Goal: Information Seeking & Learning: Check status

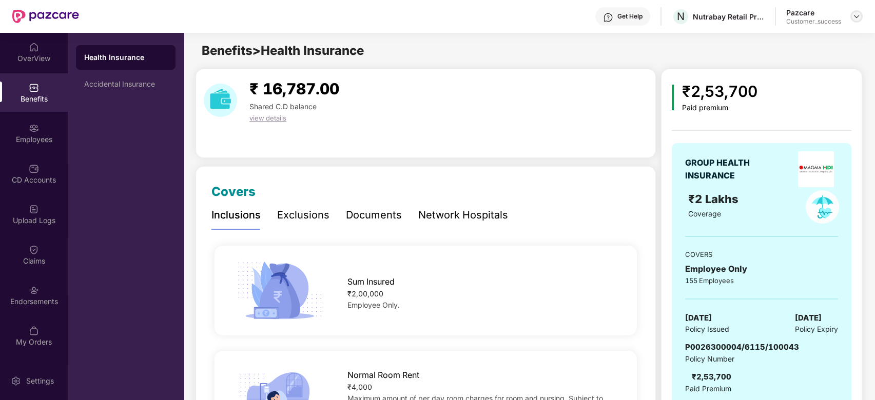
click at [856, 17] on img at bounding box center [856, 16] width 8 height 8
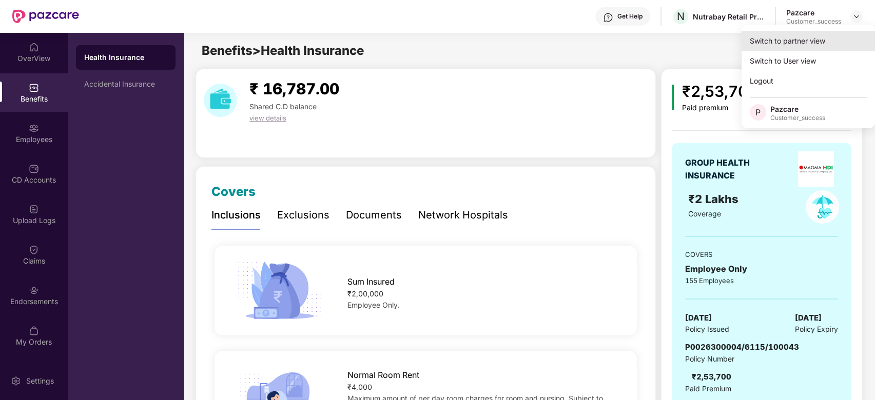
click at [794, 42] on div "Switch to partner view" at bounding box center [807, 41] width 133 height 20
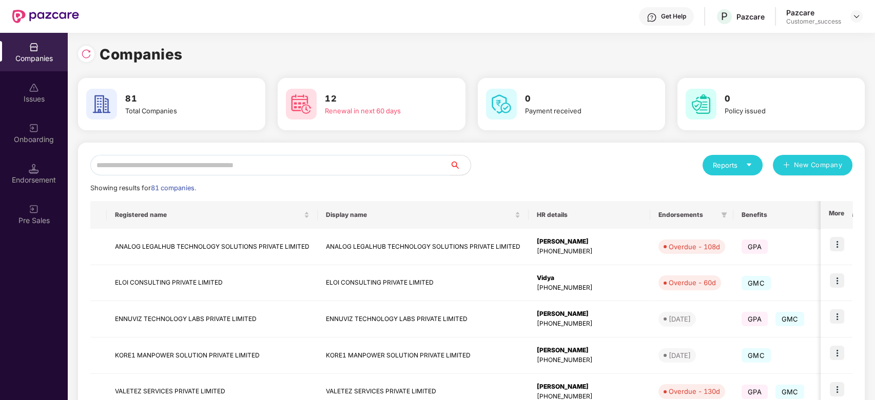
click at [305, 168] on input "text" at bounding box center [270, 165] width 360 height 21
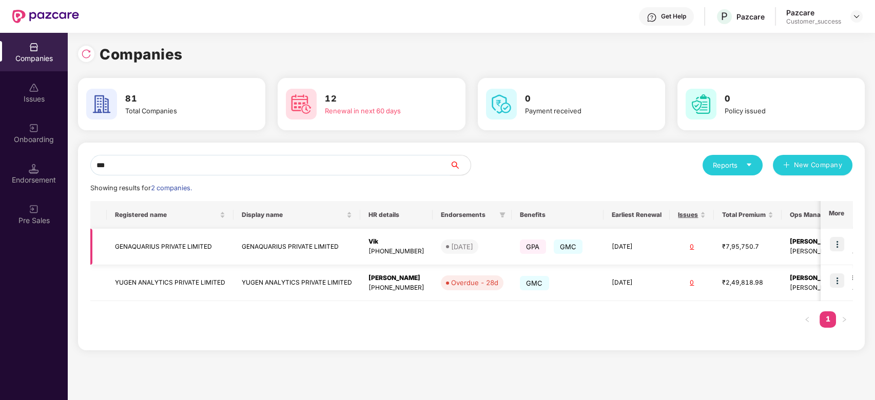
type input "***"
click at [835, 247] on img at bounding box center [837, 244] width 14 height 14
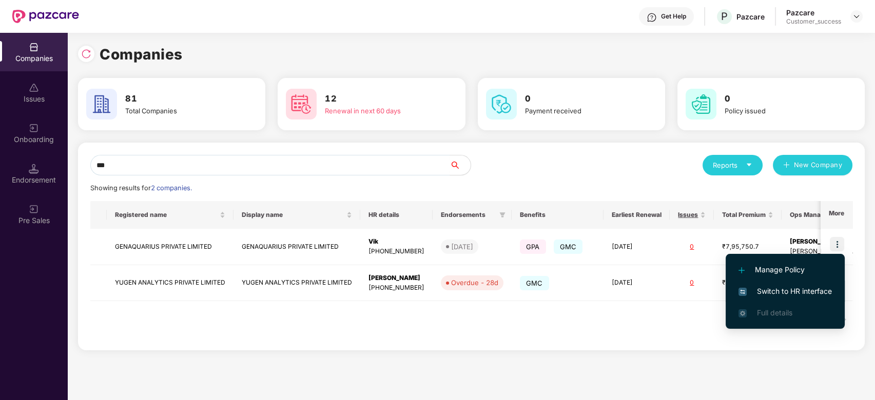
click at [773, 290] on span "Switch to HR interface" at bounding box center [784, 291] width 93 height 11
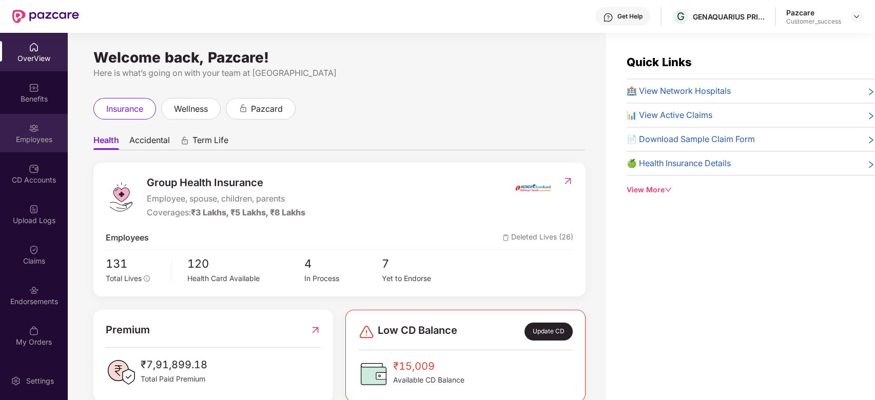
click at [38, 134] on div "Employees" at bounding box center [34, 139] width 68 height 10
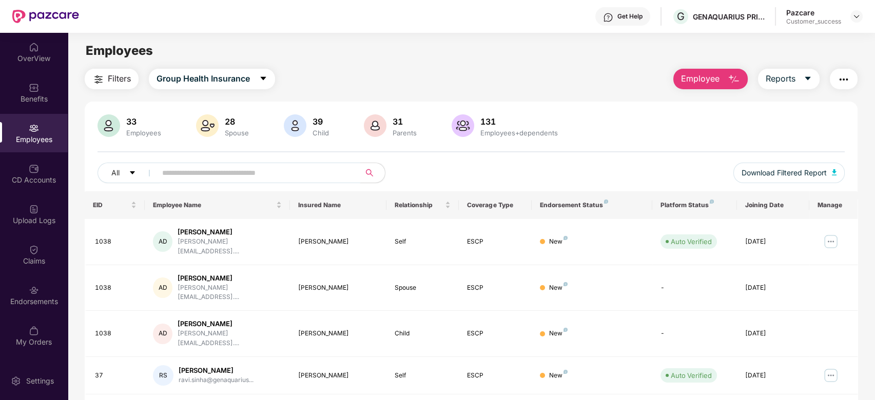
click at [217, 179] on input "text" at bounding box center [254, 172] width 184 height 15
type input "*"
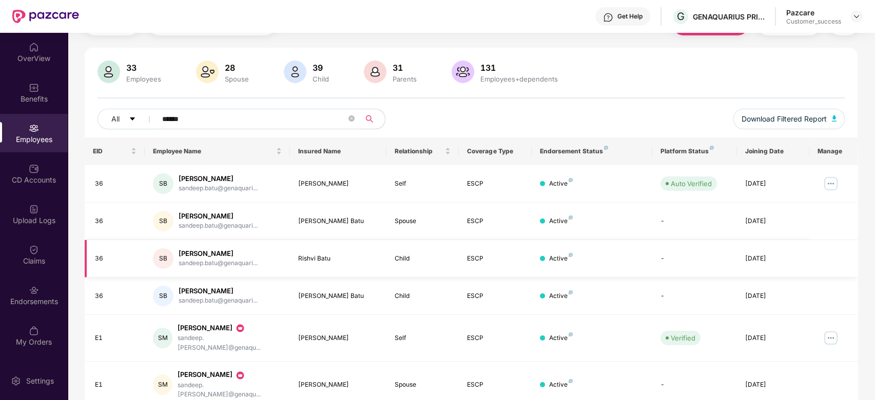
scroll to position [54, 0]
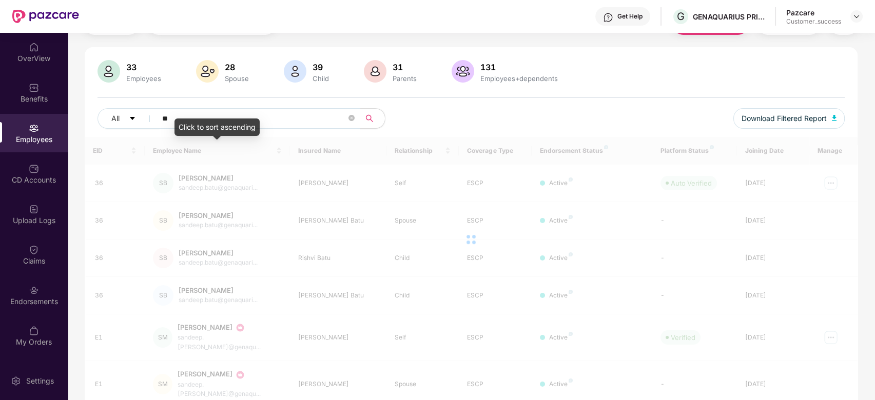
type input "*"
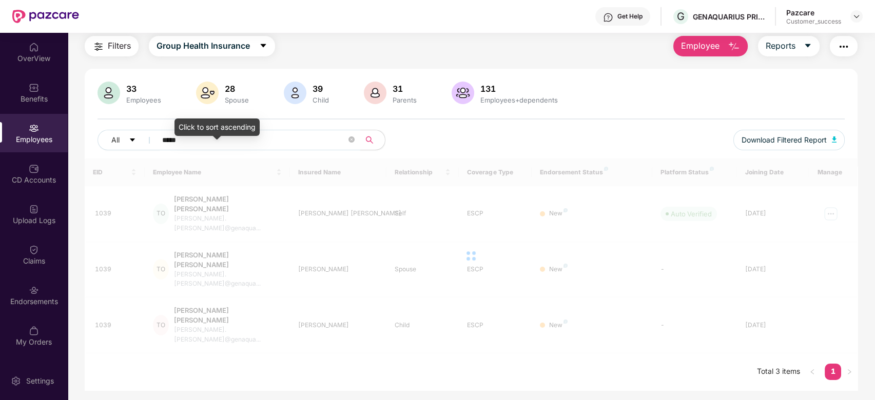
scroll to position [33, 0]
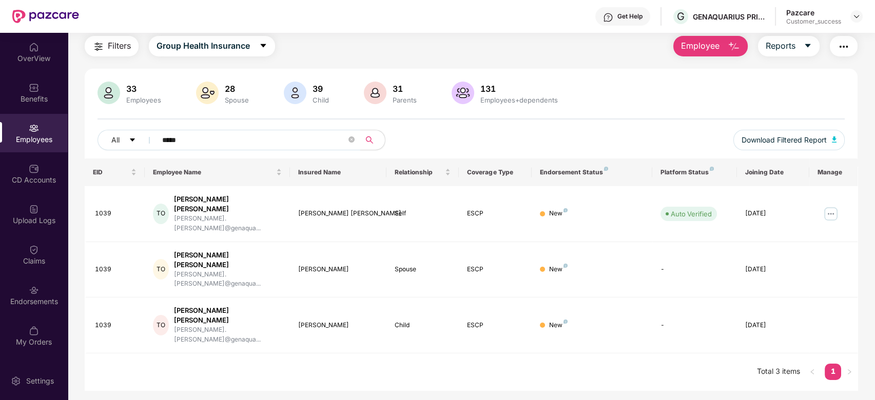
type input "*****"
click at [33, 248] on img at bounding box center [34, 250] width 10 height 10
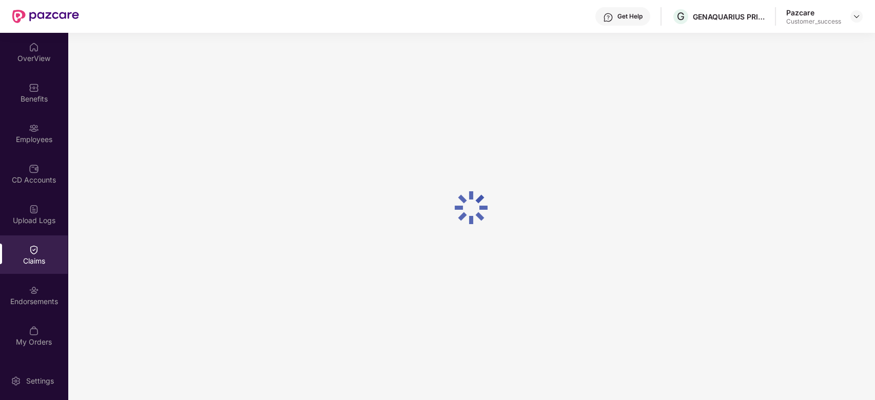
scroll to position [0, 0]
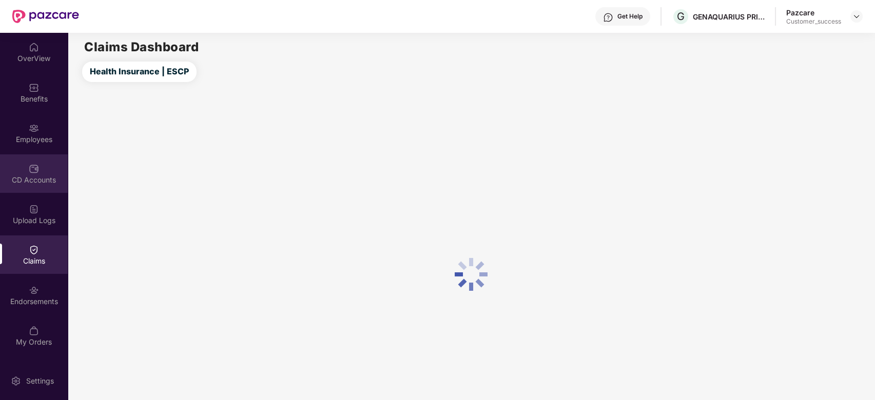
click at [25, 169] on div "CD Accounts" at bounding box center [34, 173] width 68 height 38
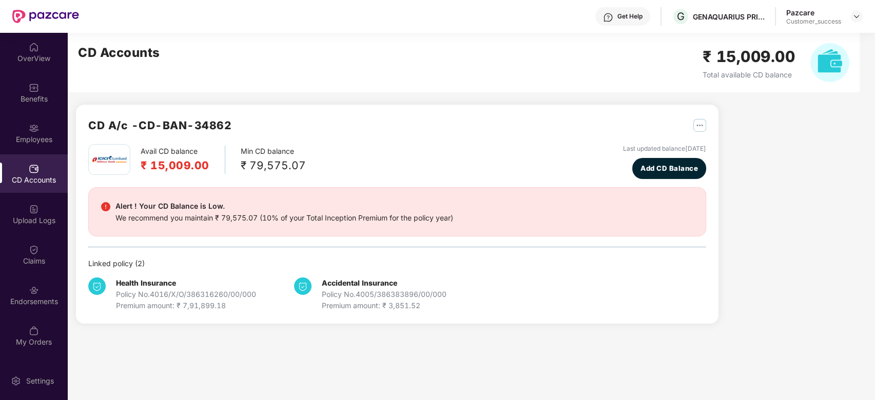
click at [25, 169] on div "CD Accounts" at bounding box center [34, 173] width 68 height 38
click at [38, 294] on img at bounding box center [34, 290] width 10 height 10
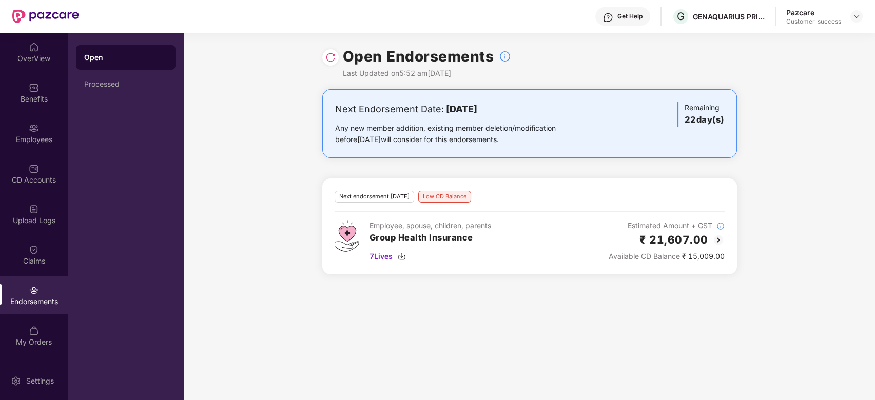
click at [720, 240] on img at bounding box center [718, 240] width 12 height 12
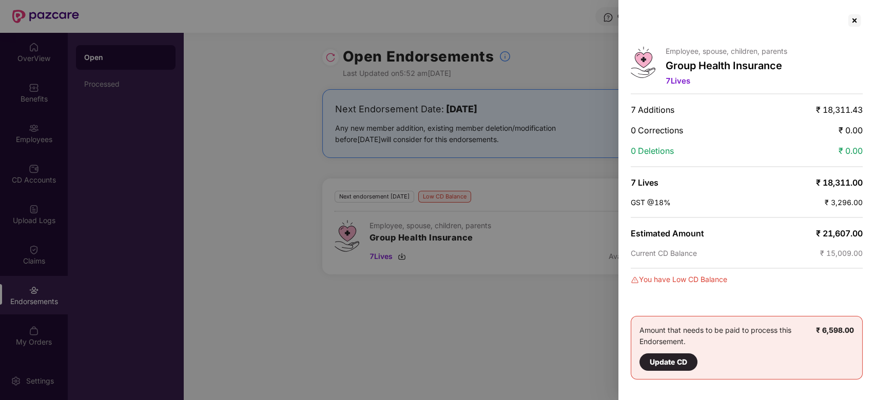
click at [307, 118] on div at bounding box center [437, 200] width 875 height 400
click at [850, 17] on div at bounding box center [854, 20] width 16 height 16
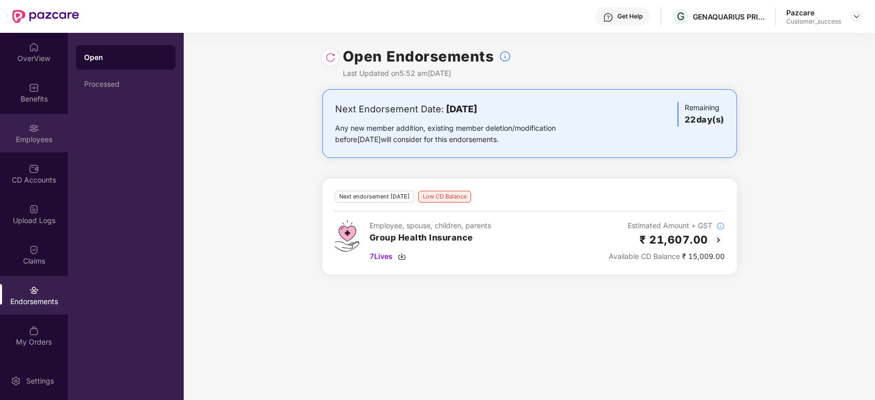
click at [33, 135] on div "Employees" at bounding box center [34, 139] width 68 height 10
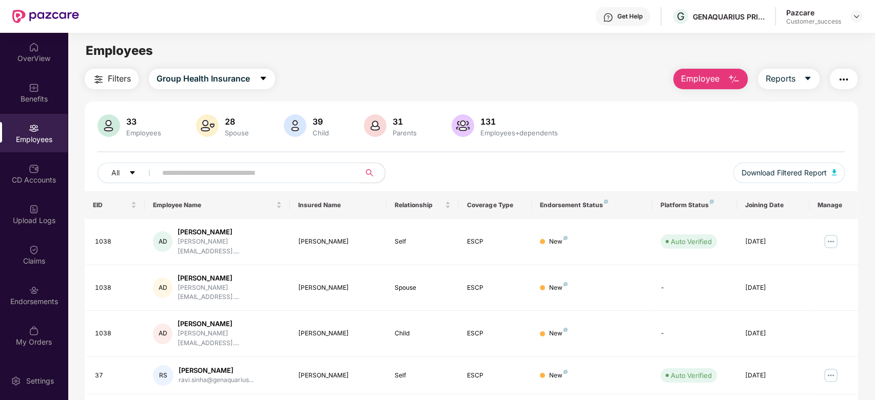
click at [277, 174] on input "text" at bounding box center [254, 172] width 184 height 15
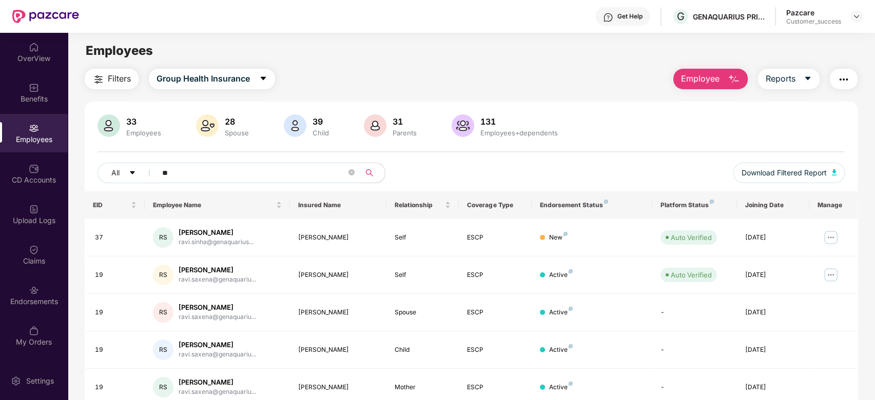
type input "*"
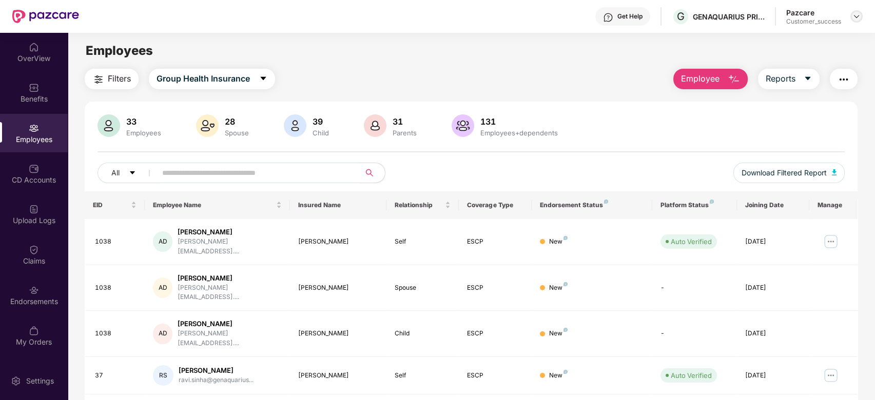
click at [858, 15] on img at bounding box center [856, 16] width 8 height 8
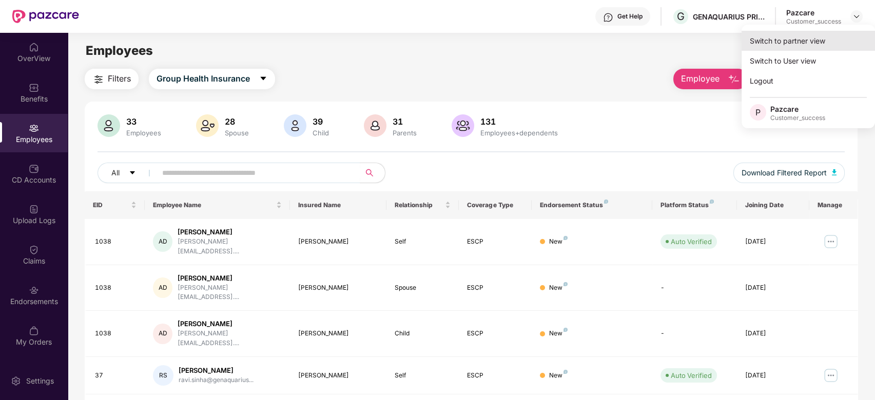
click at [788, 38] on div "Switch to partner view" at bounding box center [807, 41] width 133 height 20
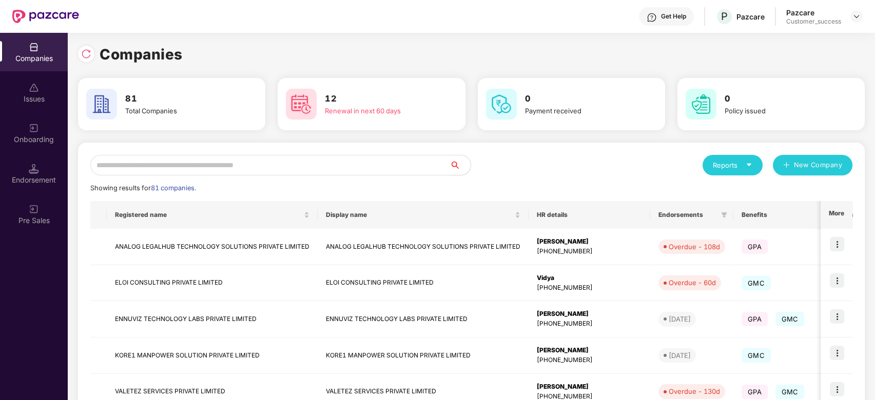
click at [280, 158] on input "text" at bounding box center [270, 165] width 360 height 21
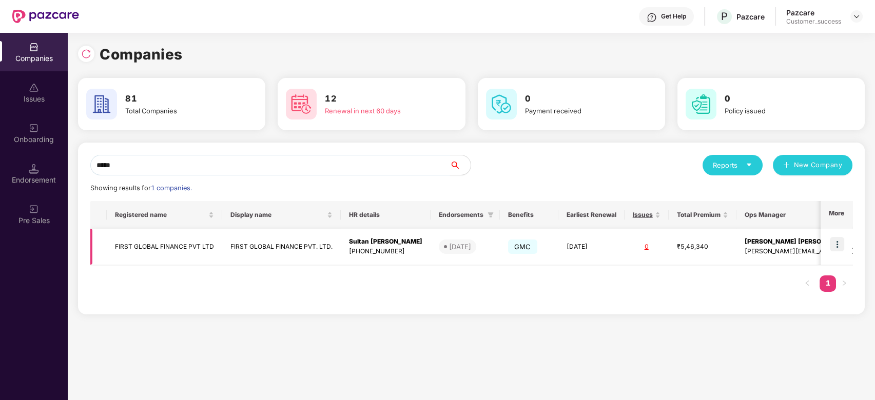
type input "*****"
click at [839, 241] on img at bounding box center [837, 244] width 14 height 14
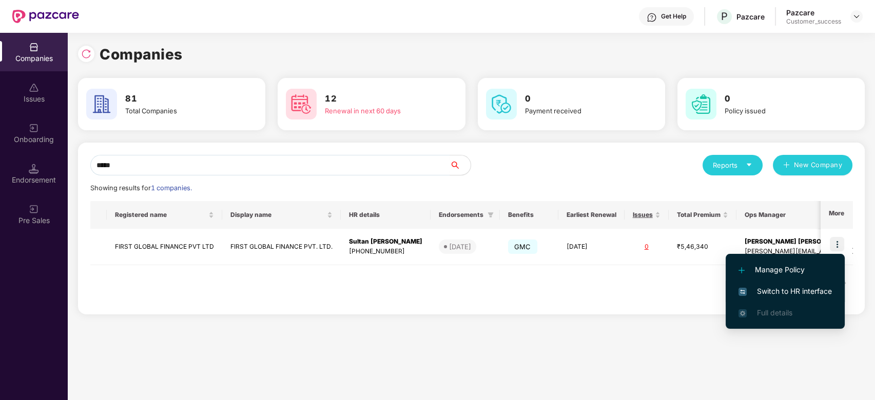
click at [772, 291] on span "Switch to HR interface" at bounding box center [784, 291] width 93 height 11
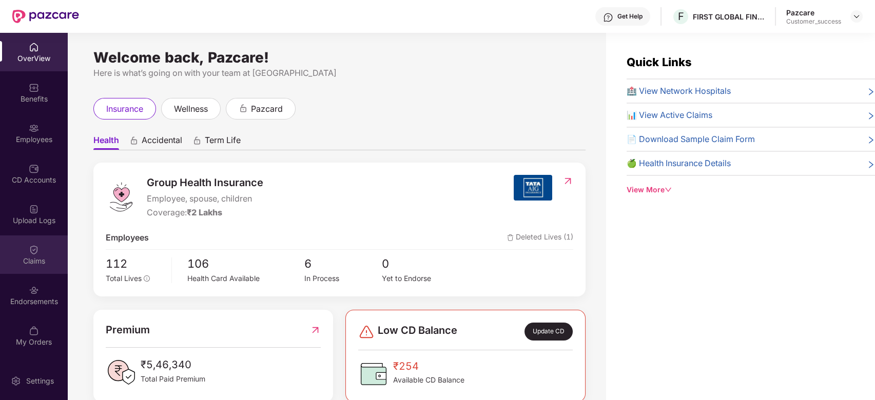
click at [36, 252] on img at bounding box center [34, 250] width 10 height 10
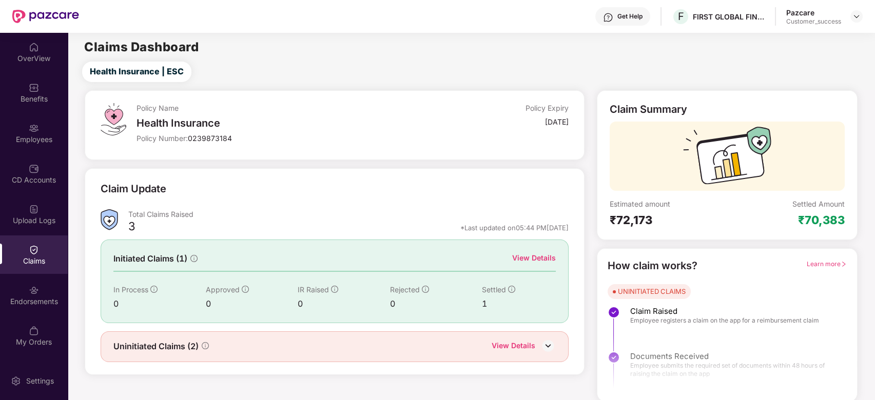
click at [534, 258] on div "View Details" at bounding box center [534, 257] width 44 height 11
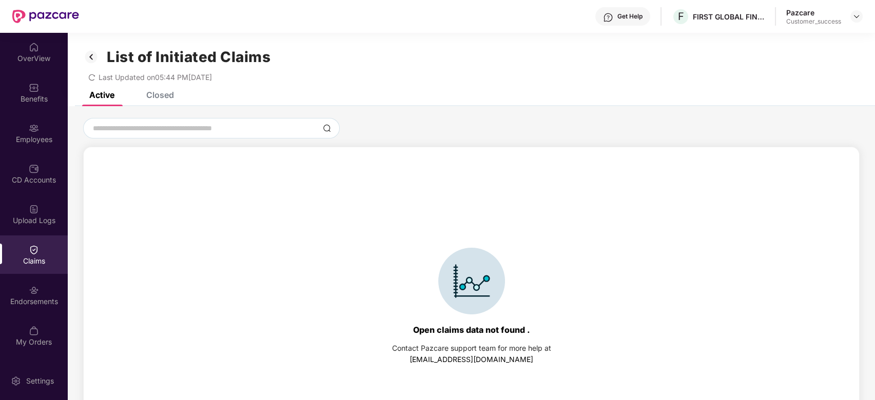
click at [90, 82] on div "List of Initiated Claims Last Updated on 05:44 PM, 13 Oct 2025" at bounding box center [471, 62] width 807 height 59
click at [91, 74] on icon "redo" at bounding box center [92, 77] width 6 height 7
click at [37, 122] on div at bounding box center [34, 127] width 10 height 10
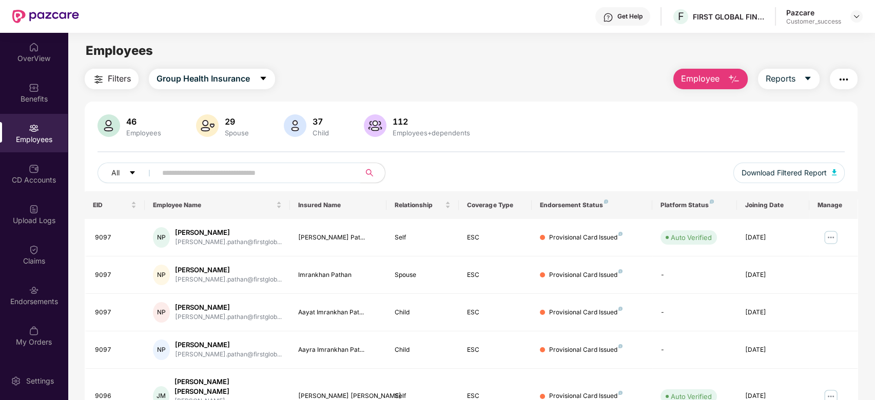
click at [194, 167] on input "text" at bounding box center [254, 172] width 184 height 15
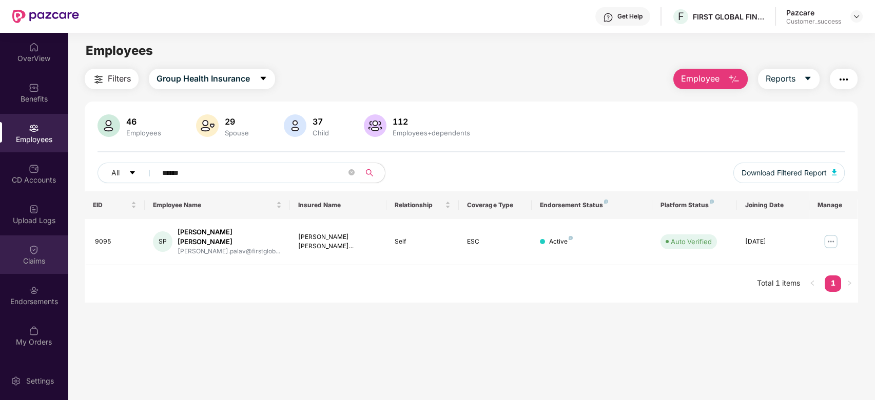
type input "******"
click at [39, 263] on div "Claims" at bounding box center [34, 261] width 68 height 10
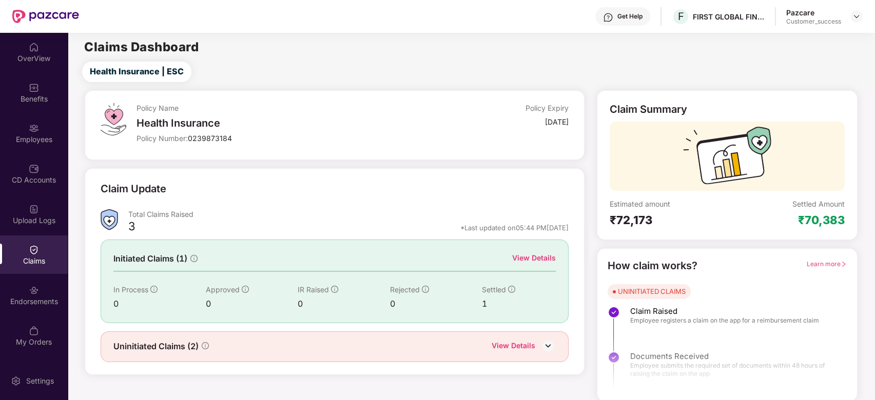
click at [532, 258] on div "View Details" at bounding box center [534, 257] width 44 height 11
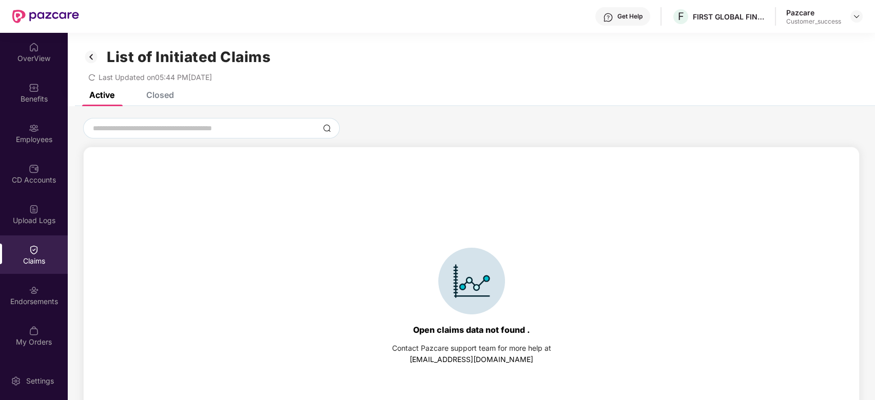
click at [160, 92] on div "Closed" at bounding box center [160, 95] width 28 height 10
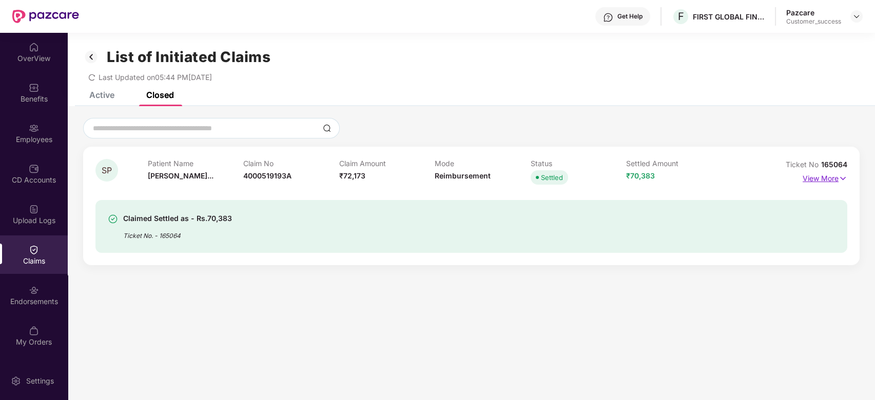
click at [825, 182] on p "View More" at bounding box center [824, 177] width 45 height 14
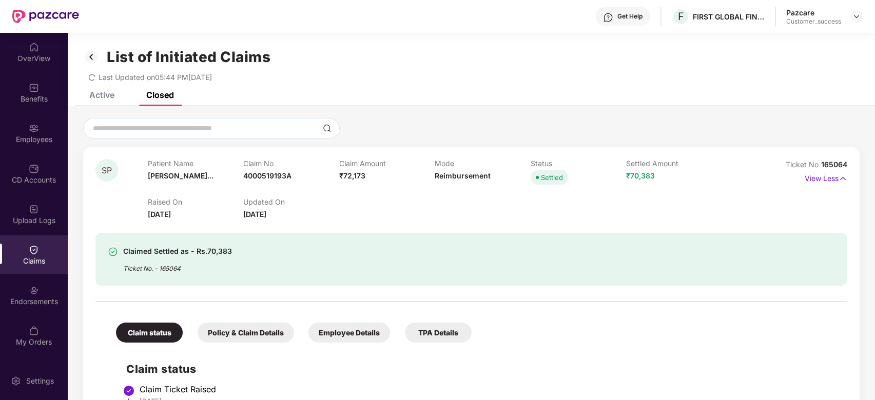
click at [94, 92] on div "Active" at bounding box center [101, 95] width 25 height 10
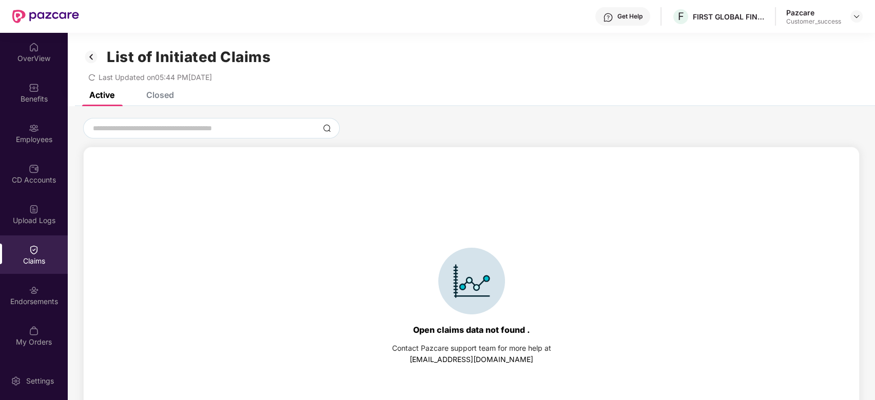
click at [92, 83] on div "List of Initiated Claims Last Updated on 05:44 PM, 13 Oct 2025" at bounding box center [471, 62] width 807 height 59
click at [93, 79] on icon "redo" at bounding box center [91, 77] width 7 height 7
click at [23, 135] on div "Employees" at bounding box center [34, 139] width 68 height 10
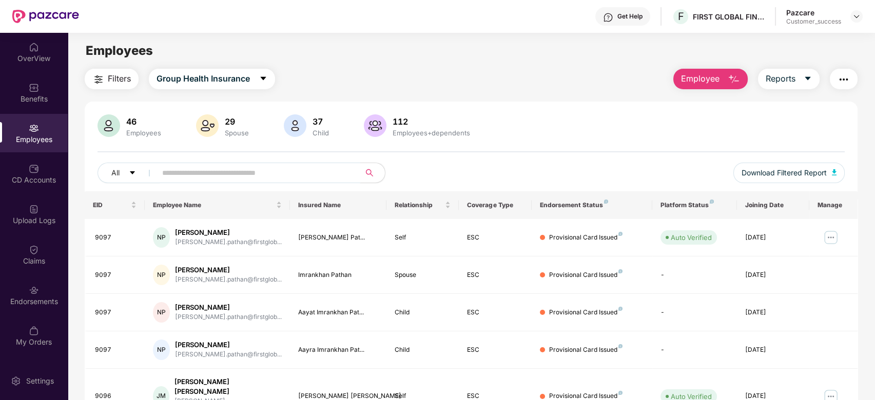
click at [171, 164] on span at bounding box center [255, 173] width 210 height 21
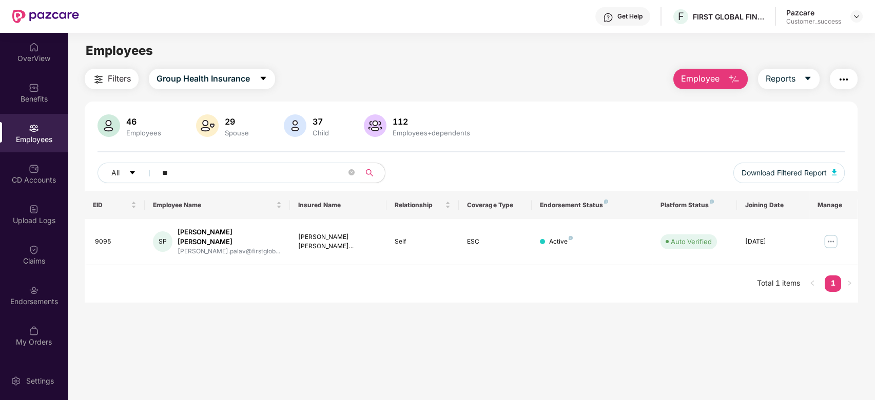
type input "*"
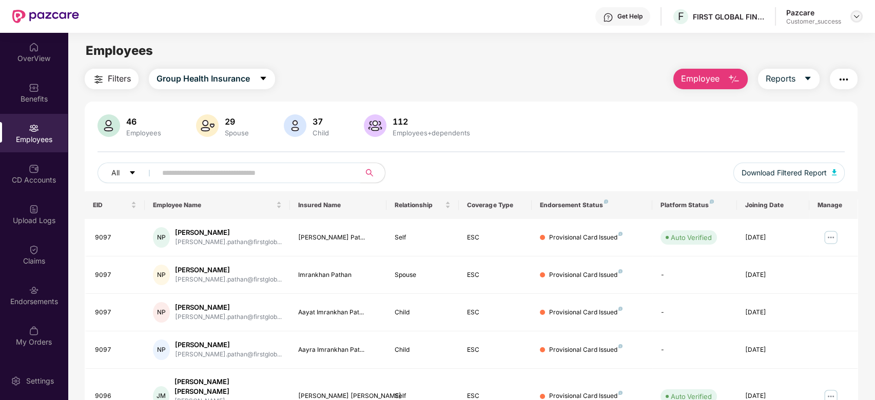
click at [854, 19] on img at bounding box center [856, 16] width 8 height 8
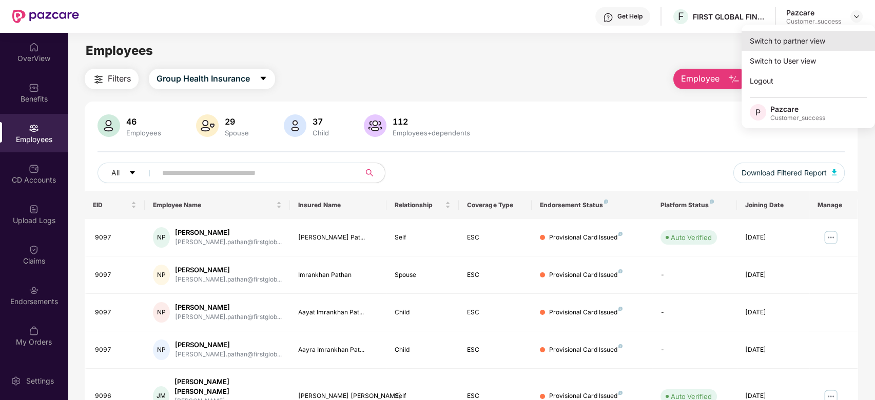
click at [793, 40] on div "Switch to partner view" at bounding box center [807, 41] width 133 height 20
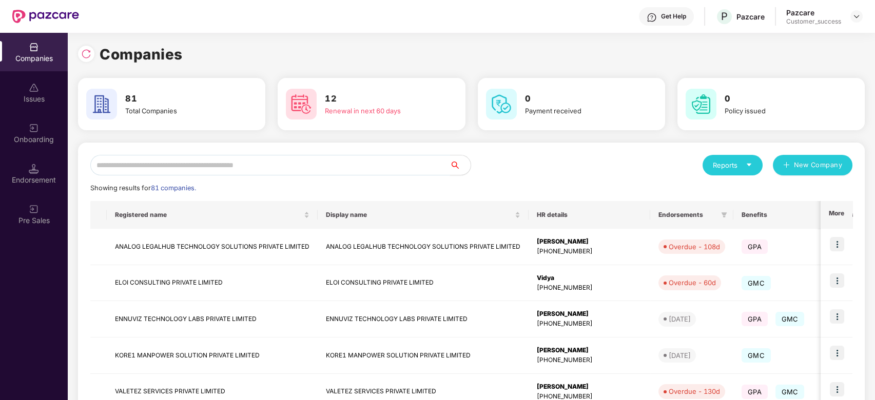
click at [312, 164] on input "text" at bounding box center [270, 165] width 360 height 21
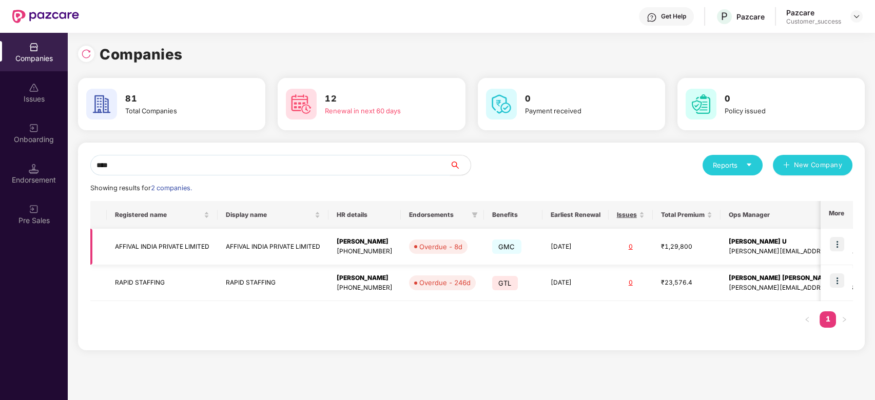
type input "****"
click at [835, 243] on img at bounding box center [837, 244] width 14 height 14
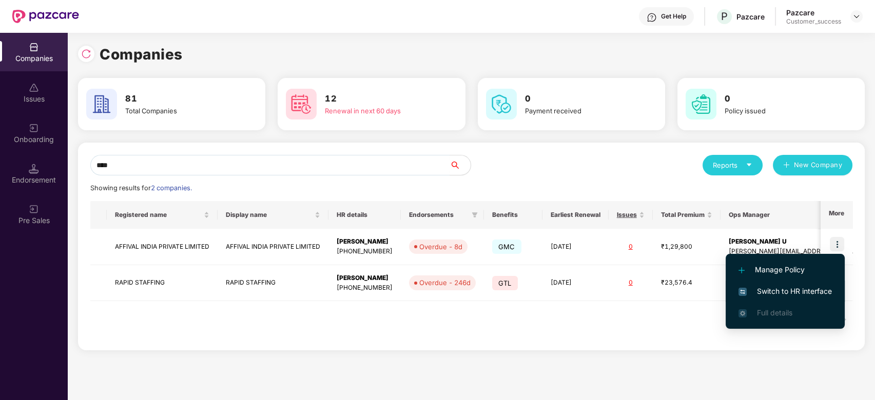
click at [747, 290] on span "Switch to HR interface" at bounding box center [784, 291] width 93 height 11
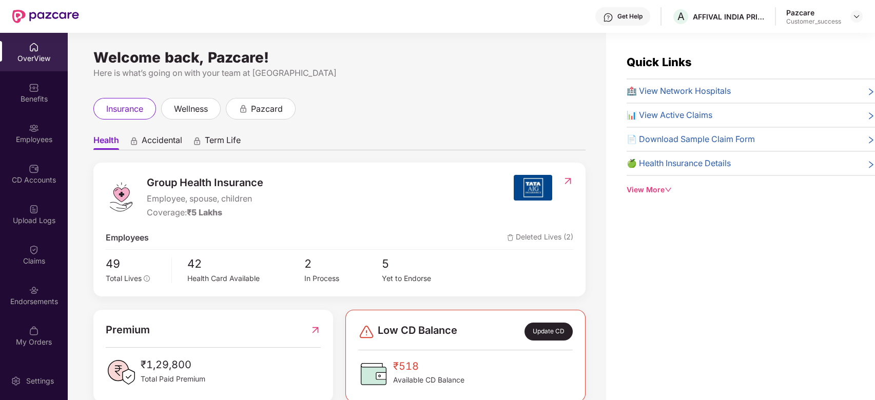
click at [31, 142] on div "Employees" at bounding box center [34, 139] width 68 height 10
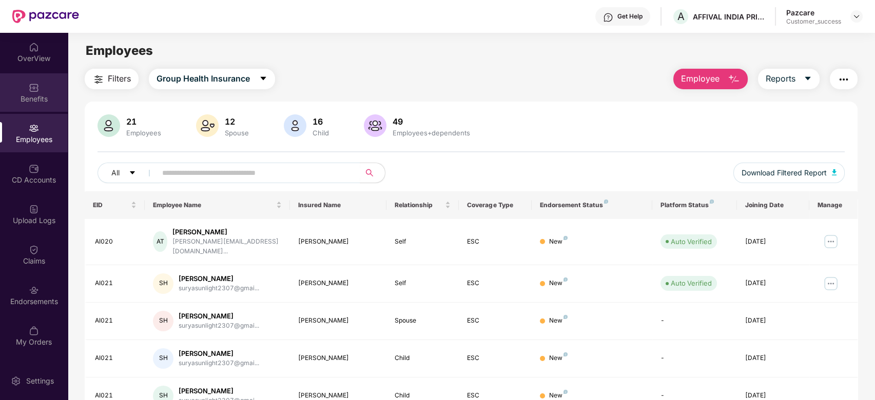
click at [38, 105] on div "Benefits" at bounding box center [34, 92] width 68 height 38
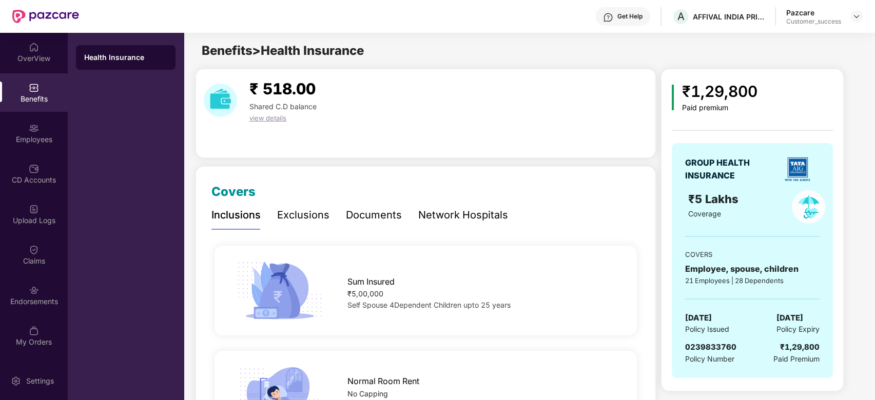
scroll to position [53, 0]
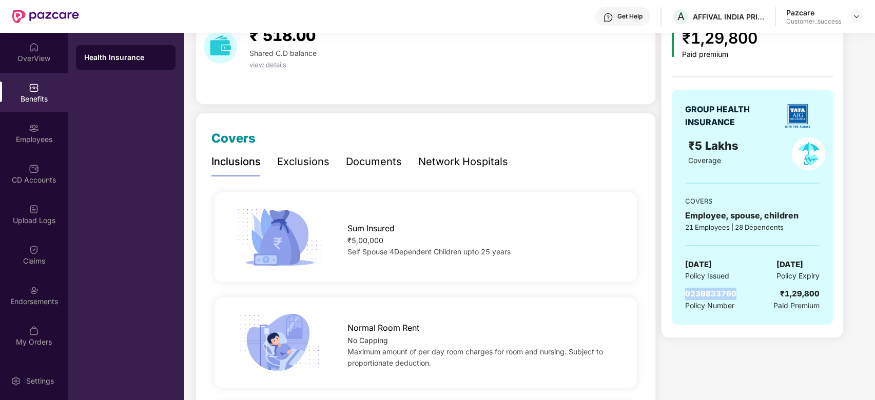
drag, startPoint x: 735, startPoint y: 291, endPoint x: 682, endPoint y: 296, distance: 53.0
click at [682, 296] on div "GROUP HEALTH INSURANCE ₹5 Lakhs Coverage COVERS Employee, spouse, children 21 E…" at bounding box center [752, 207] width 161 height 235
copy span "0239833760"
click at [30, 157] on div "CD Accounts" at bounding box center [34, 173] width 68 height 38
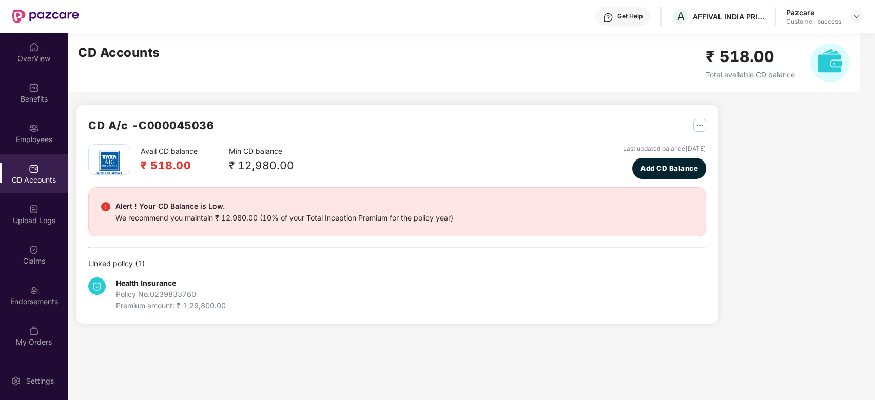
scroll to position [0, 0]
drag, startPoint x: 217, startPoint y: 126, endPoint x: 139, endPoint y: 128, distance: 78.5
click at [139, 128] on div "CD A/c - C000045036" at bounding box center [397, 130] width 618 height 27
copy h2 "C000045036"
click at [853, 18] on img at bounding box center [856, 16] width 8 height 8
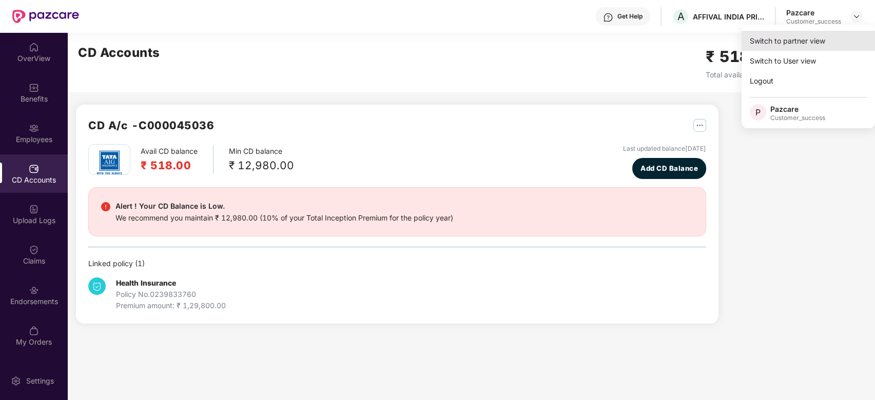
click at [777, 45] on div "Switch to partner view" at bounding box center [807, 41] width 133 height 20
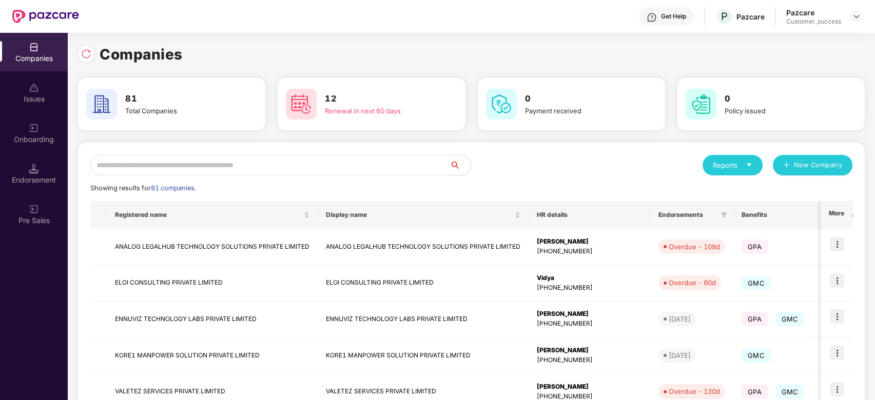
click at [349, 164] on input "text" at bounding box center [270, 165] width 360 height 21
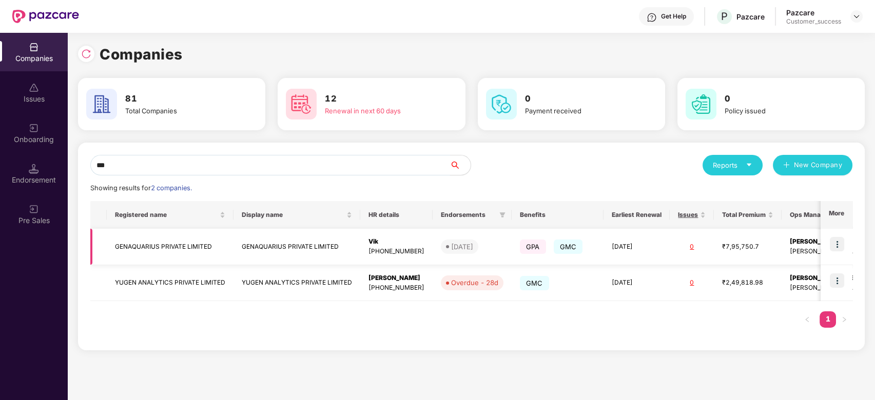
type input "***"
click at [841, 244] on img at bounding box center [837, 244] width 14 height 14
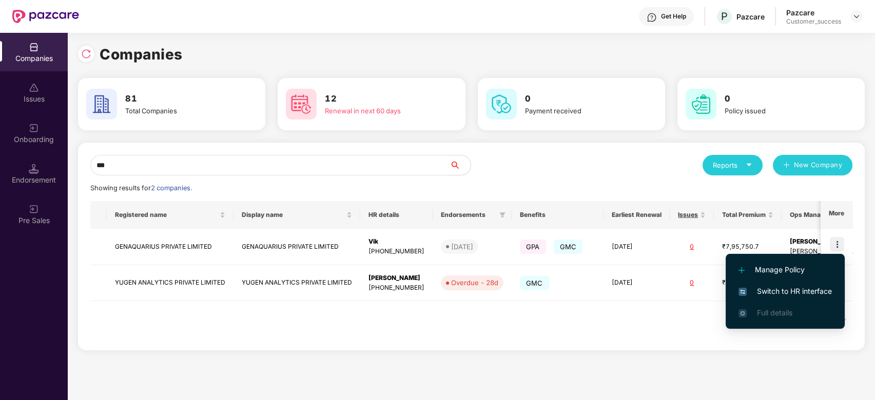
click at [772, 293] on span "Switch to HR interface" at bounding box center [784, 291] width 93 height 11
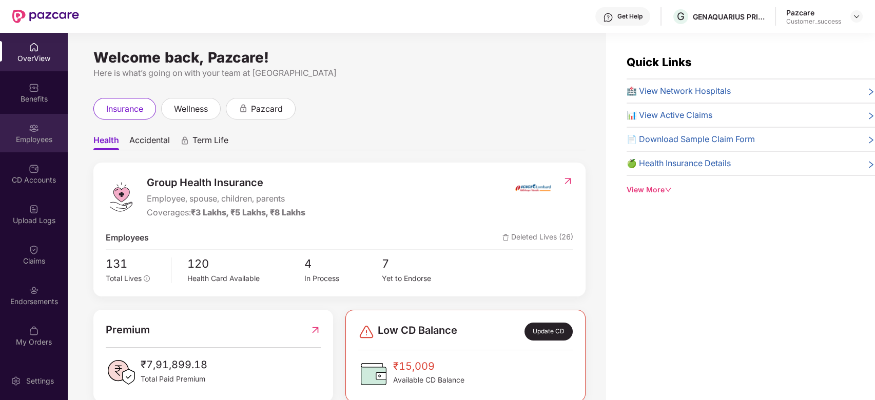
click at [30, 127] on img at bounding box center [34, 128] width 10 height 10
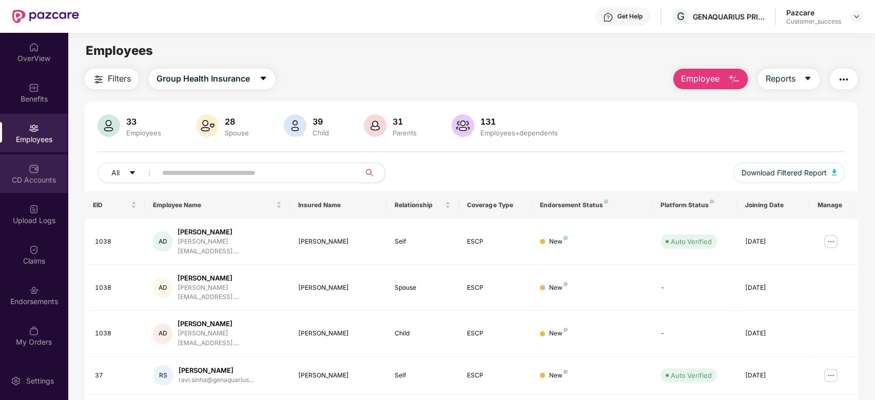
click at [33, 175] on div "CD Accounts" at bounding box center [34, 180] width 68 height 10
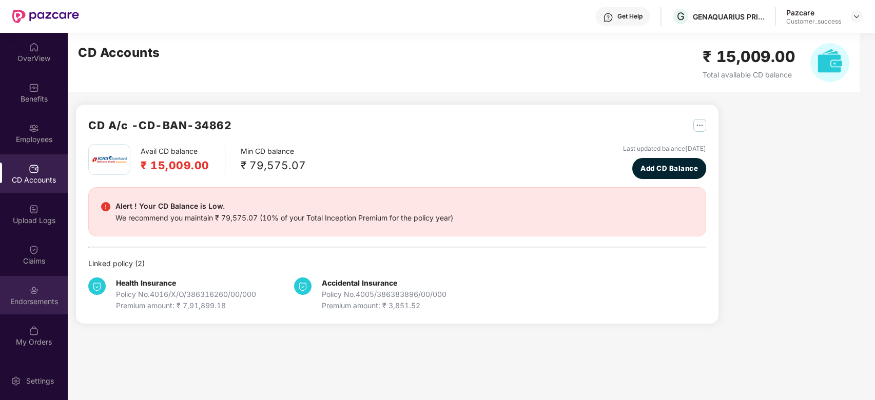
click at [33, 293] on img at bounding box center [34, 290] width 10 height 10
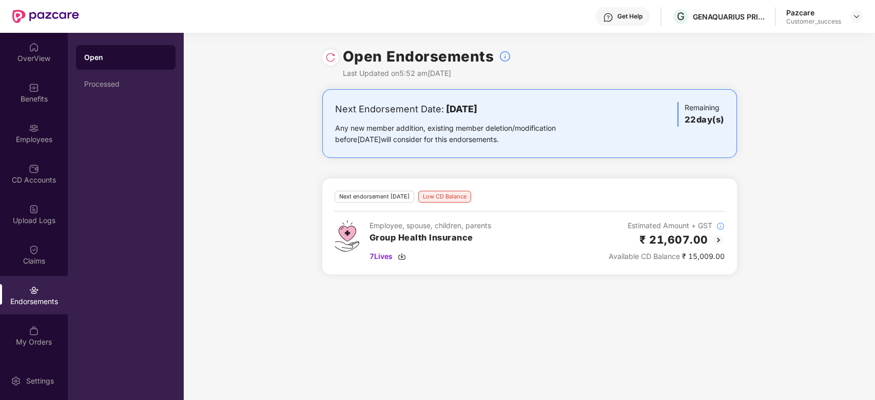
click at [721, 243] on img at bounding box center [718, 240] width 12 height 12
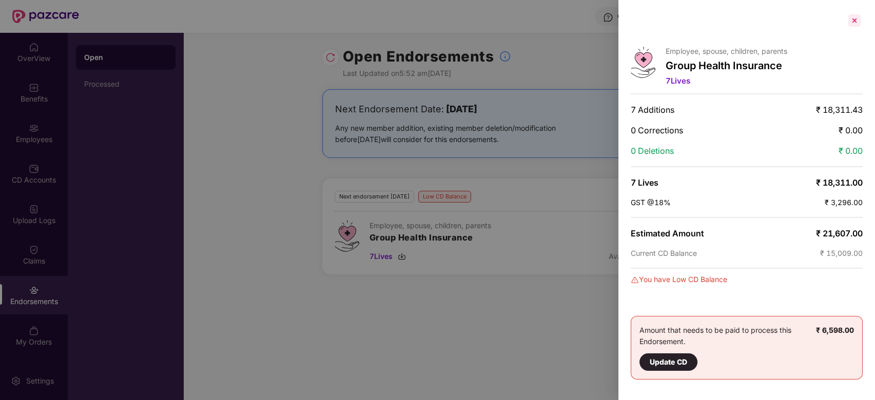
click at [858, 19] on div at bounding box center [854, 20] width 16 height 16
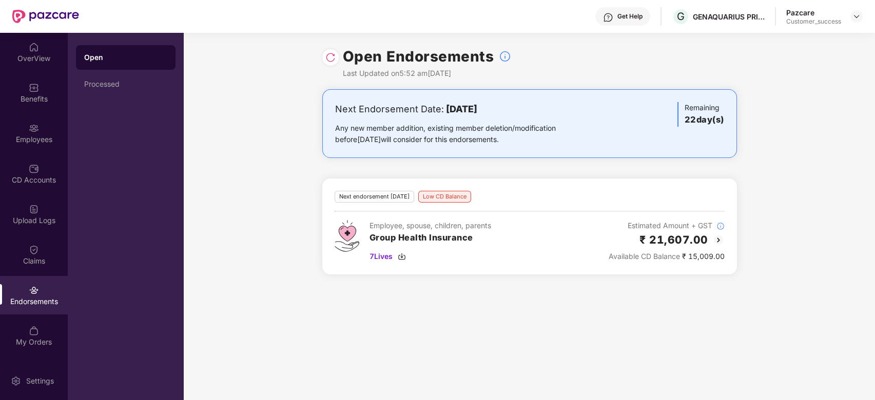
click at [716, 242] on img at bounding box center [718, 240] width 12 height 12
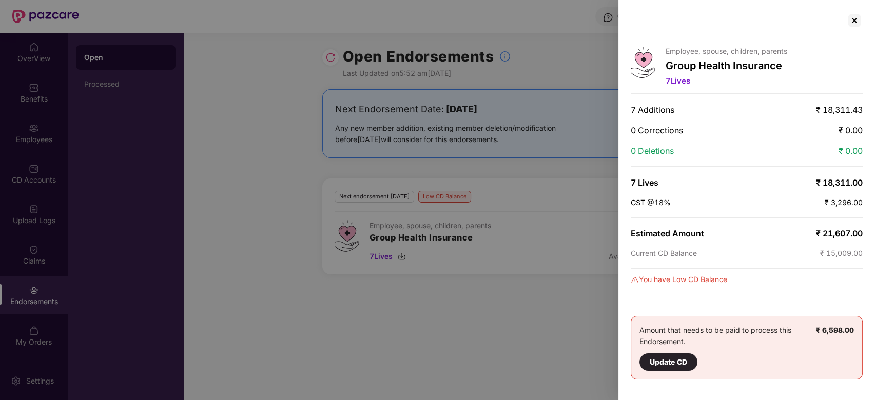
click at [571, 260] on div at bounding box center [437, 200] width 875 height 400
click at [854, 18] on div at bounding box center [854, 20] width 16 height 16
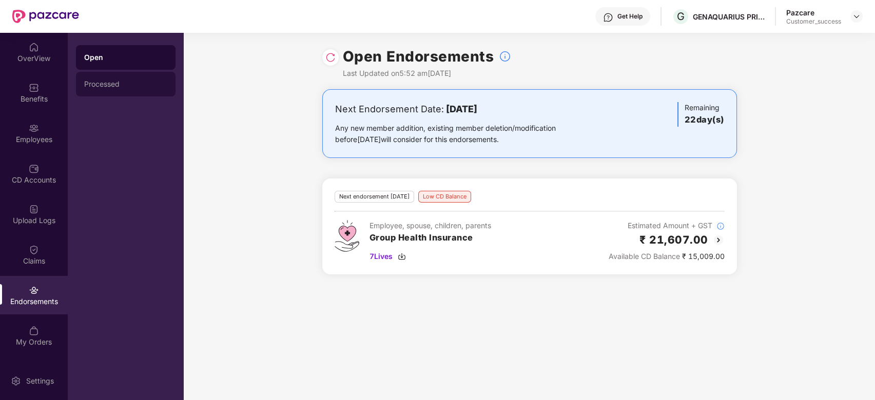
click at [120, 83] on div "Processed" at bounding box center [125, 84] width 83 height 8
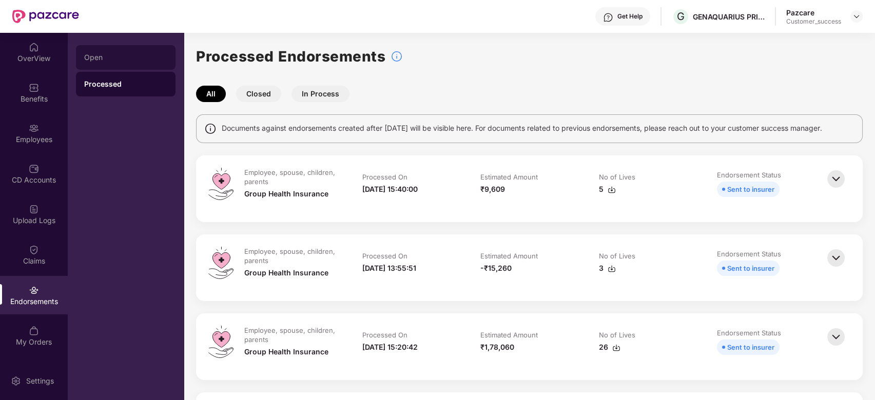
click at [110, 57] on div "Open" at bounding box center [125, 57] width 83 height 8
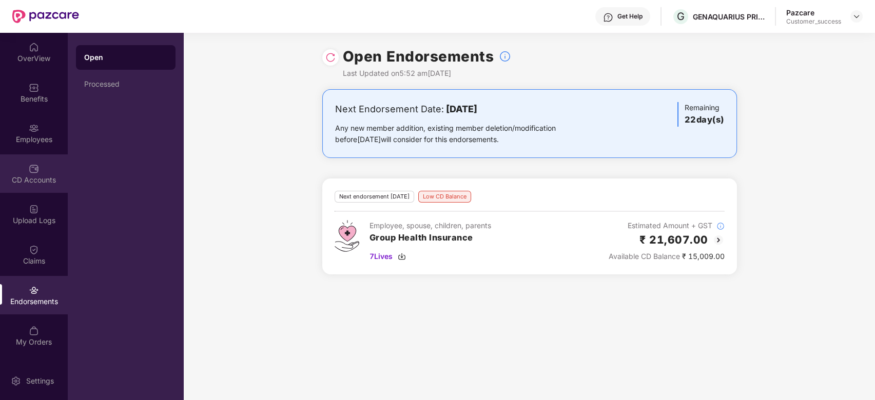
click at [33, 164] on img at bounding box center [34, 169] width 10 height 10
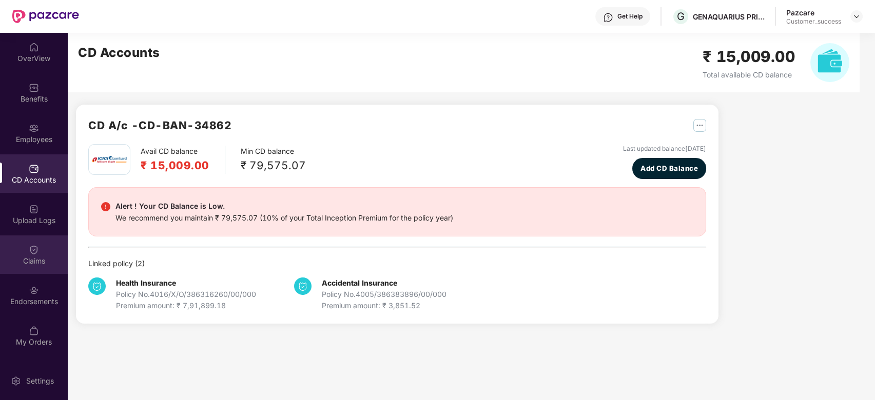
click at [40, 256] on div "Claims" at bounding box center [34, 261] width 68 height 10
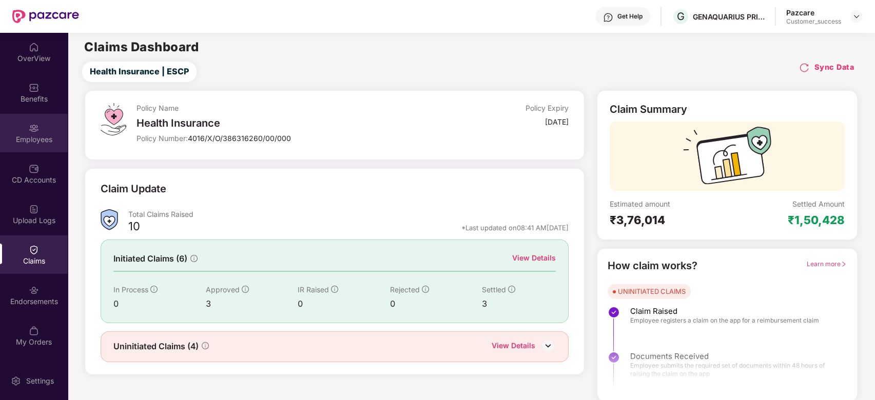
click at [34, 134] on div "Employees" at bounding box center [34, 139] width 68 height 10
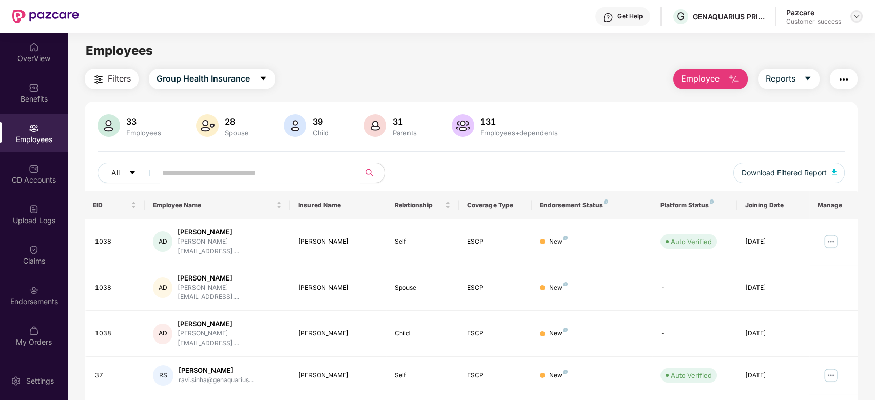
click at [857, 14] on img at bounding box center [856, 16] width 8 height 8
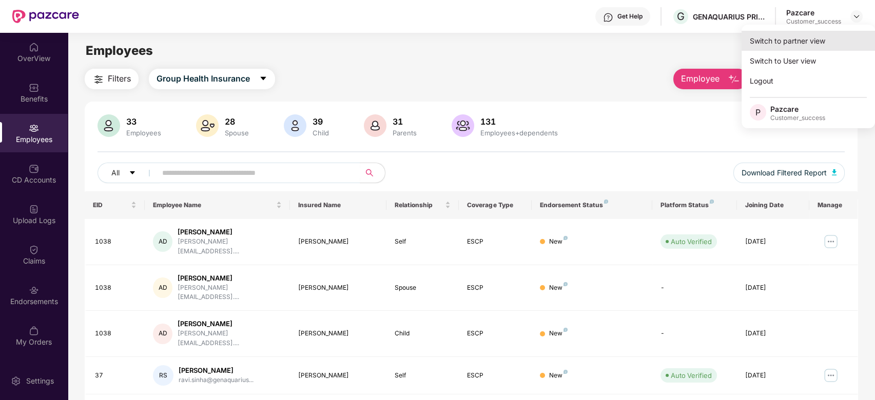
click at [837, 35] on div "Switch to partner view" at bounding box center [807, 41] width 133 height 20
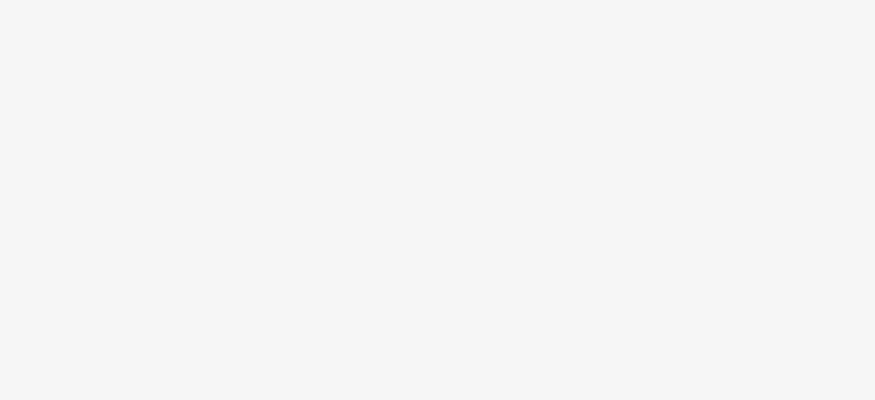
click at [367, 161] on body at bounding box center [437, 200] width 875 height 400
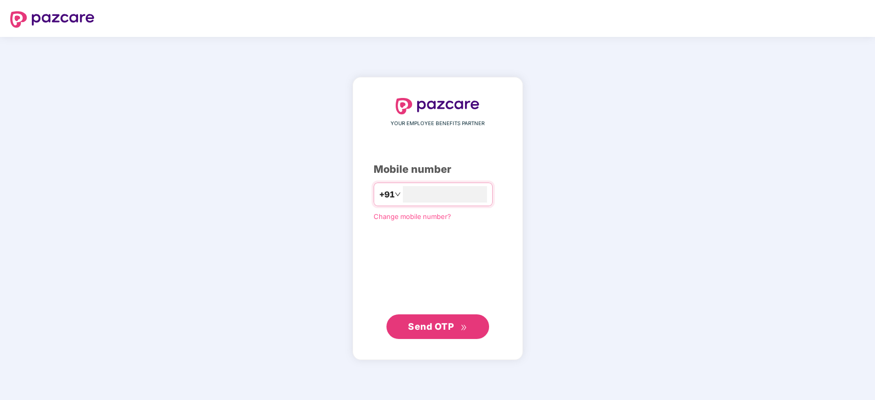
type input "**********"
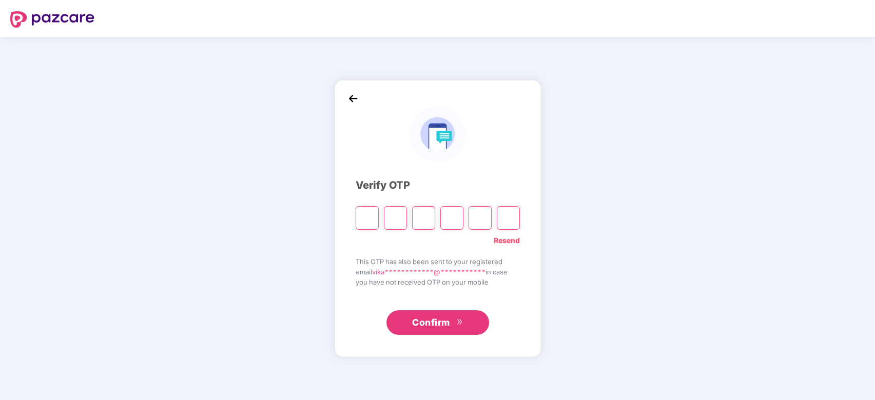
type input "*"
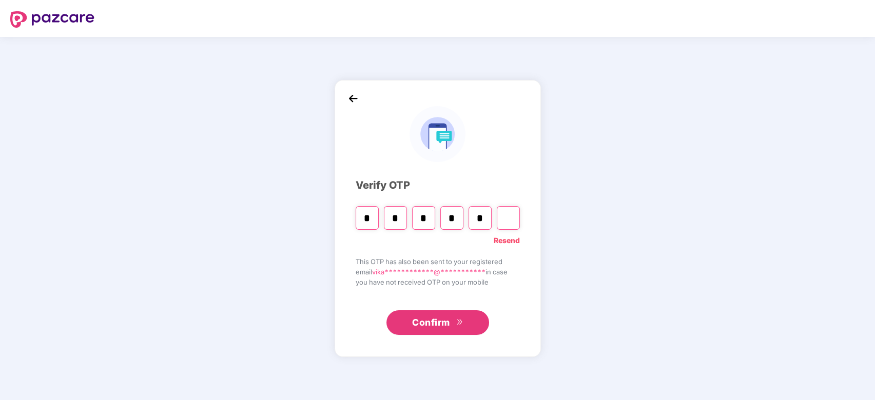
type input "*"
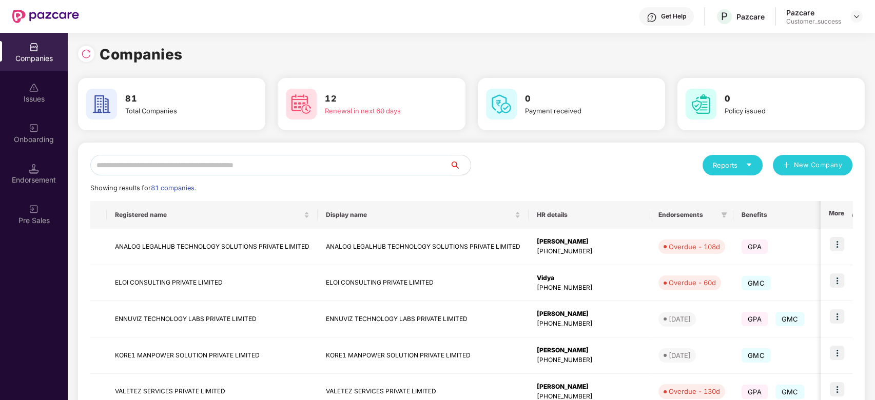
click at [164, 155] on input "text" at bounding box center [270, 165] width 360 height 21
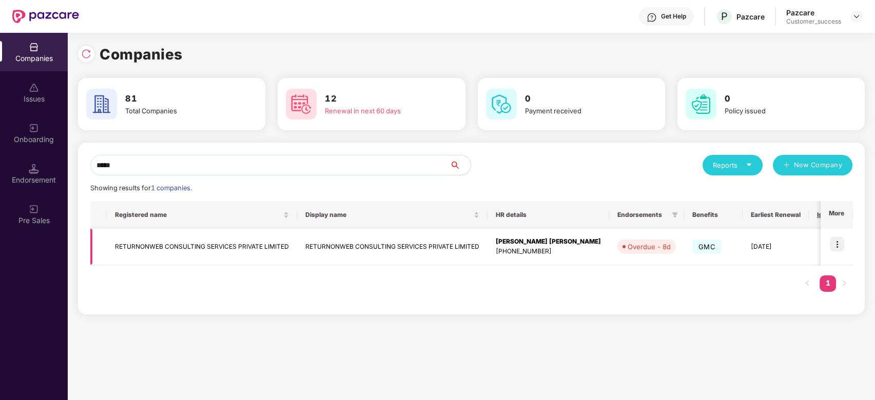
type input "*****"
drag, startPoint x: 288, startPoint y: 246, endPoint x: 112, endPoint y: 256, distance: 176.7
click at [112, 256] on td "RETURNONWEB CONSULTING SERVICES PRIVATE LIMITED" at bounding box center [202, 247] width 190 height 36
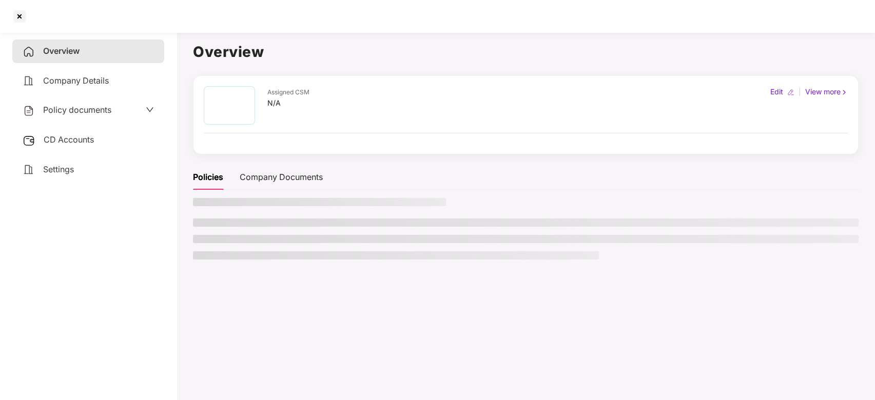
copy td "RETURNONWEB CONSULTING SERVICES PRIVATE LIMITED"
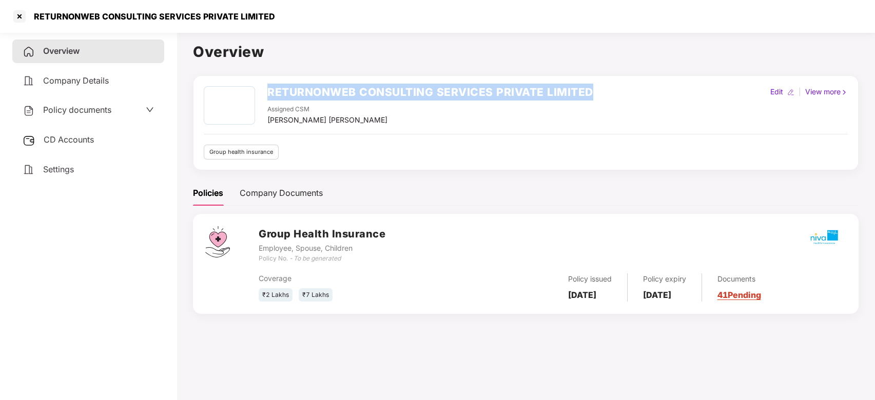
drag, startPoint x: 599, startPoint y: 88, endPoint x: 269, endPoint y: 92, distance: 329.9
click at [269, 92] on div "RETURNONWEB CONSULTING SERVICES PRIVATE LIMITED Assigned CSM [PERSON_NAME] [PER…" at bounding box center [526, 106] width 644 height 40
copy h2 "RETURNONWEB CONSULTING SERVICES PRIVATE LIMITED"
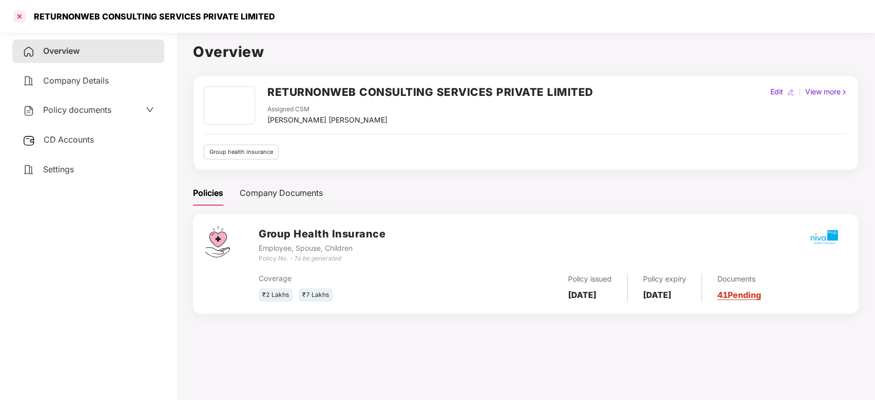
click at [14, 14] on div at bounding box center [19, 16] width 16 height 16
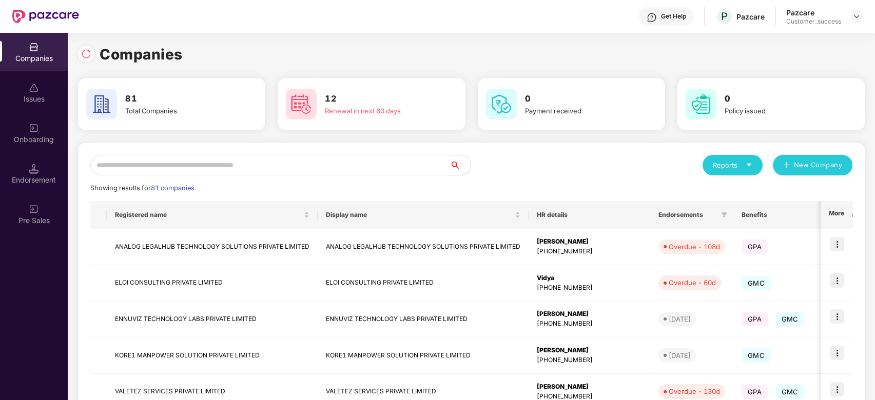
click at [222, 170] on input "text" at bounding box center [270, 165] width 360 height 21
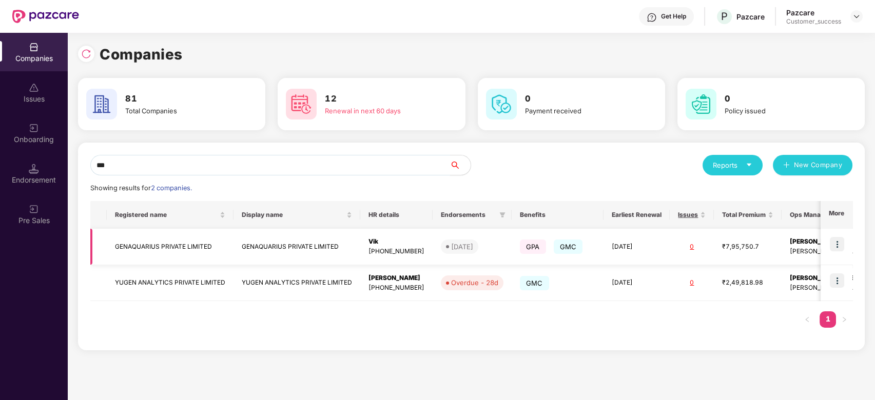
type input "***"
click at [837, 246] on img at bounding box center [837, 244] width 14 height 14
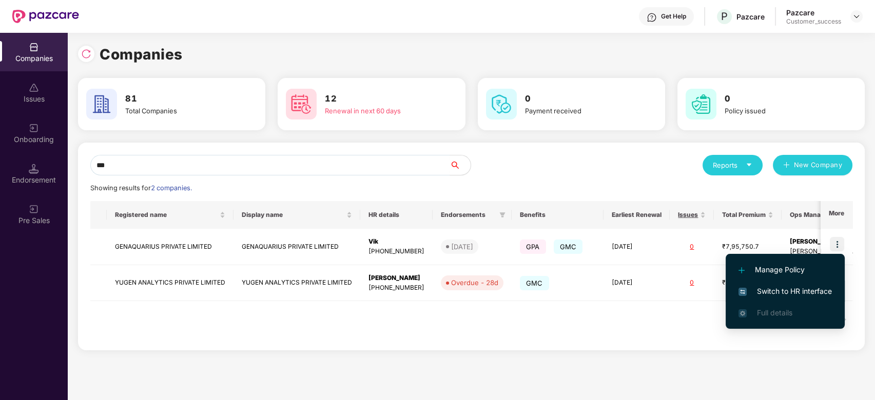
click at [777, 289] on span "Switch to HR interface" at bounding box center [784, 291] width 93 height 11
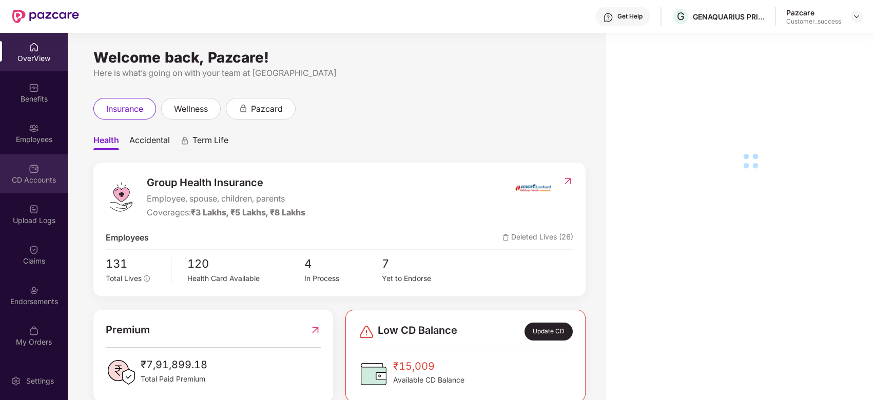
click at [25, 177] on div "CD Accounts" at bounding box center [34, 180] width 68 height 10
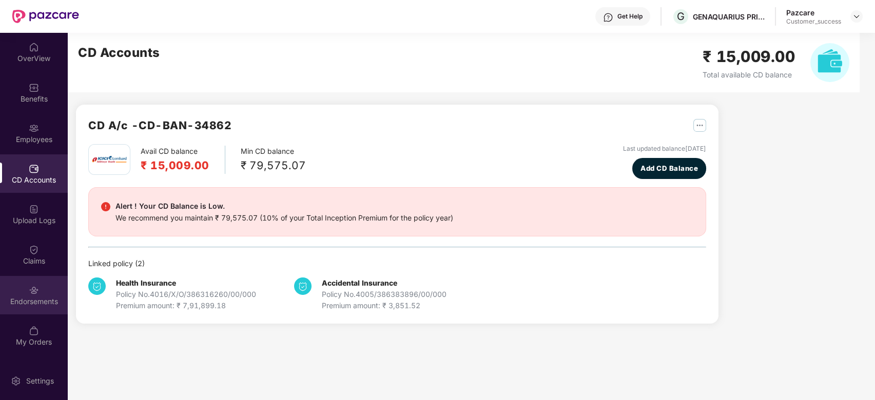
click at [37, 300] on div "Endorsements" at bounding box center [34, 302] width 68 height 10
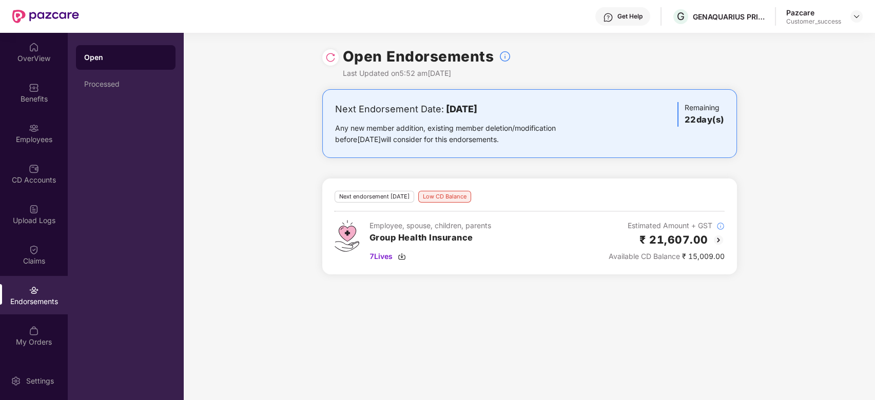
click at [719, 236] on img at bounding box center [718, 240] width 12 height 12
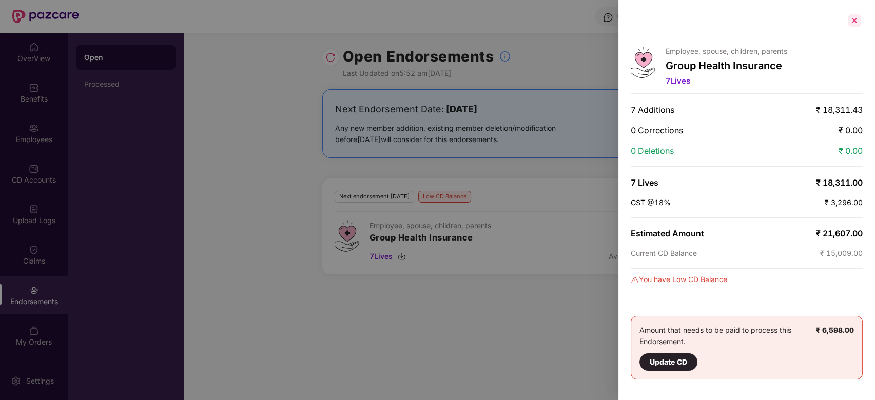
click at [858, 15] on div at bounding box center [854, 20] width 16 height 16
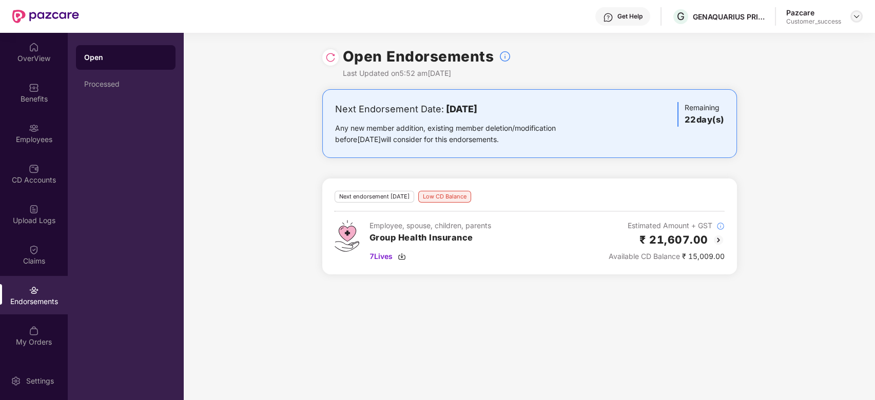
click at [854, 14] on img at bounding box center [856, 16] width 8 height 8
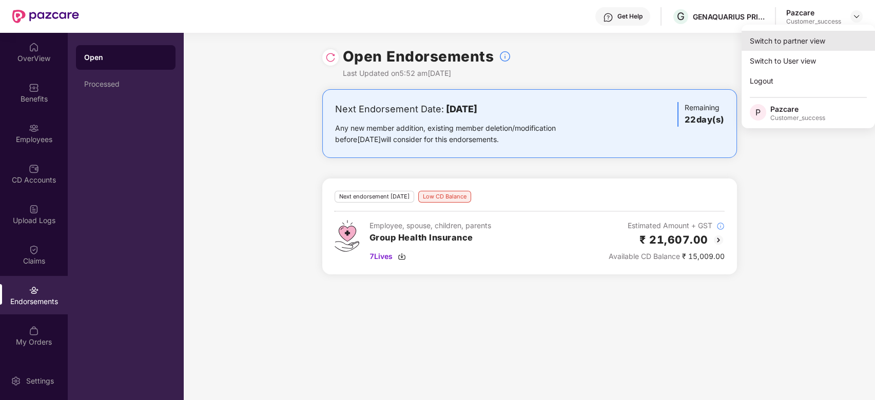
click at [805, 42] on div "Switch to partner view" at bounding box center [807, 41] width 133 height 20
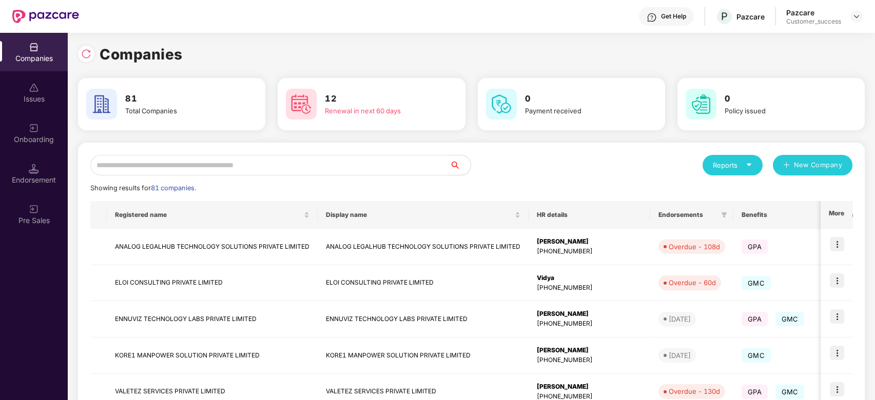
click at [340, 162] on input "text" at bounding box center [270, 165] width 360 height 21
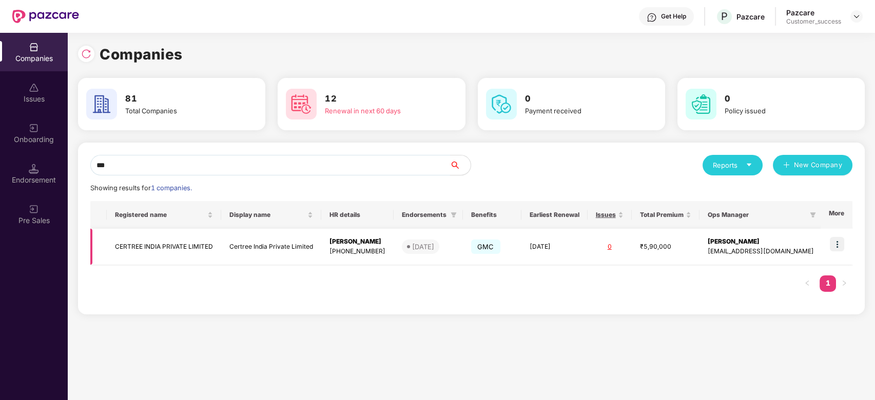
type input "***"
click at [832, 244] on img at bounding box center [837, 244] width 14 height 14
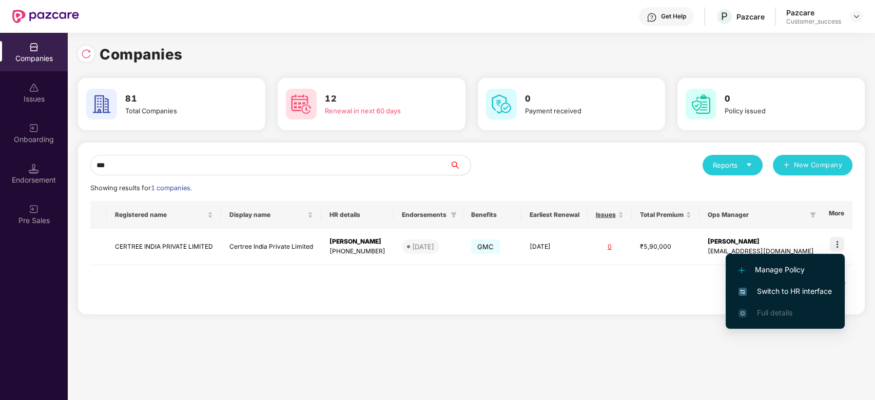
click at [788, 288] on span "Switch to HR interface" at bounding box center [784, 291] width 93 height 11
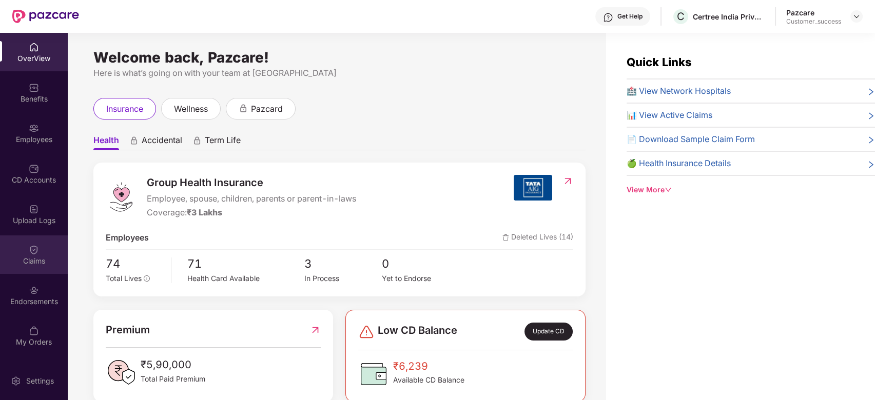
click at [27, 260] on div "Claims" at bounding box center [34, 261] width 68 height 10
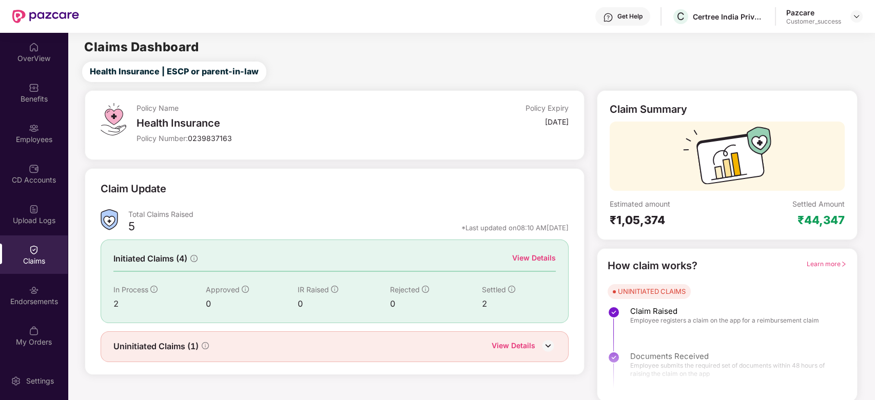
click at [542, 256] on div "View Details" at bounding box center [534, 257] width 44 height 11
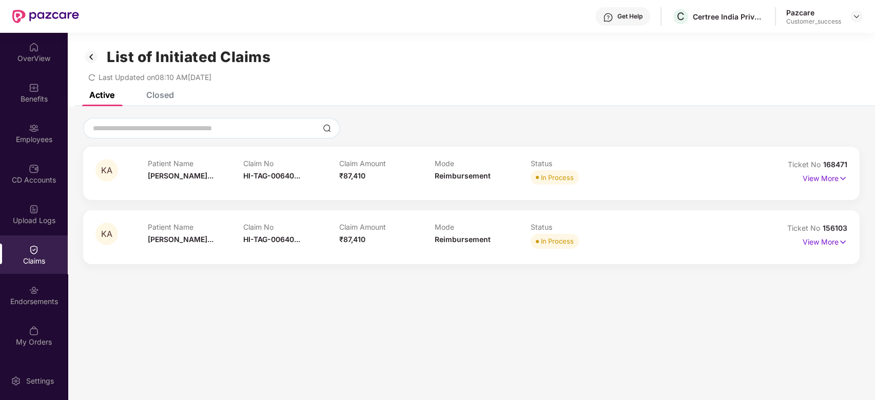
click at [155, 100] on div "Closed" at bounding box center [152, 95] width 43 height 23
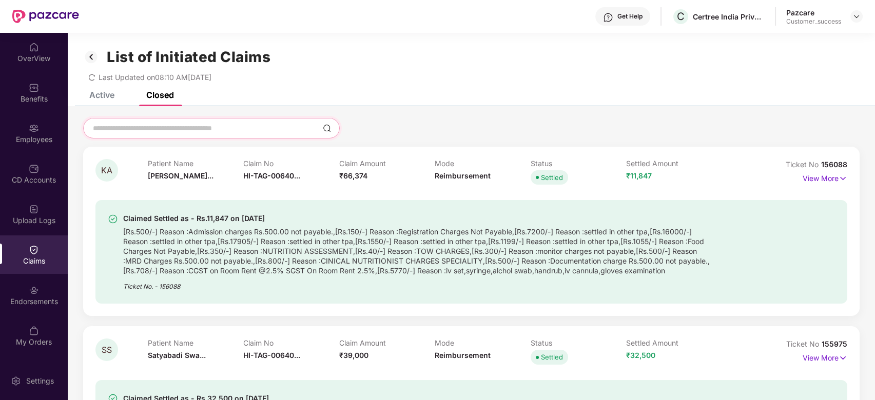
click at [181, 129] on input at bounding box center [205, 128] width 227 height 11
click at [111, 91] on div "Active" at bounding box center [101, 95] width 25 height 10
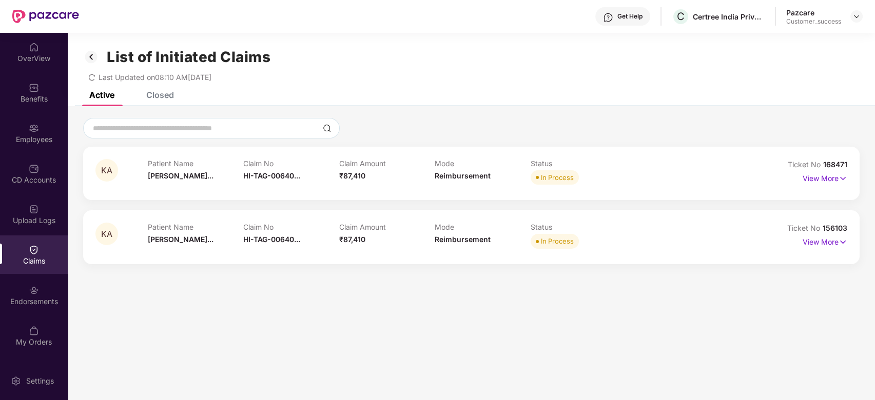
click at [91, 76] on icon "redo" at bounding box center [91, 77] width 7 height 7
click at [825, 179] on p "View More" at bounding box center [824, 177] width 45 height 14
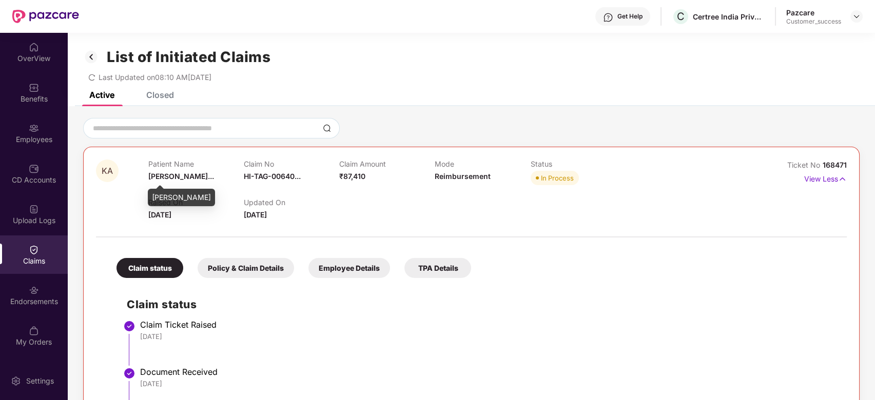
click at [194, 177] on span "[PERSON_NAME]..." at bounding box center [181, 176] width 66 height 9
click at [855, 16] on img at bounding box center [856, 16] width 8 height 8
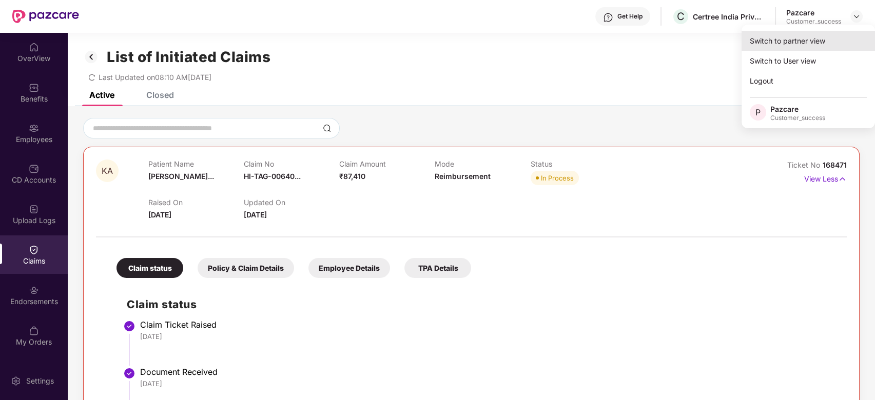
click at [790, 43] on div "Switch to partner view" at bounding box center [807, 41] width 133 height 20
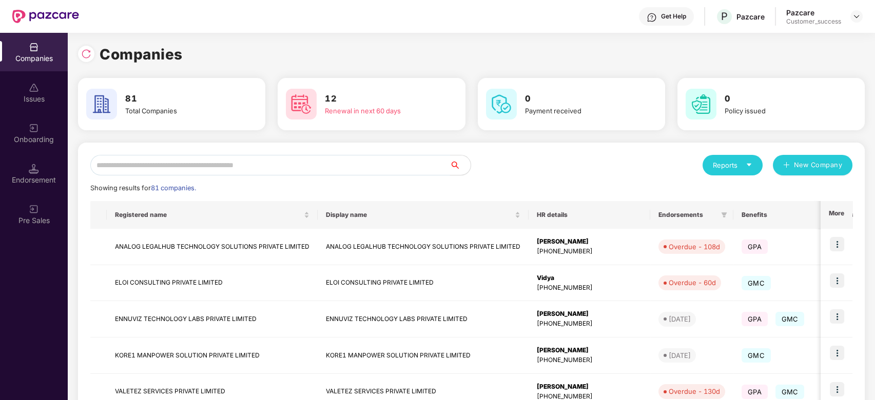
click at [382, 166] on input "text" at bounding box center [270, 165] width 360 height 21
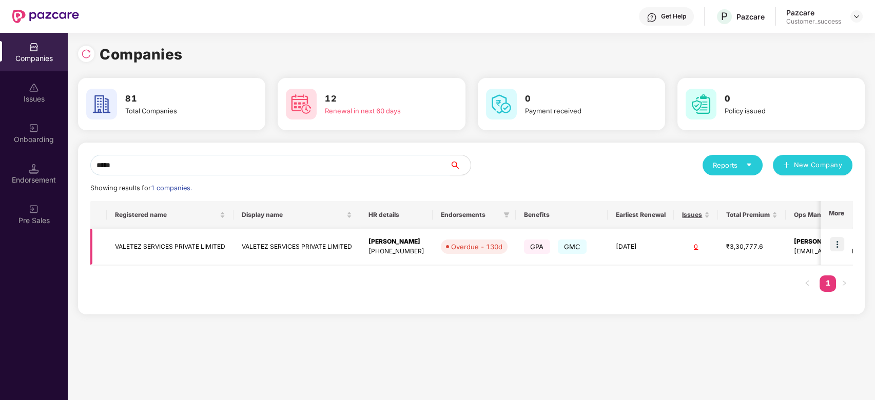
type input "*****"
click at [839, 243] on img at bounding box center [837, 244] width 14 height 14
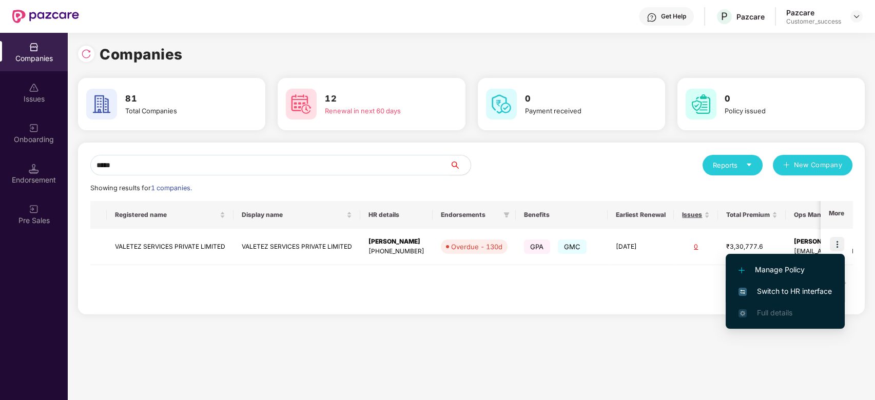
click at [779, 292] on span "Switch to HR interface" at bounding box center [784, 291] width 93 height 11
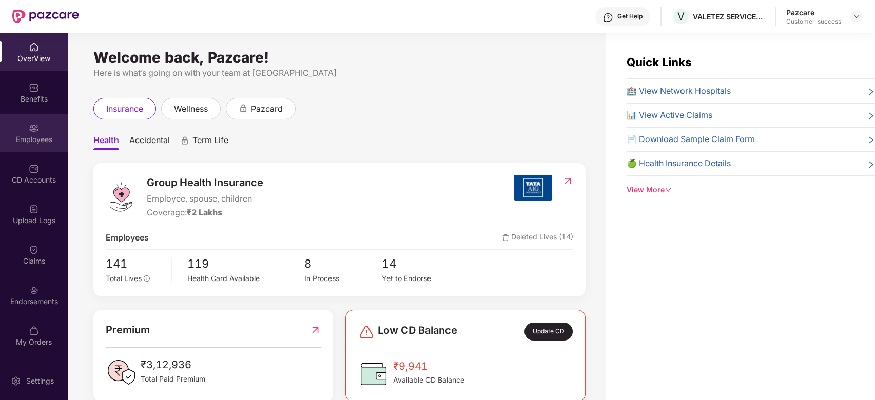
click at [37, 143] on div "Employees" at bounding box center [34, 139] width 68 height 10
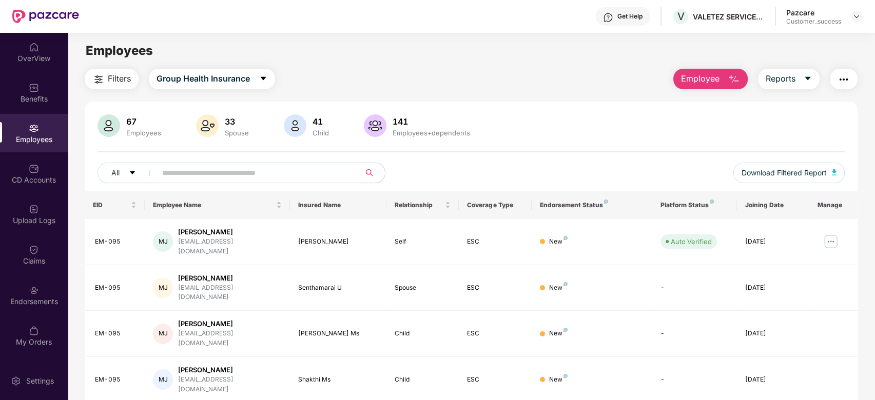
click at [198, 178] on input "text" at bounding box center [254, 172] width 184 height 15
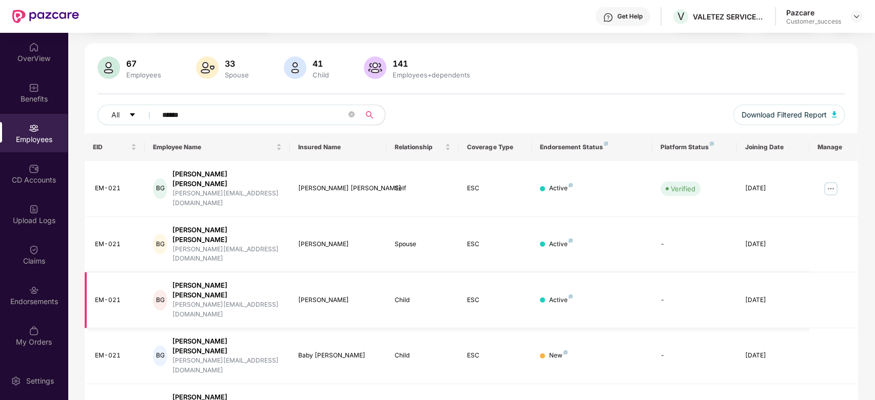
scroll to position [80, 0]
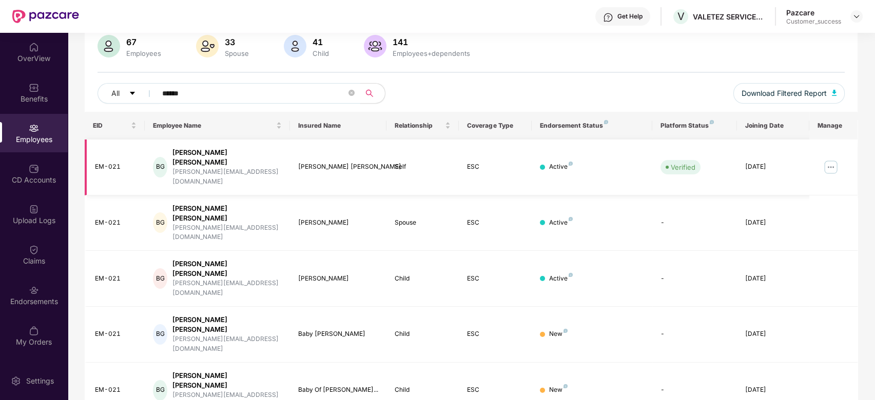
type input "*****"
click at [830, 159] on img at bounding box center [830, 167] width 16 height 16
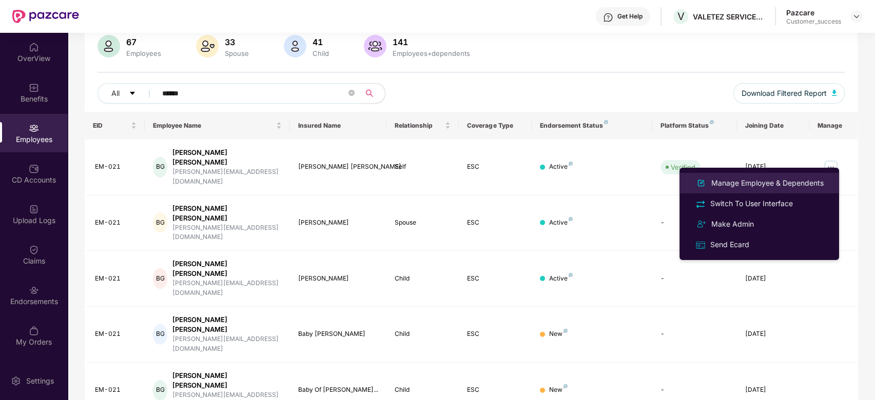
click at [768, 180] on div "Manage Employee & Dependents" at bounding box center [767, 183] width 116 height 11
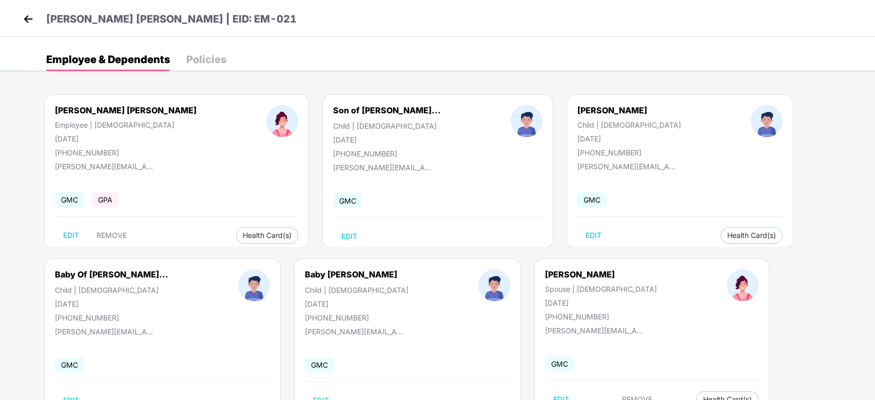
click at [29, 19] on img at bounding box center [28, 18] width 15 height 15
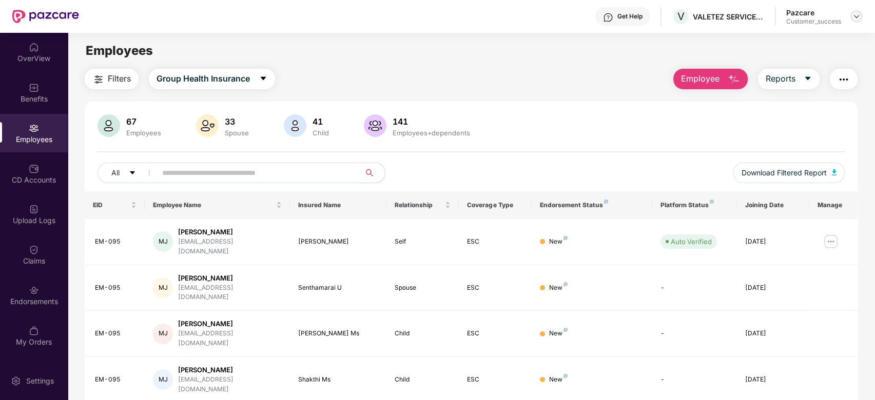
click at [856, 20] on img at bounding box center [856, 16] width 8 height 8
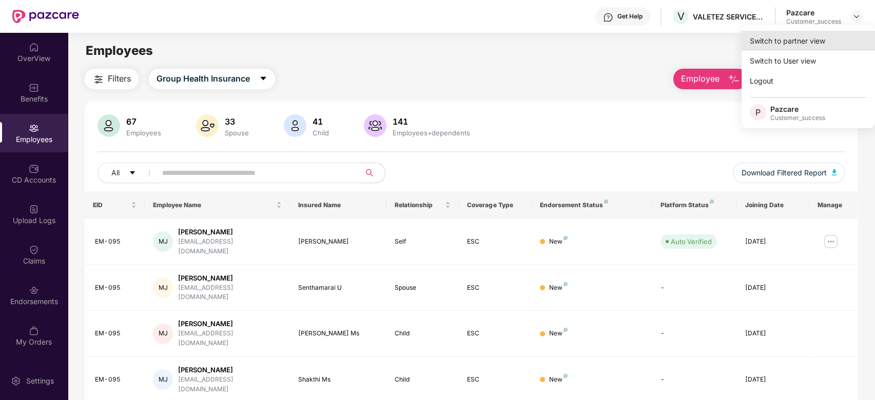
click at [829, 35] on div "Switch to partner view" at bounding box center [807, 41] width 133 height 20
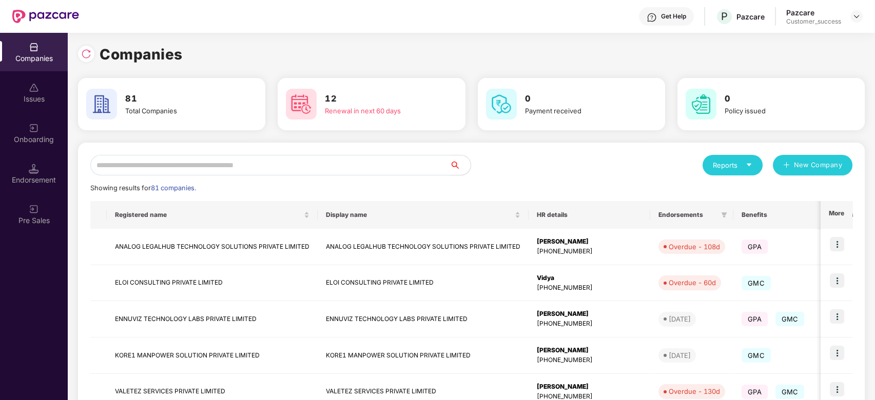
click at [415, 161] on input "text" at bounding box center [270, 165] width 360 height 21
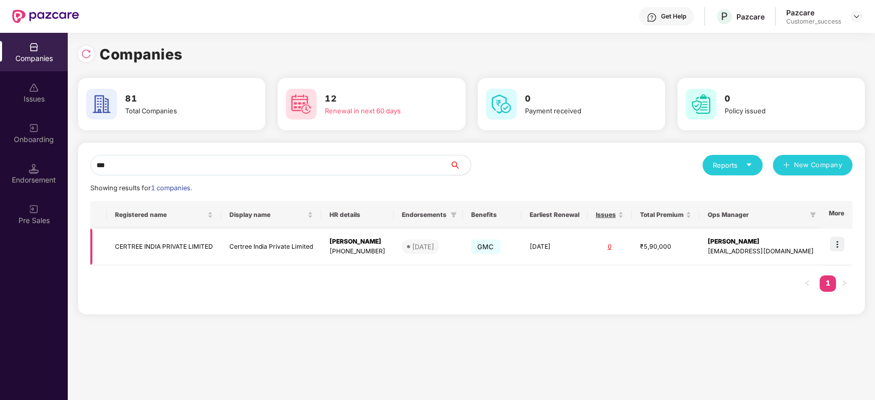
type input "***"
click at [837, 236] on td at bounding box center [836, 247] width 32 height 36
click at [837, 239] on img at bounding box center [837, 244] width 14 height 14
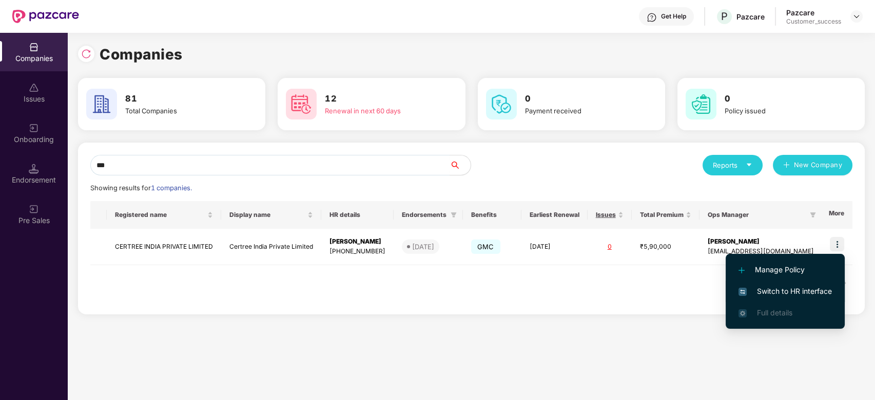
click at [768, 286] on span "Switch to HR interface" at bounding box center [784, 291] width 93 height 11
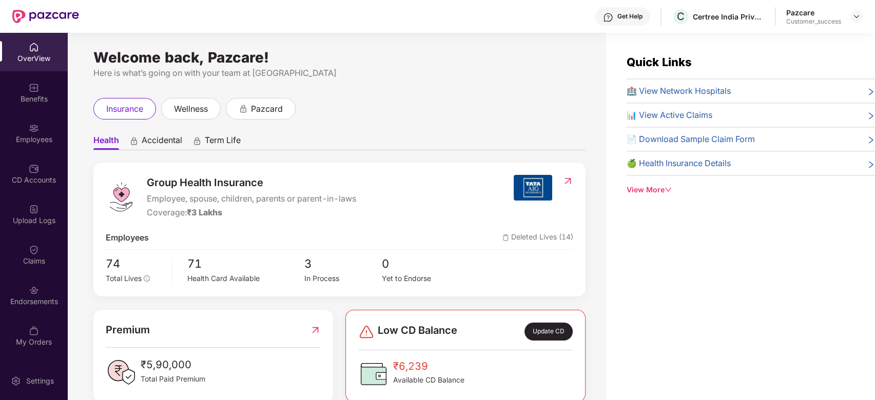
click at [33, 294] on img at bounding box center [34, 290] width 10 height 10
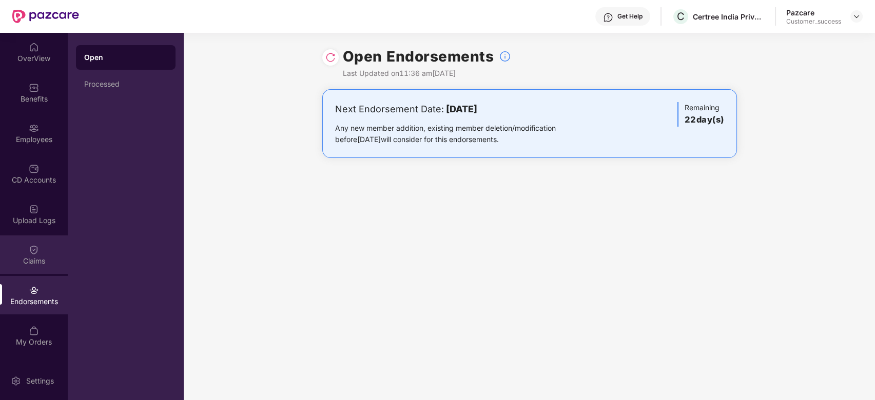
click at [31, 256] on div "Claims" at bounding box center [34, 261] width 68 height 10
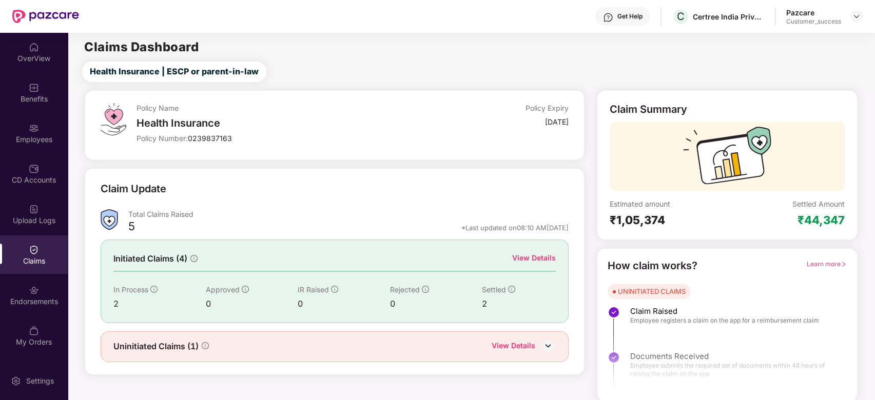
click at [535, 256] on div "View Details" at bounding box center [534, 257] width 44 height 11
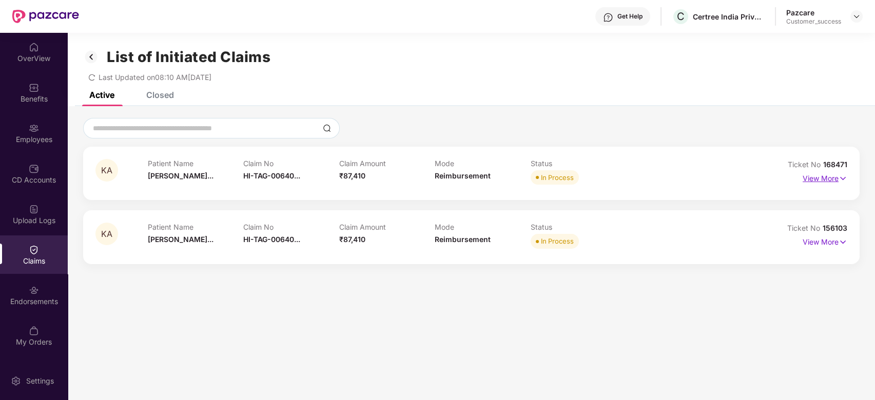
click at [828, 182] on p "View More" at bounding box center [824, 177] width 45 height 14
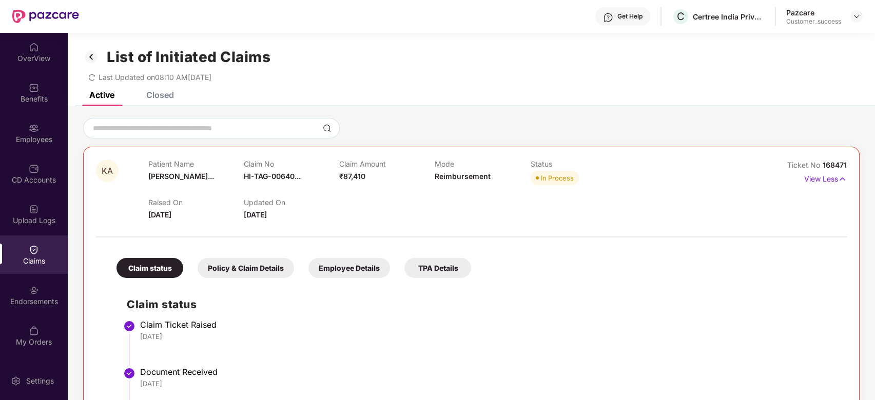
click at [460, 274] on div "TPA Details" at bounding box center [437, 268] width 67 height 20
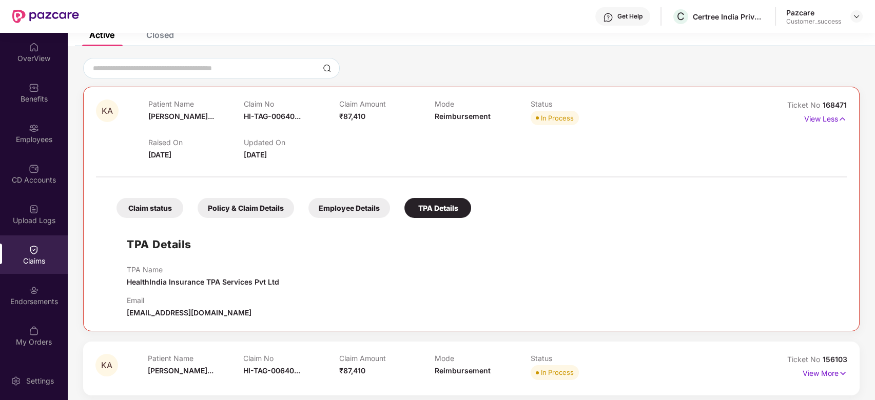
scroll to position [65, 0]
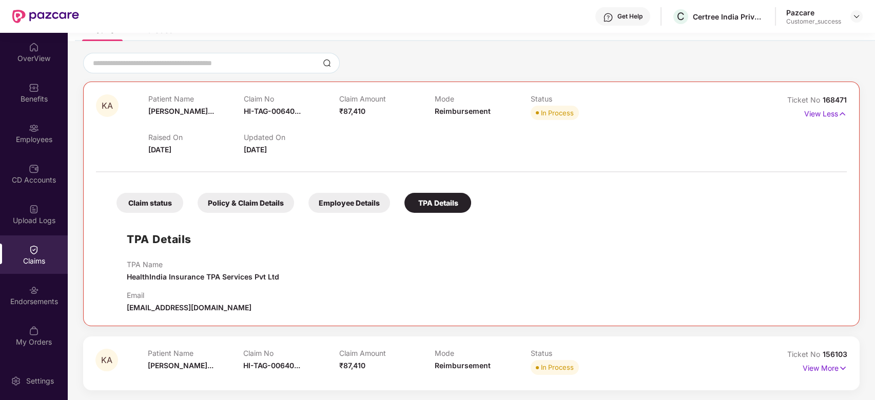
click at [160, 205] on div "Claim status" at bounding box center [149, 203] width 67 height 20
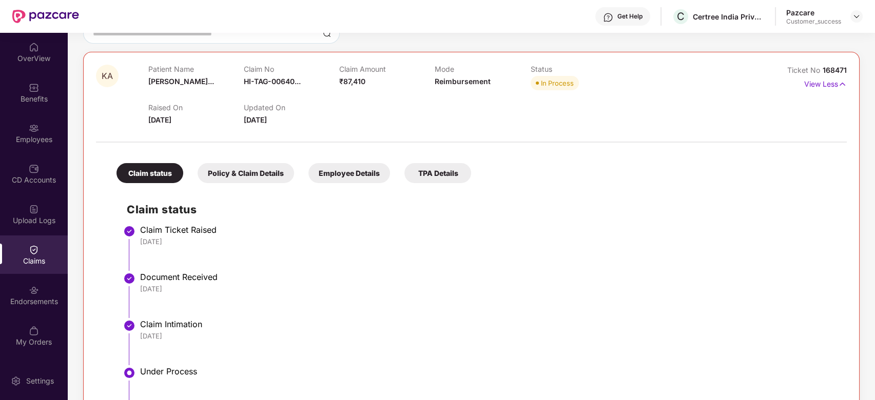
scroll to position [0, 0]
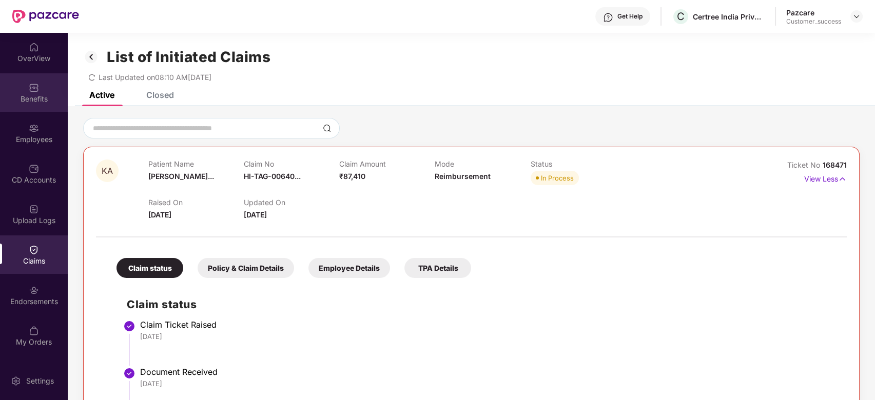
click at [34, 101] on div "Benefits" at bounding box center [34, 99] width 68 height 10
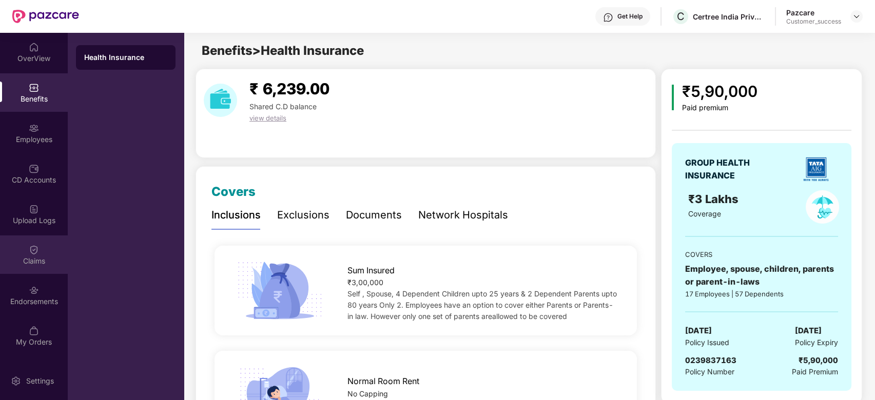
click at [32, 252] on img at bounding box center [34, 250] width 10 height 10
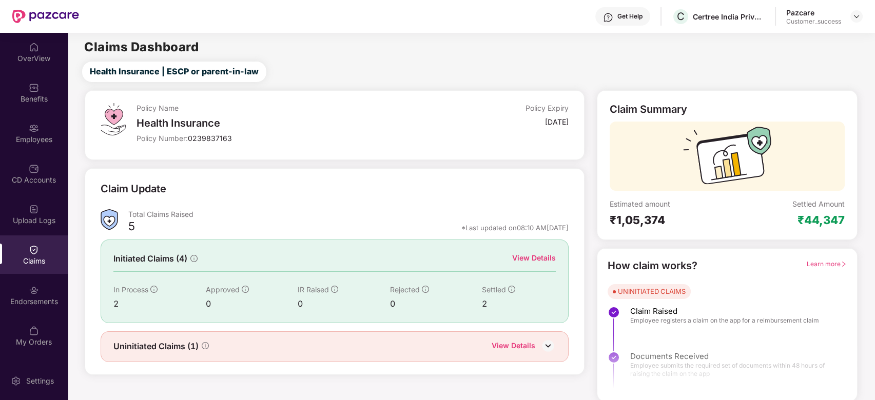
click at [538, 262] on div "View Details" at bounding box center [534, 257] width 44 height 11
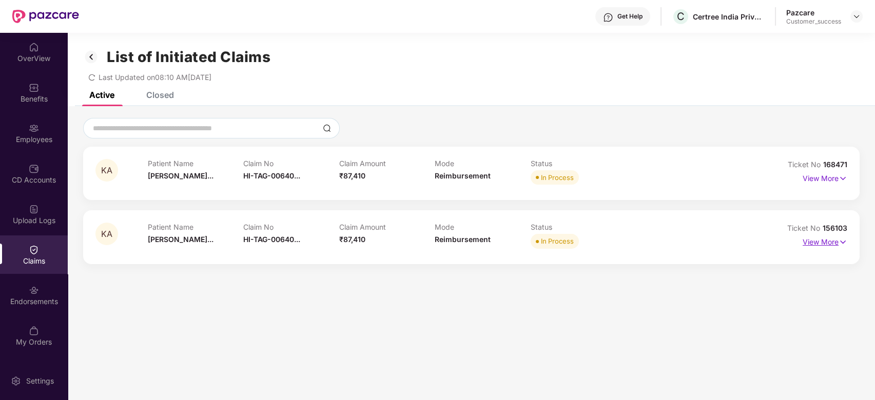
click at [829, 240] on p "View More" at bounding box center [824, 241] width 45 height 14
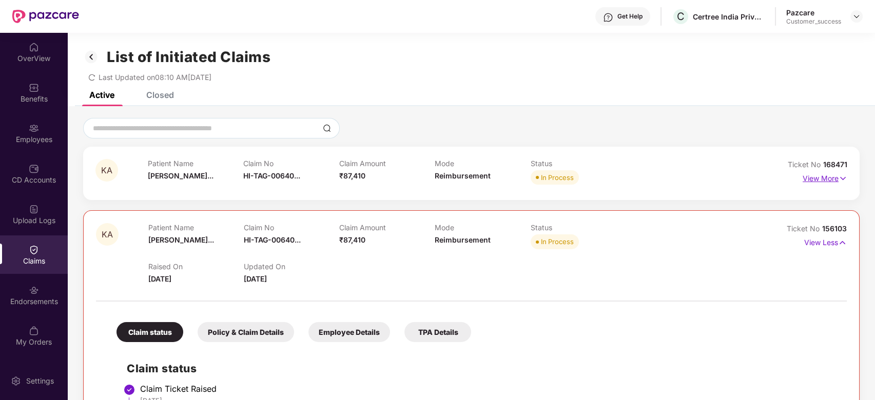
click at [823, 179] on p "View More" at bounding box center [824, 177] width 45 height 14
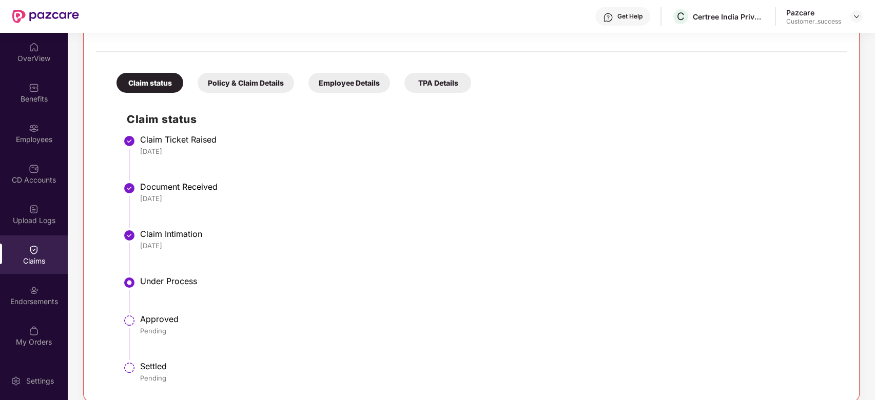
scroll to position [171, 0]
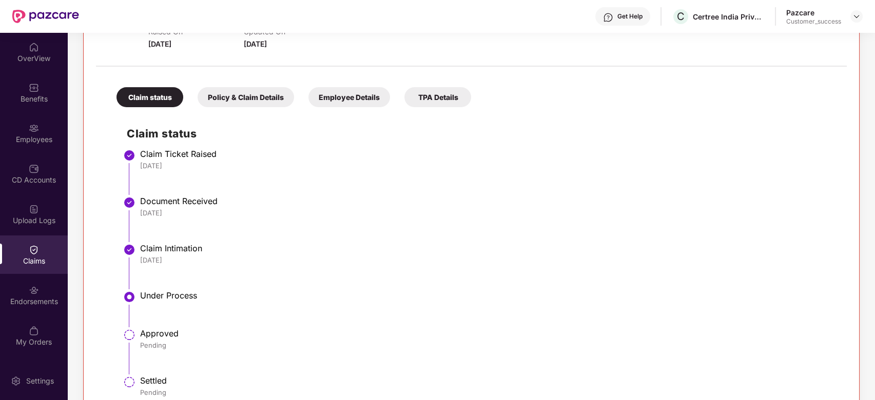
click at [251, 100] on div "Policy & Claim Details" at bounding box center [246, 97] width 96 height 20
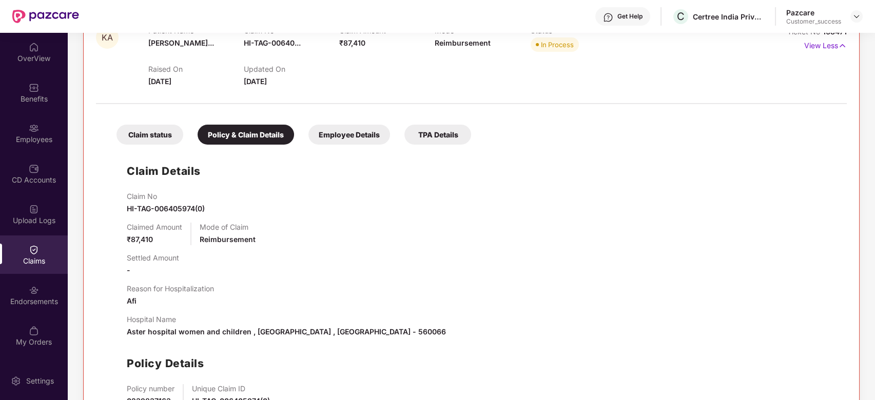
scroll to position [132, 0]
click at [347, 129] on div "Employee Details" at bounding box center [349, 136] width 82 height 20
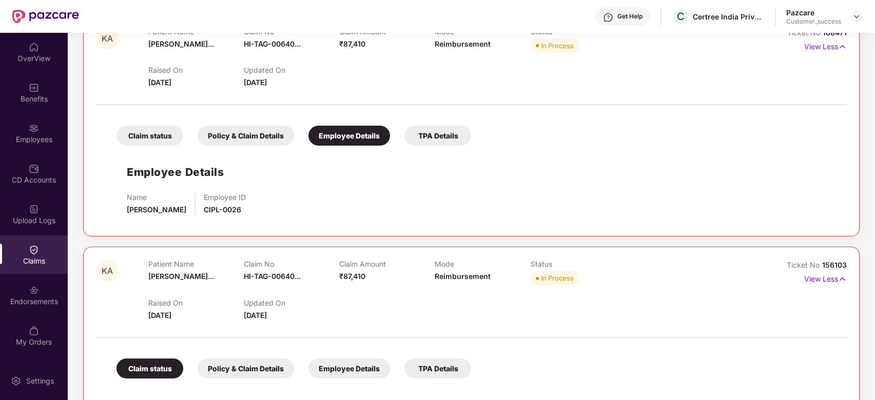
click at [132, 139] on div "Claim status" at bounding box center [149, 136] width 67 height 20
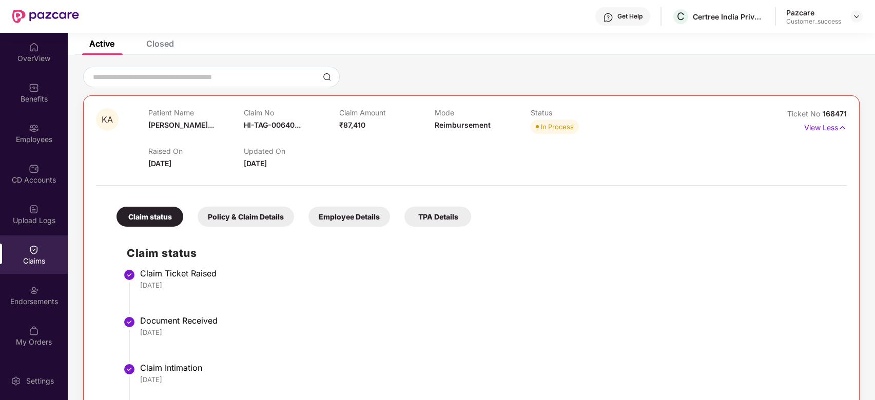
scroll to position [0, 0]
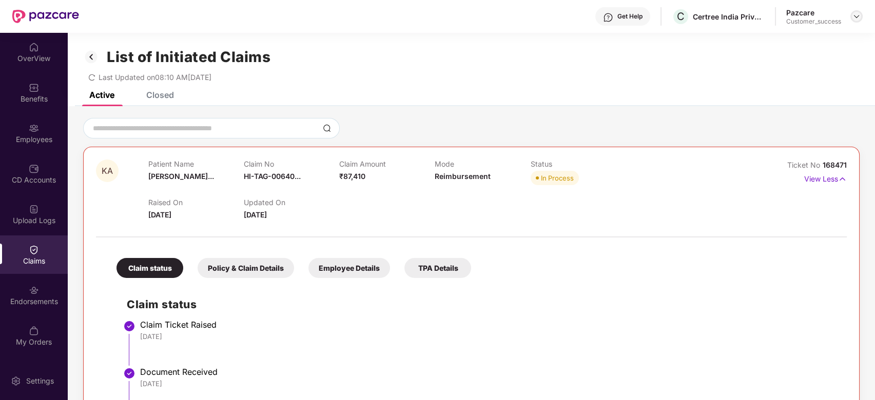
click at [853, 14] on img at bounding box center [856, 16] width 8 height 8
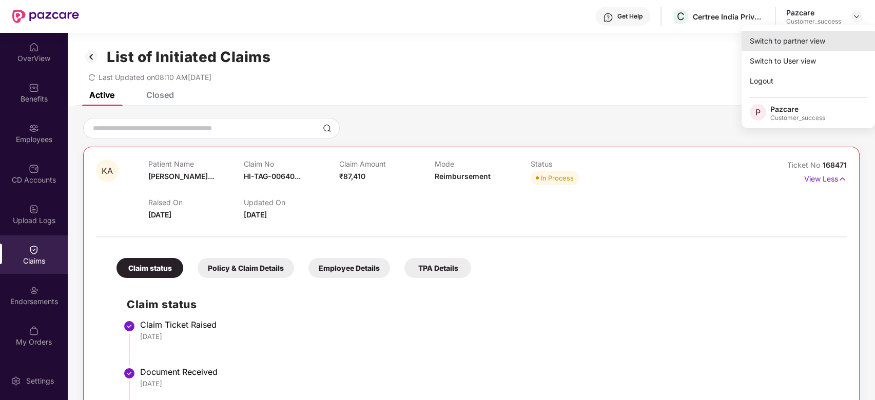
click at [793, 43] on div "Switch to partner view" at bounding box center [807, 41] width 133 height 20
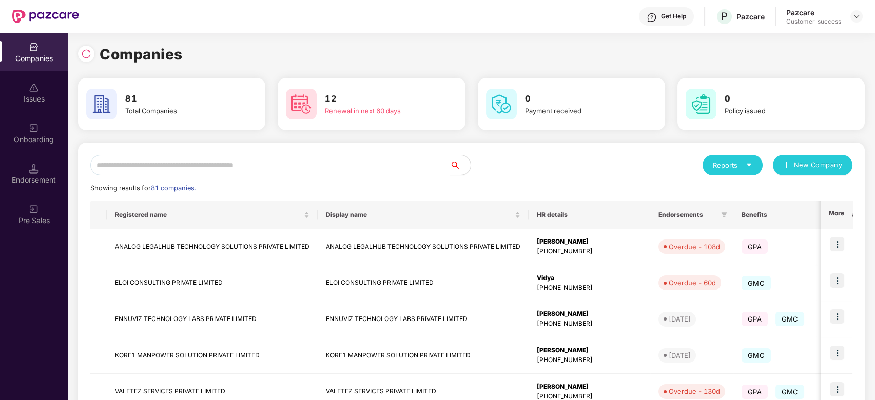
click at [240, 164] on input "text" at bounding box center [270, 165] width 360 height 21
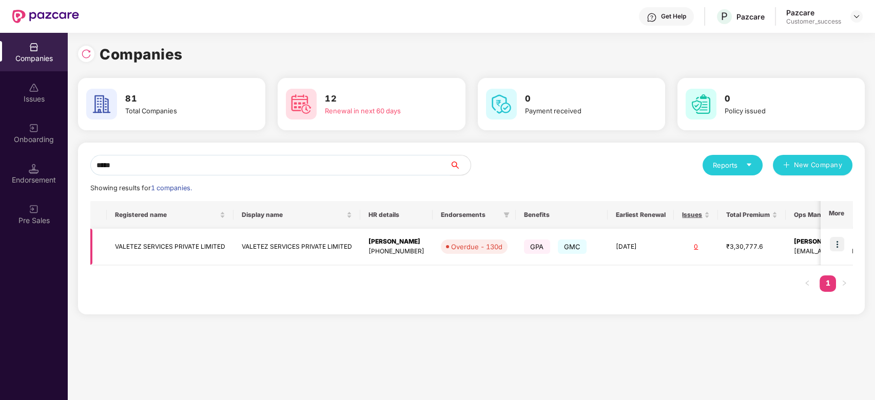
type input "*****"
click at [838, 236] on td at bounding box center [836, 247] width 32 height 36
click at [842, 249] on img at bounding box center [837, 244] width 14 height 14
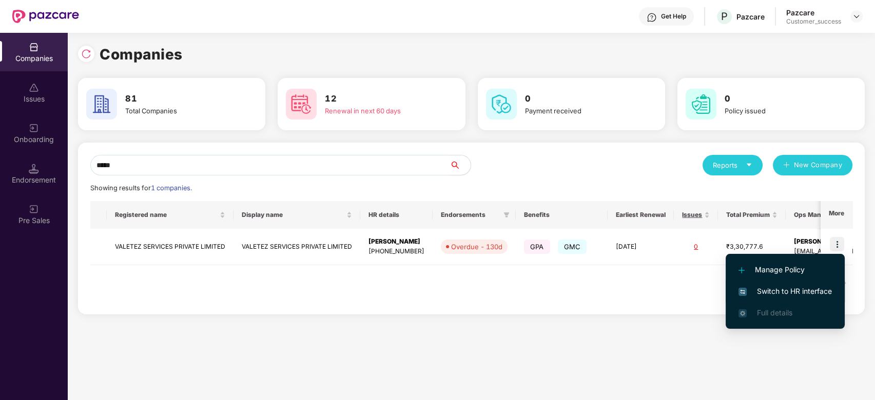
click at [792, 293] on span "Switch to HR interface" at bounding box center [784, 291] width 93 height 11
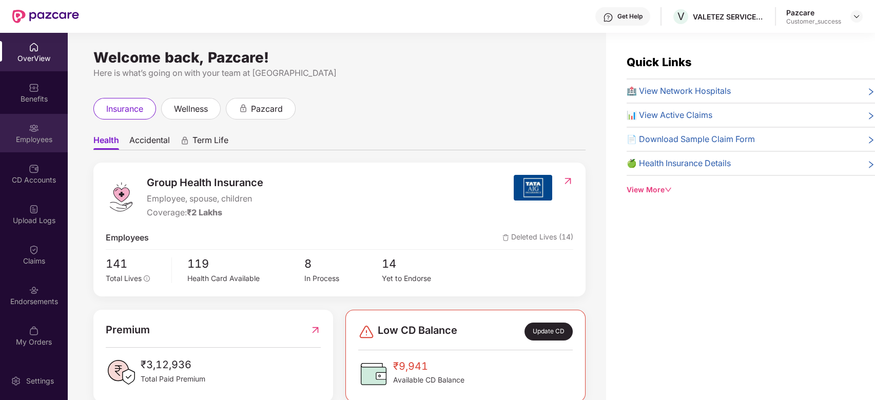
click at [36, 135] on div "Employees" at bounding box center [34, 139] width 68 height 10
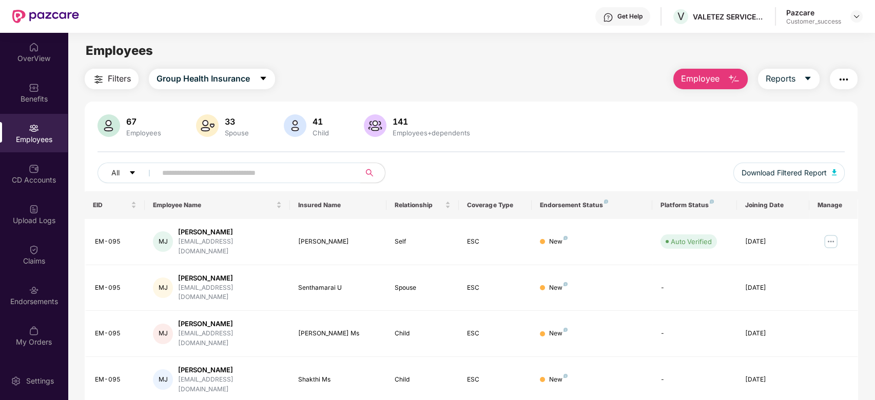
click at [247, 173] on input "text" at bounding box center [254, 172] width 184 height 15
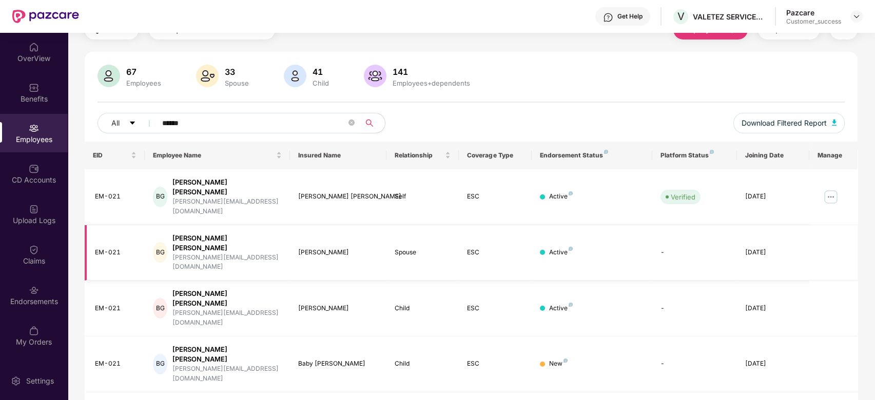
scroll to position [50, 0]
type input "*****"
click at [828, 188] on img at bounding box center [830, 196] width 16 height 16
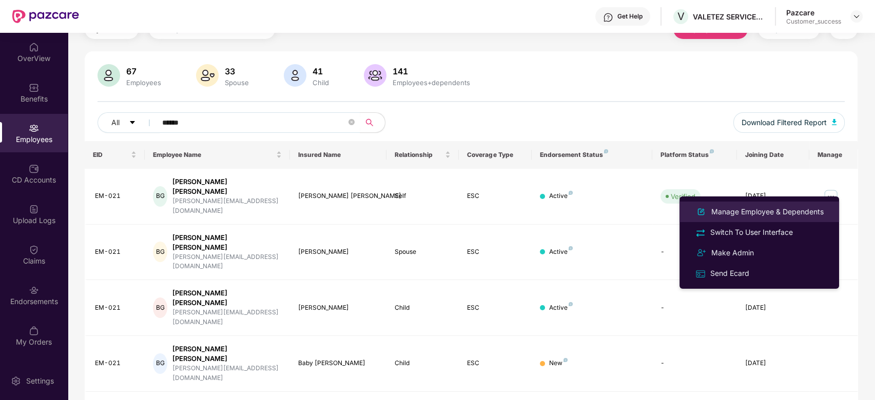
click at [767, 204] on li "Manage Employee & Dependents" at bounding box center [759, 212] width 160 height 21
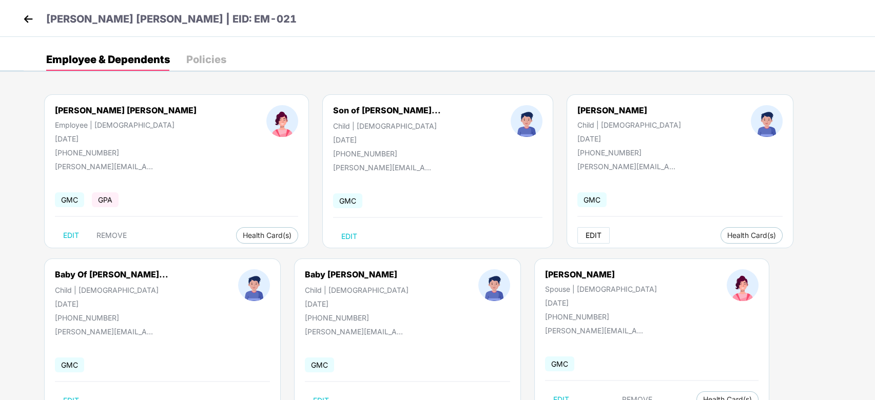
click at [585, 236] on span "EDIT" at bounding box center [593, 235] width 16 height 8
select select "*****"
select select "****"
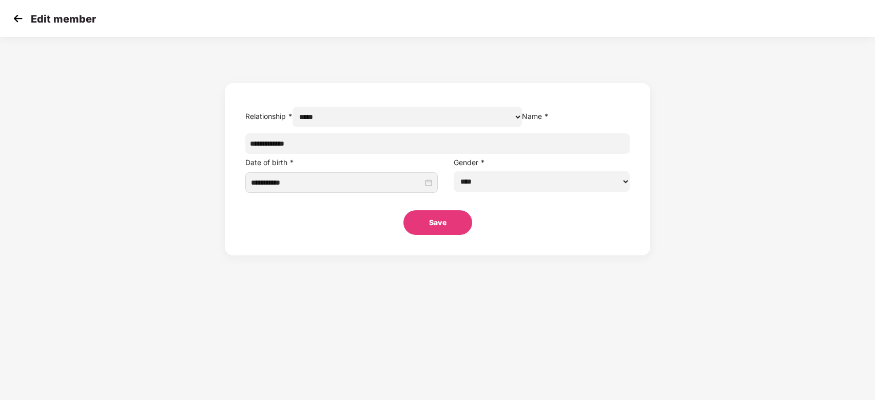
click at [21, 16] on img at bounding box center [17, 18] width 15 height 15
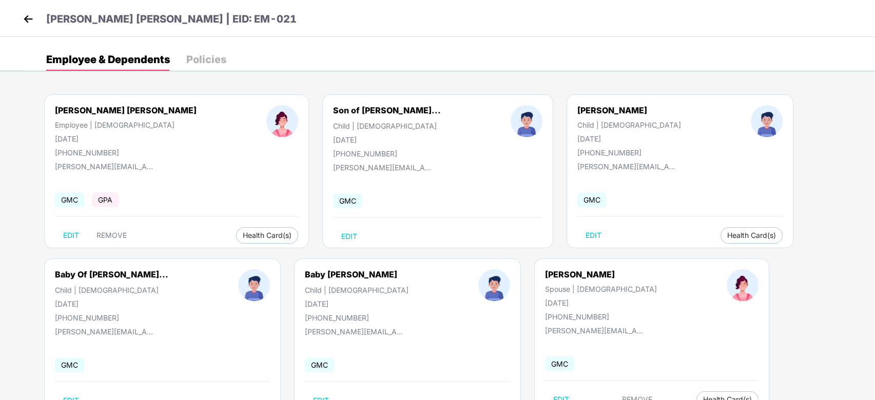
click at [31, 28] on header "[PERSON_NAME] [PERSON_NAME] | EID: EM-021" at bounding box center [159, 20] width 276 height 18
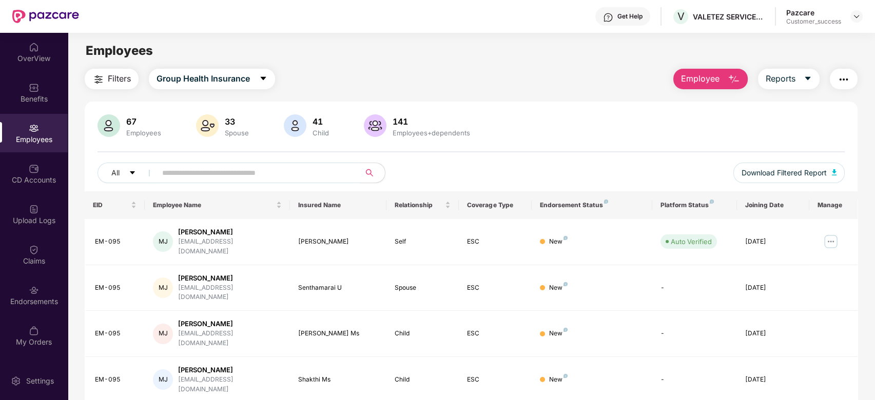
click at [249, 173] on input "text" at bounding box center [254, 172] width 184 height 15
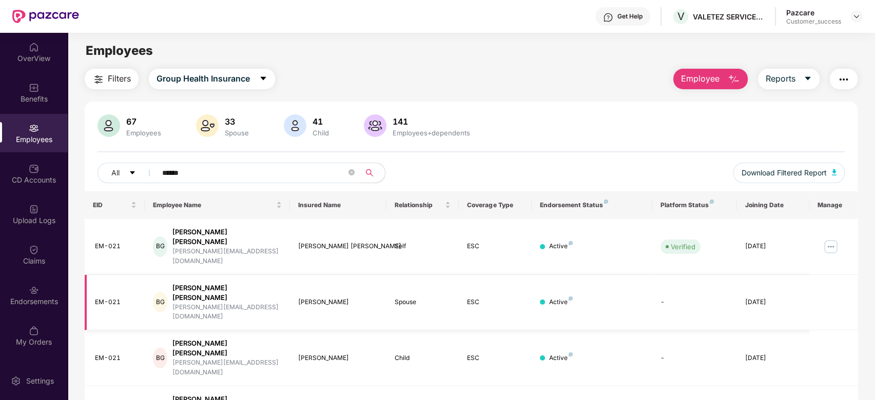
scroll to position [80, 0]
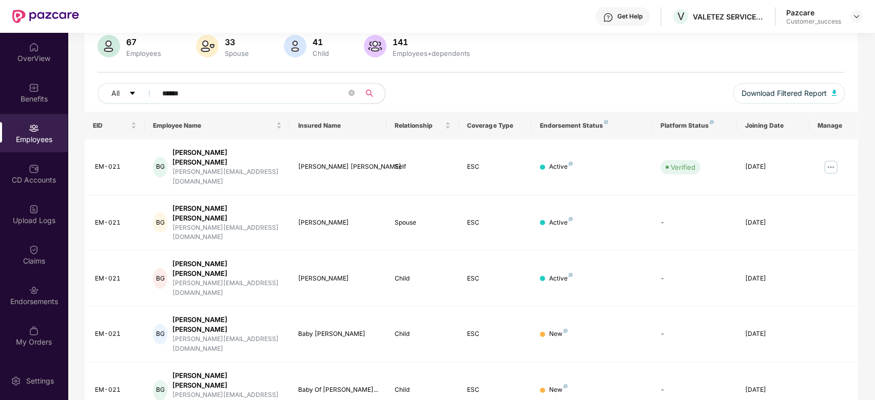
type input "*****"
click at [827, 159] on img at bounding box center [830, 167] width 16 height 16
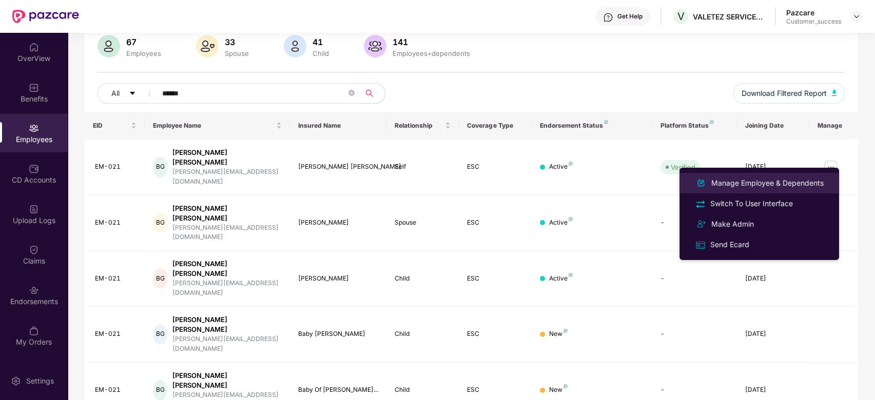
click at [738, 180] on div "Manage Employee & Dependents" at bounding box center [767, 183] width 116 height 11
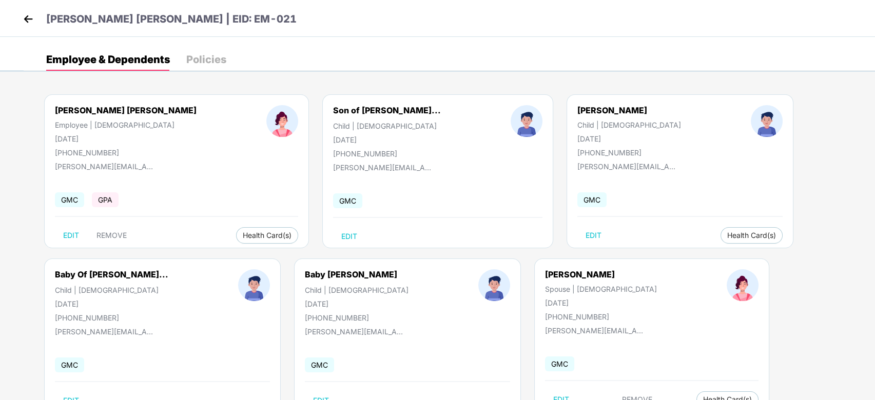
scroll to position [37, 0]
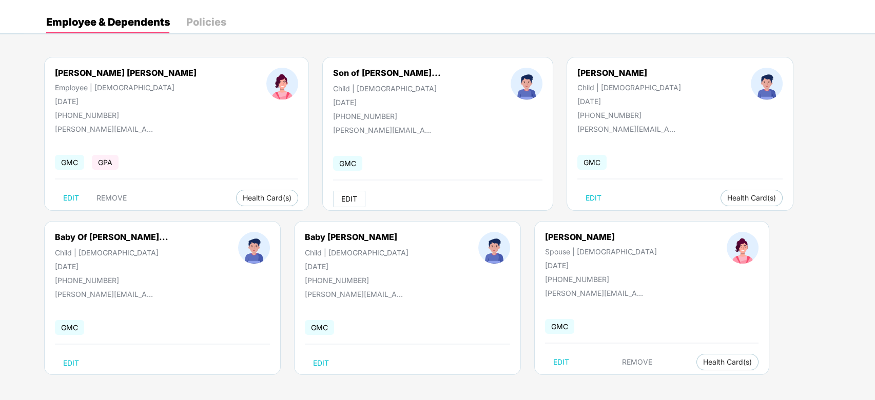
click at [333, 193] on button "EDIT" at bounding box center [349, 199] width 32 height 16
select select "*****"
select select "****"
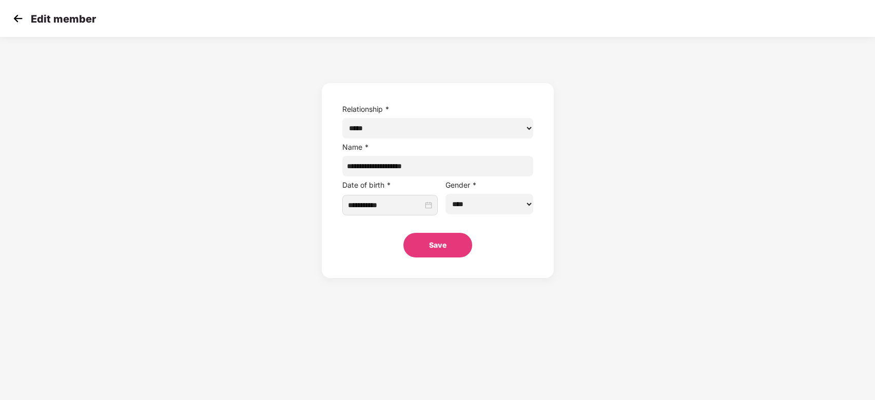
scroll to position [0, 0]
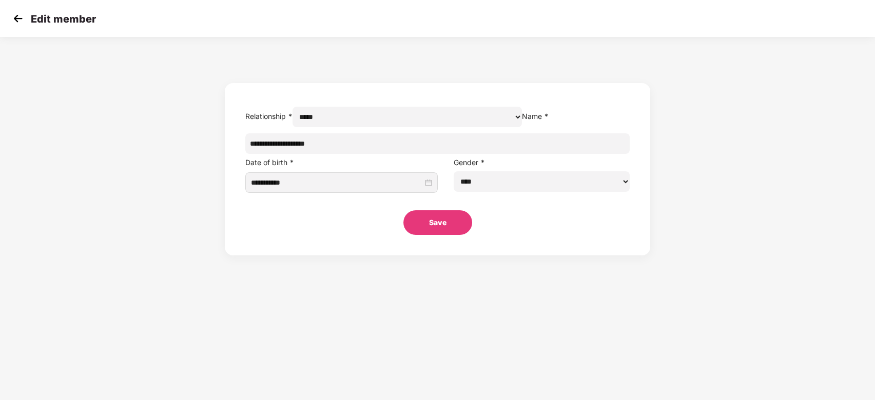
click at [25, 19] on img at bounding box center [17, 18] width 15 height 15
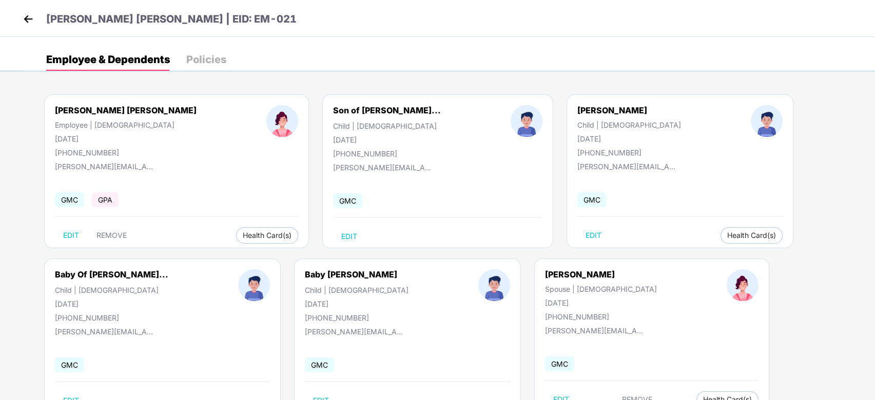
click at [25, 18] on img at bounding box center [28, 18] width 15 height 15
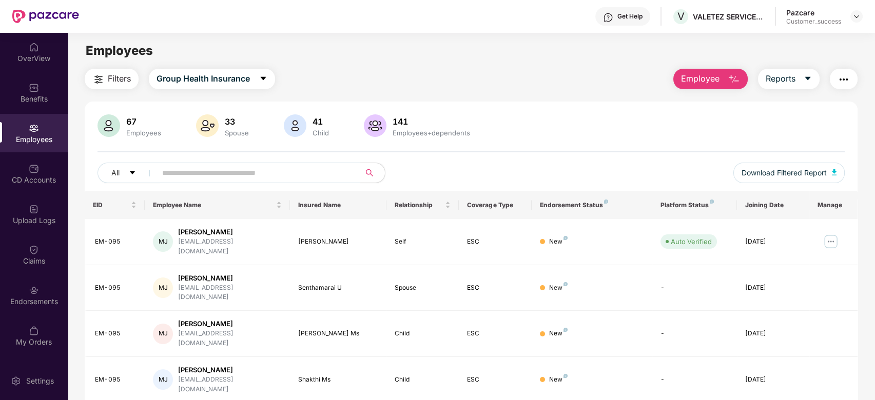
click at [238, 171] on input "text" at bounding box center [254, 172] width 184 height 15
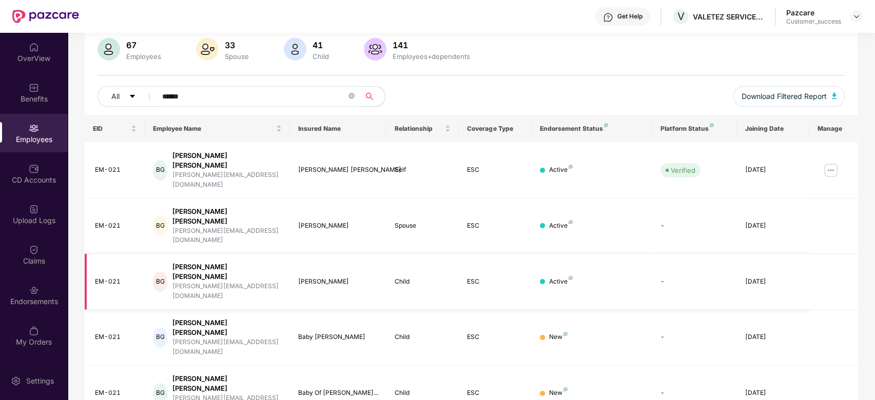
scroll to position [80, 0]
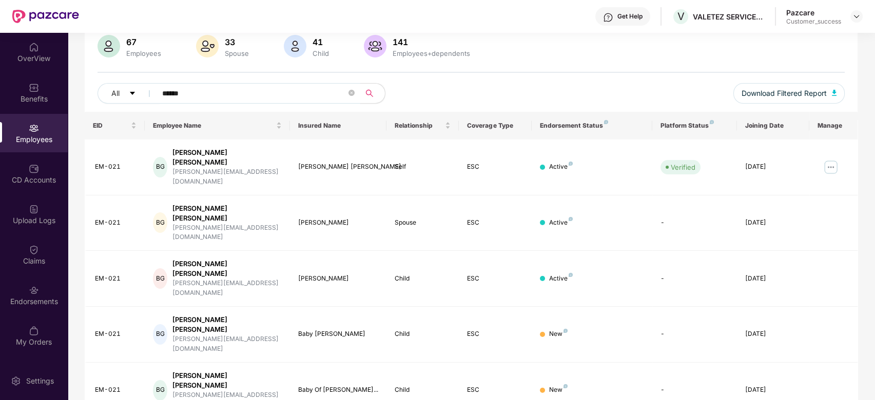
type input "*****"
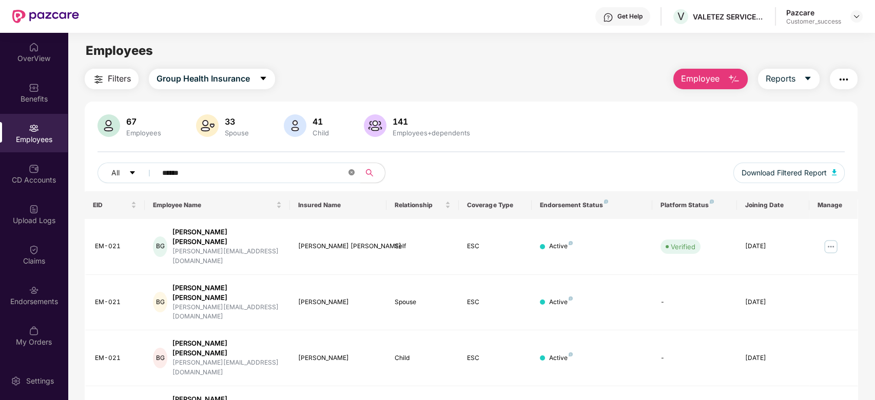
click at [348, 173] on icon "close-circle" at bounding box center [351, 172] width 6 height 6
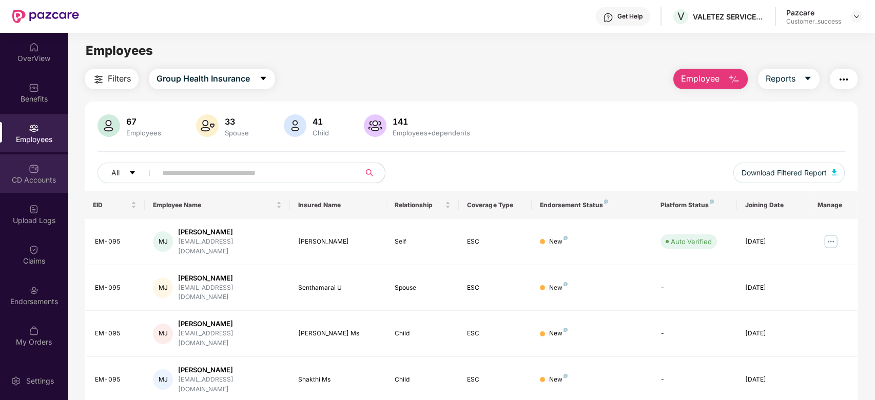
click at [38, 173] on img at bounding box center [34, 169] width 10 height 10
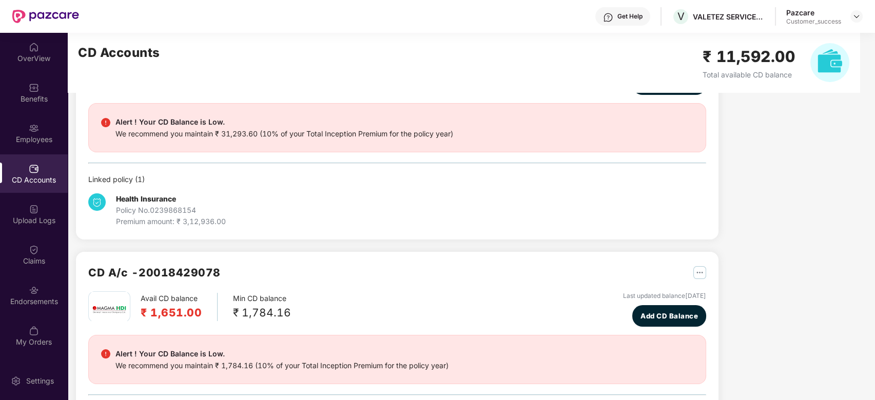
scroll to position [86, 0]
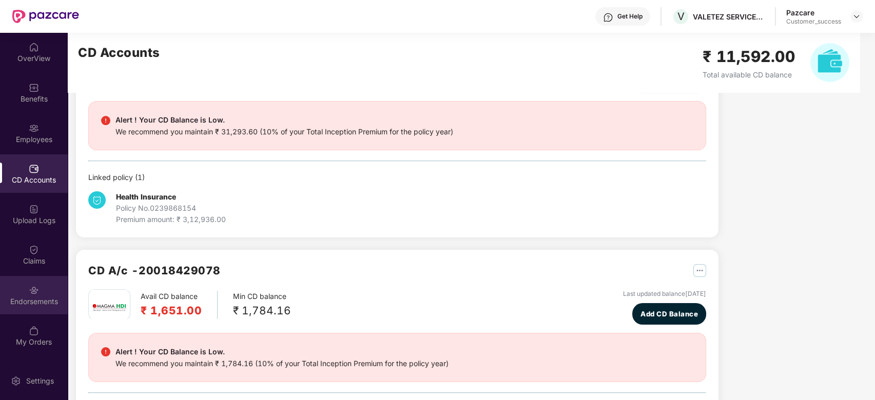
click at [43, 298] on div "Endorsements" at bounding box center [34, 302] width 68 height 10
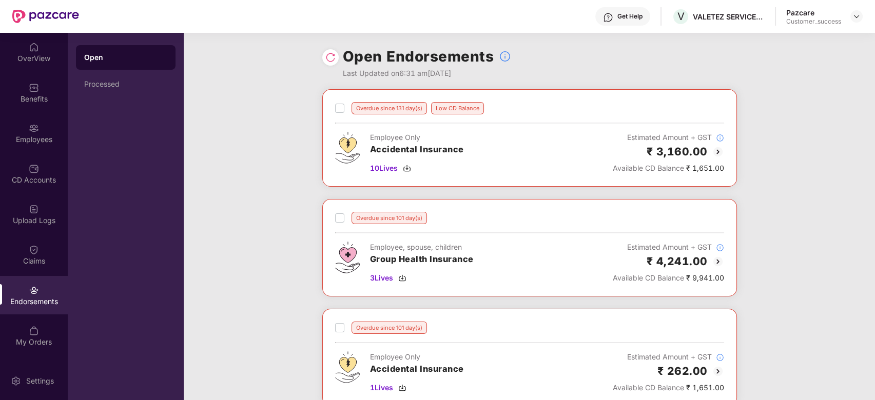
click at [718, 148] on img at bounding box center [718, 152] width 12 height 12
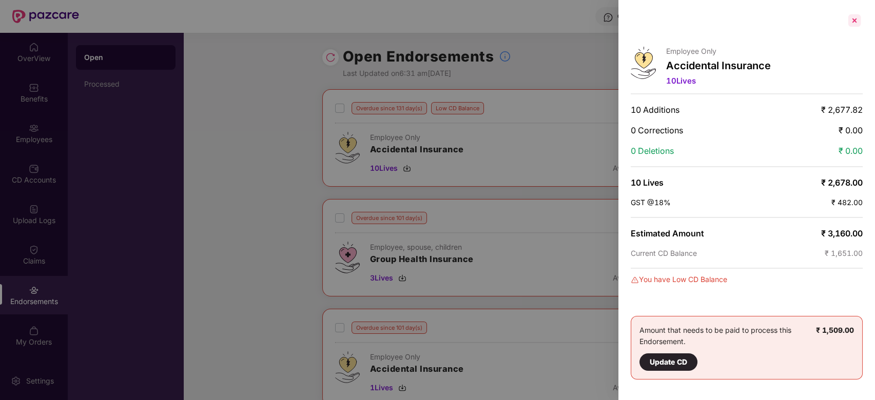
click at [853, 12] on div at bounding box center [854, 20] width 16 height 16
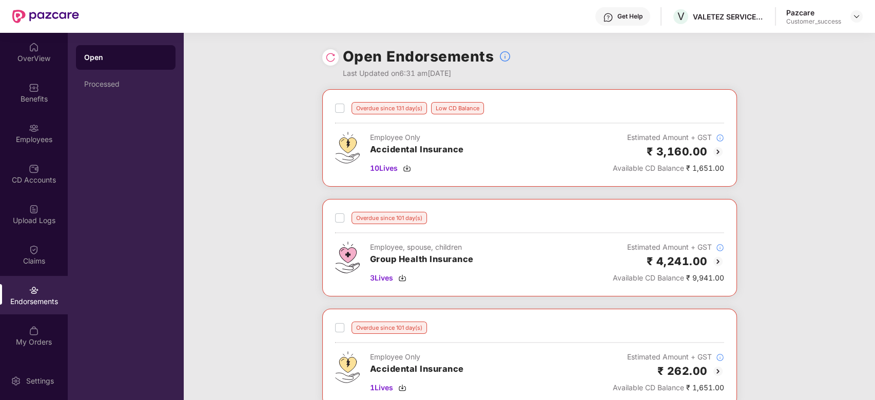
click at [716, 261] on img at bounding box center [718, 262] width 12 height 12
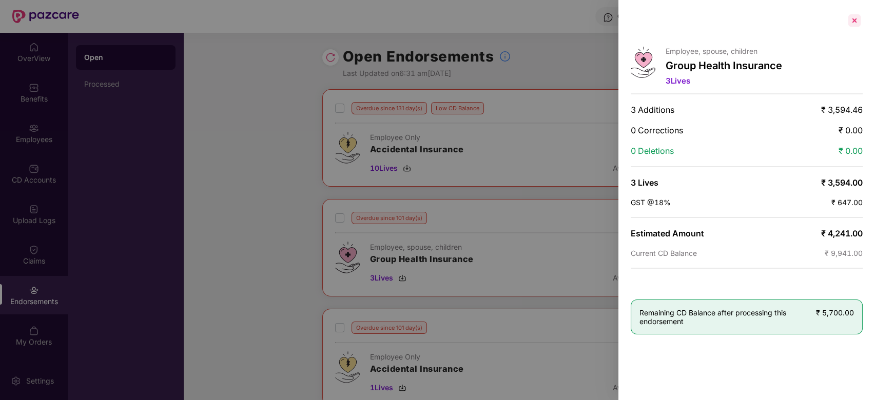
click at [860, 22] on div at bounding box center [854, 20] width 16 height 16
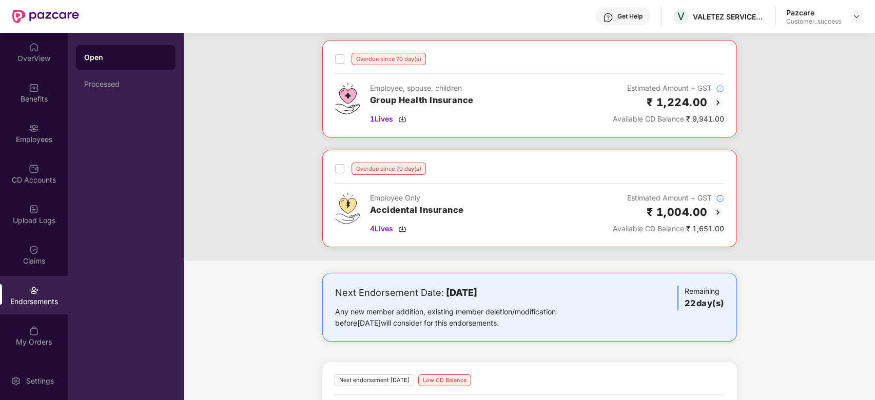
scroll to position [449, 0]
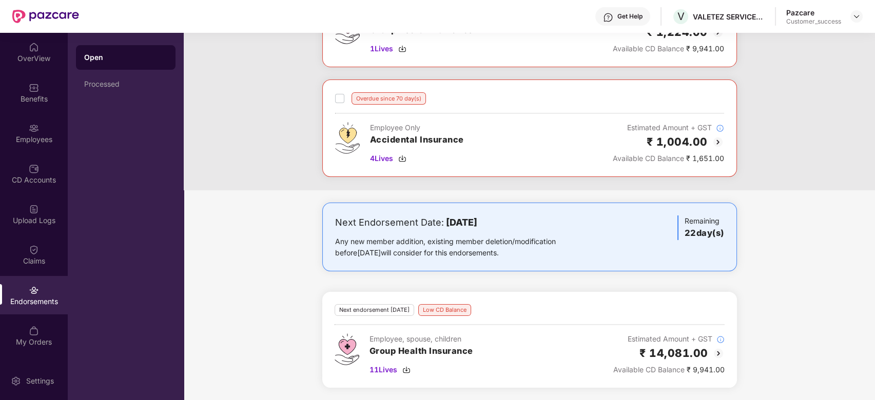
click at [718, 358] on img at bounding box center [718, 353] width 12 height 12
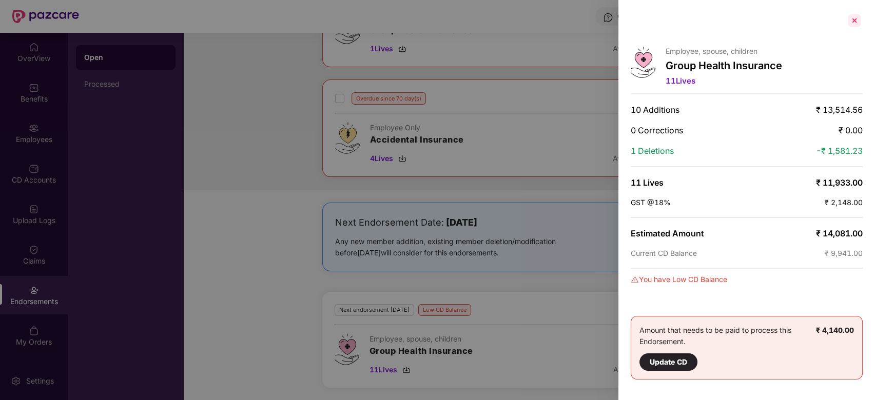
click at [854, 15] on div at bounding box center [854, 20] width 16 height 16
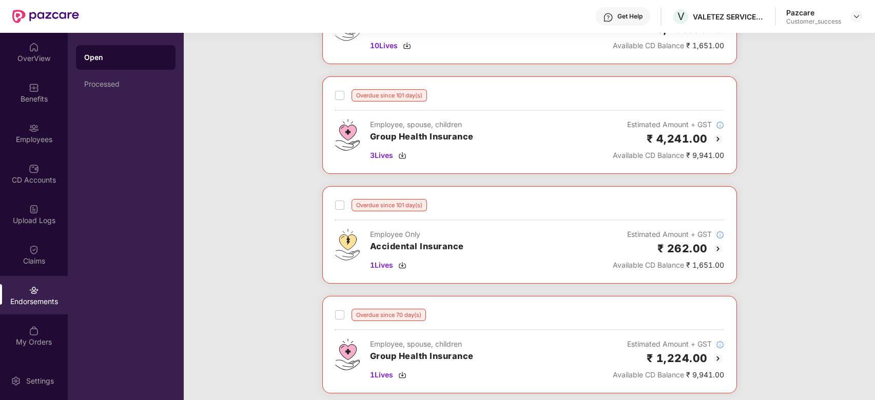
scroll to position [0, 0]
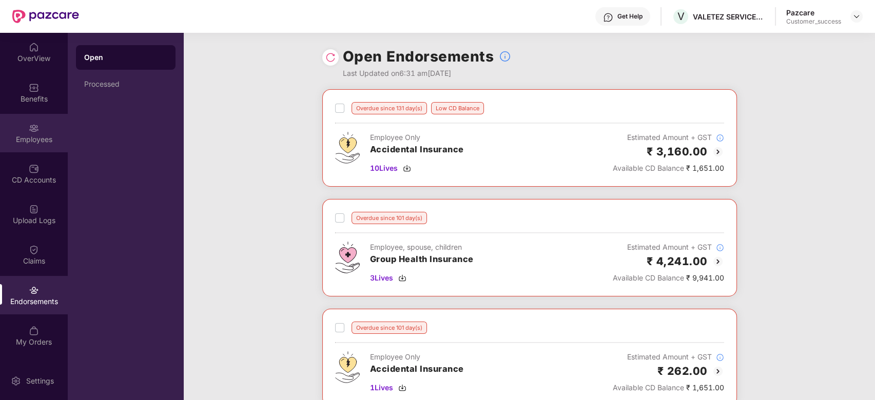
click at [28, 119] on div "Employees" at bounding box center [34, 133] width 68 height 38
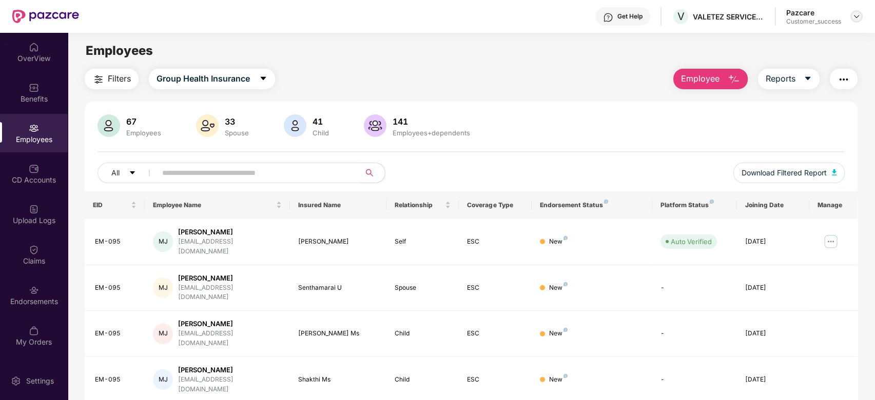
click at [854, 19] on img at bounding box center [856, 16] width 8 height 8
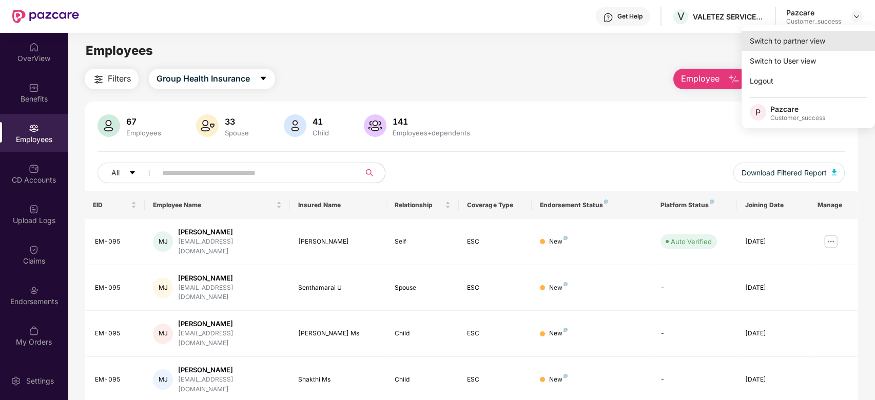
click at [810, 37] on div "Switch to partner view" at bounding box center [807, 41] width 133 height 20
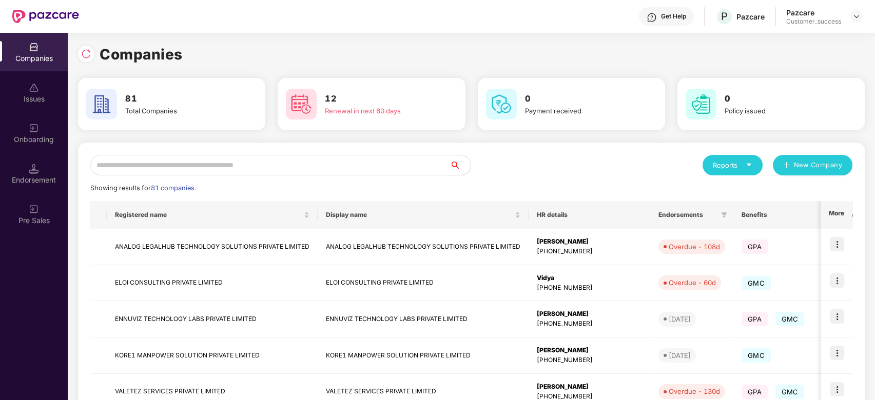
click at [149, 160] on input "text" at bounding box center [270, 165] width 360 height 21
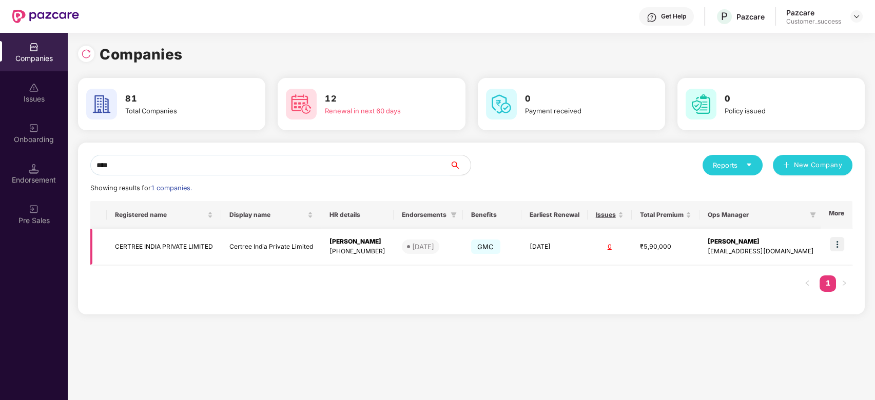
type input "****"
click at [839, 246] on img at bounding box center [837, 244] width 14 height 14
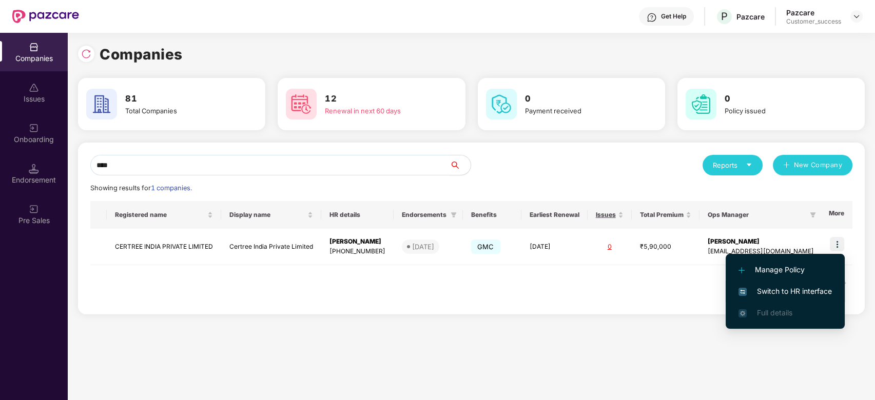
click at [776, 296] on span "Switch to HR interface" at bounding box center [784, 291] width 93 height 11
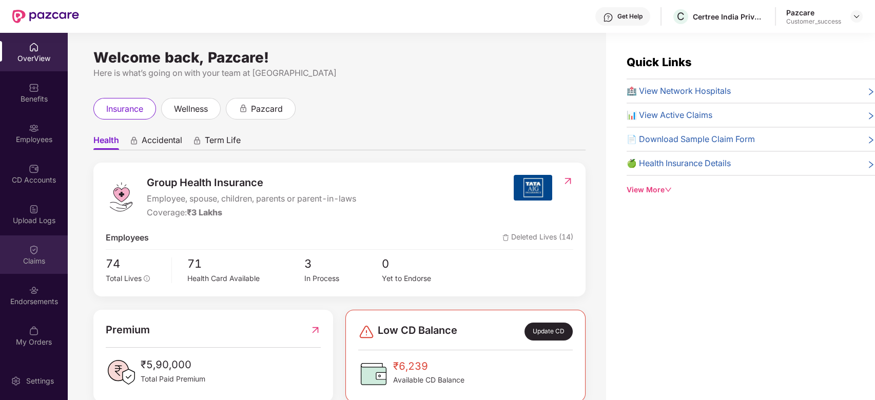
click at [28, 261] on div "Claims" at bounding box center [34, 261] width 68 height 10
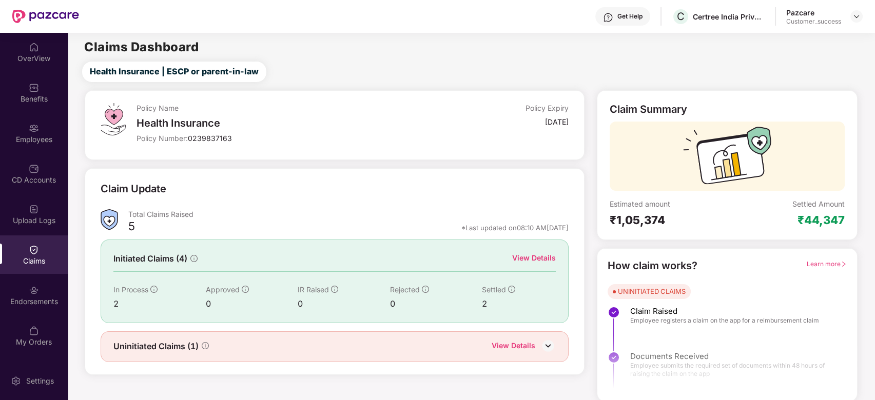
click at [536, 253] on div "View Details" at bounding box center [534, 257] width 44 height 11
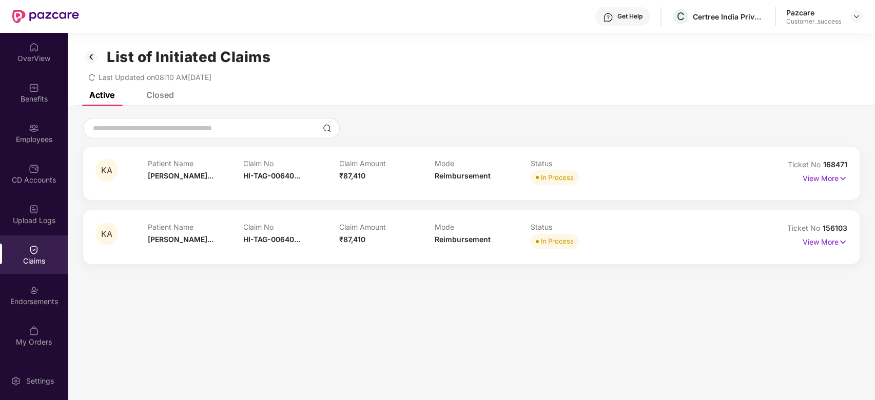
click at [173, 93] on div "Closed" at bounding box center [160, 95] width 28 height 10
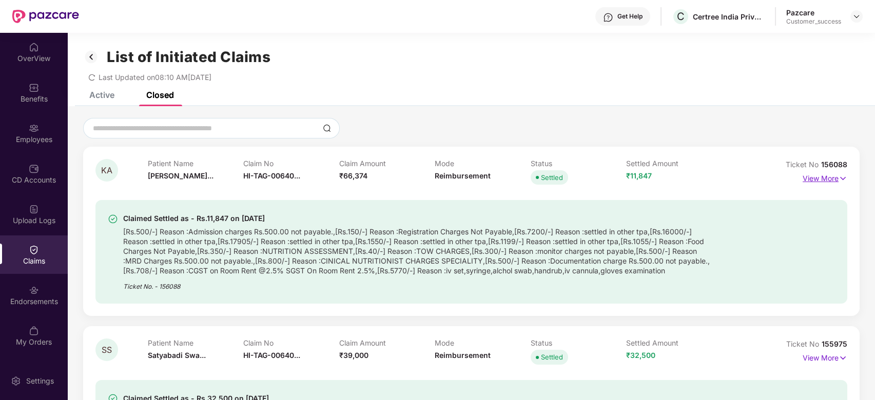
click at [828, 177] on p "View More" at bounding box center [824, 177] width 45 height 14
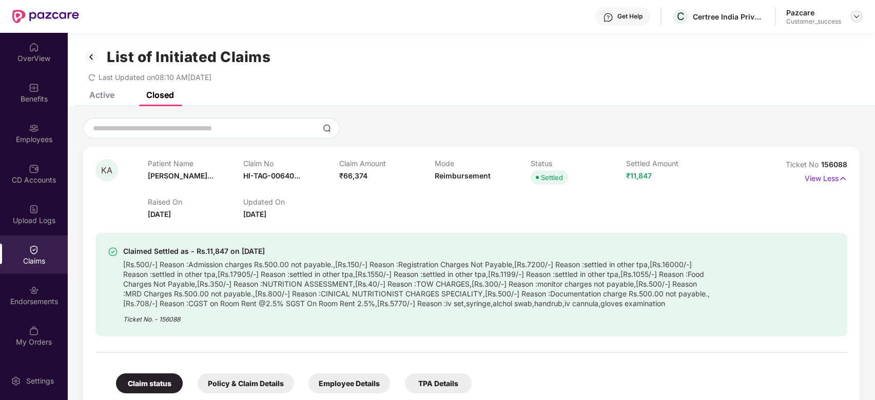
click at [857, 16] on img at bounding box center [856, 16] width 8 height 8
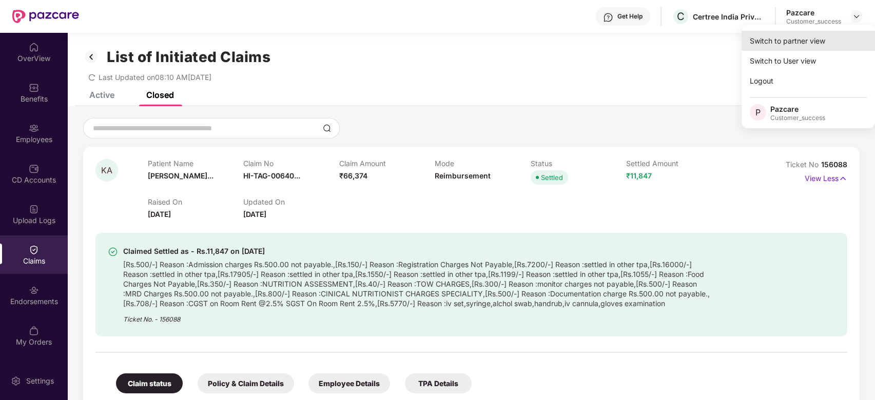
click at [813, 42] on div "Switch to partner view" at bounding box center [807, 41] width 133 height 20
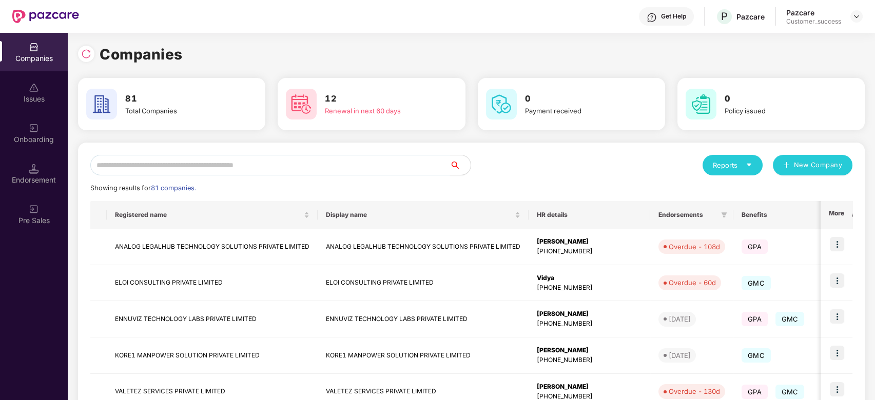
click at [282, 162] on input "text" at bounding box center [270, 165] width 360 height 21
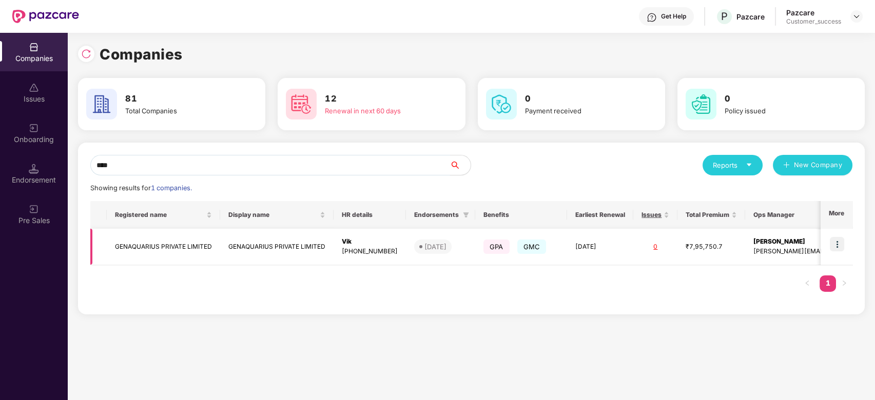
type input "****"
click at [840, 244] on img at bounding box center [837, 244] width 14 height 14
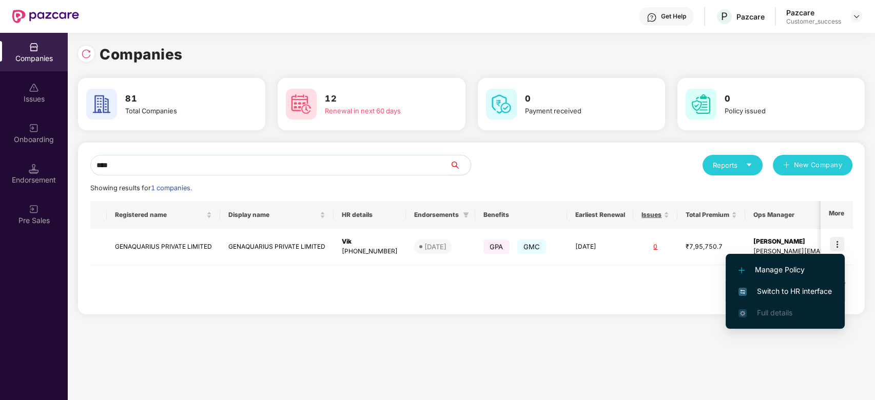
click at [781, 289] on span "Switch to HR interface" at bounding box center [784, 291] width 93 height 11
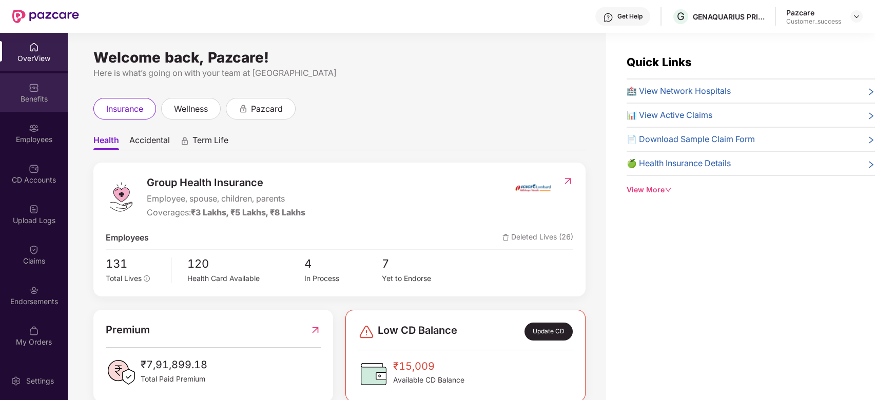
click at [32, 102] on div "Benefits" at bounding box center [34, 99] width 68 height 10
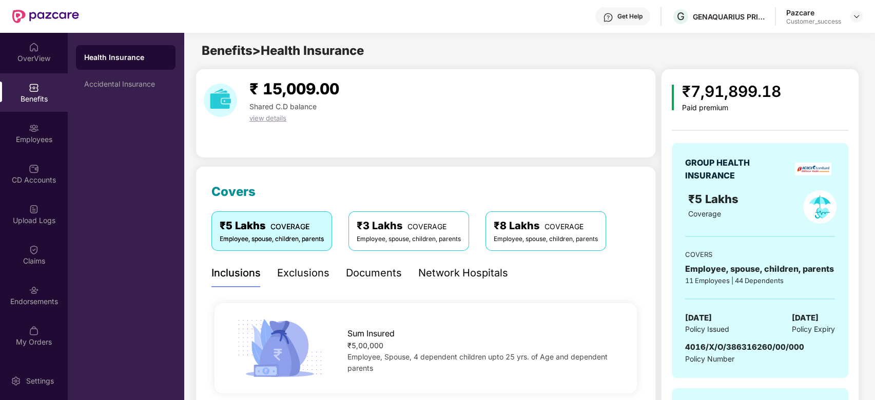
click at [387, 266] on div "Documents" at bounding box center [374, 273] width 56 height 16
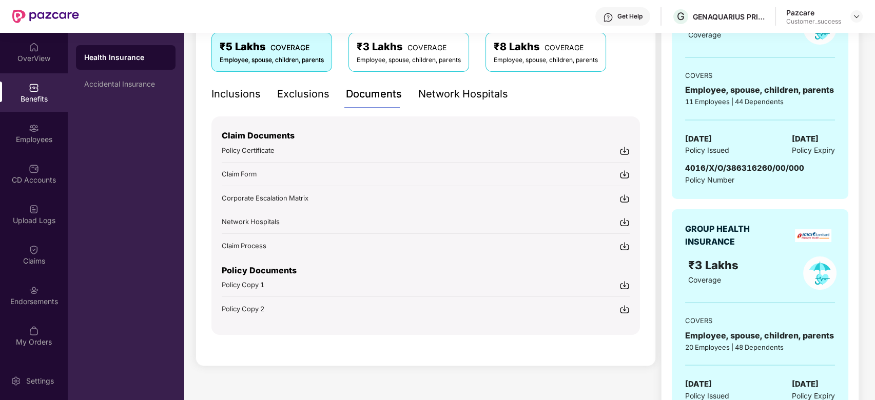
scroll to position [181, 0]
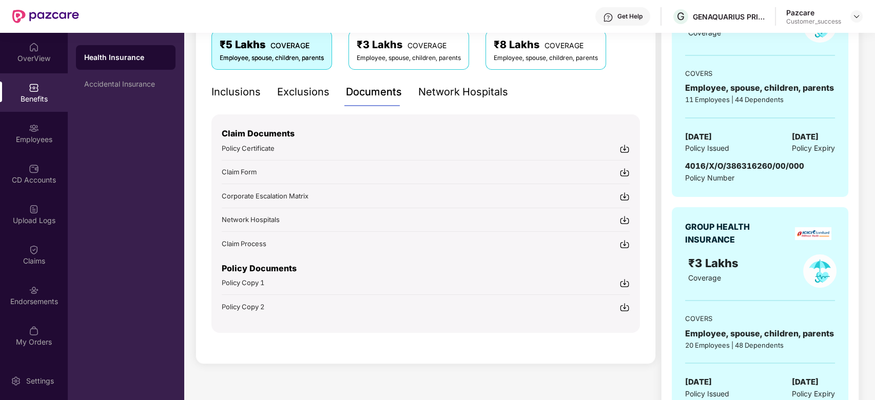
click at [329, 285] on div "Policy Copy 1" at bounding box center [426, 283] width 408 height 11
click at [41, 53] on div "OverView" at bounding box center [34, 58] width 68 height 10
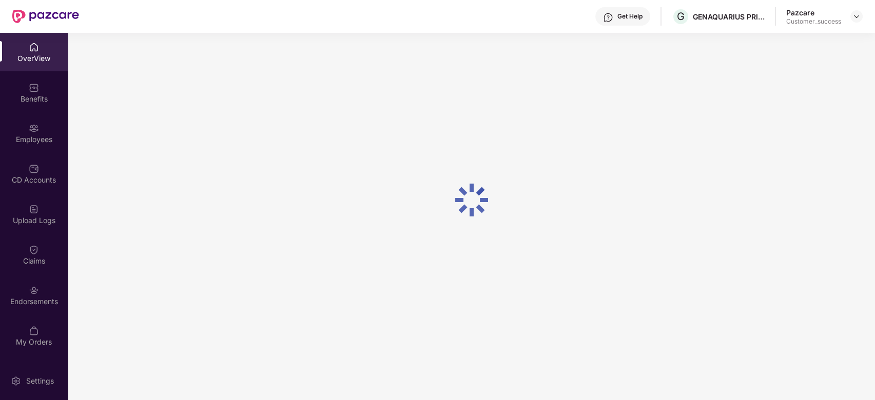
scroll to position [33, 0]
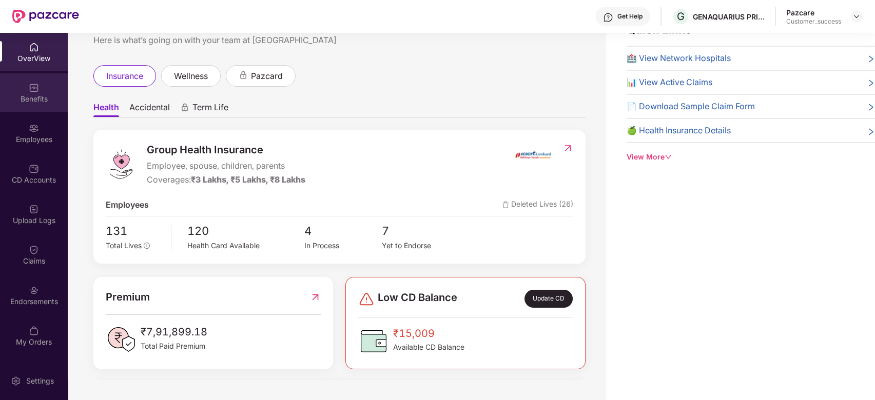
click at [41, 96] on div "Benefits" at bounding box center [34, 99] width 68 height 10
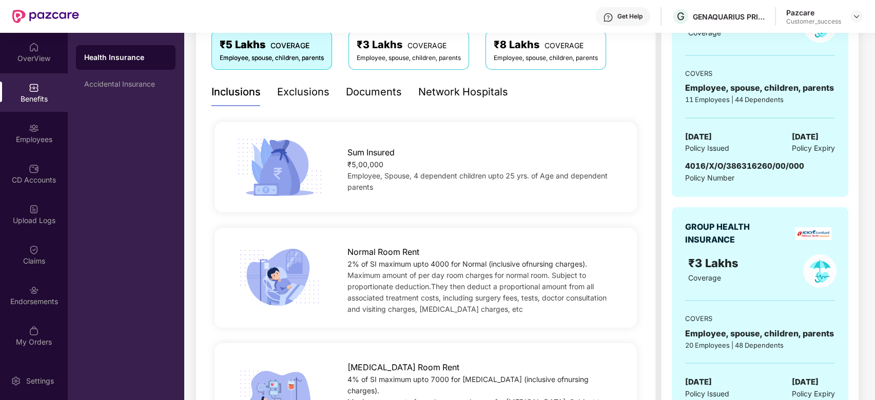
scroll to position [0, 0]
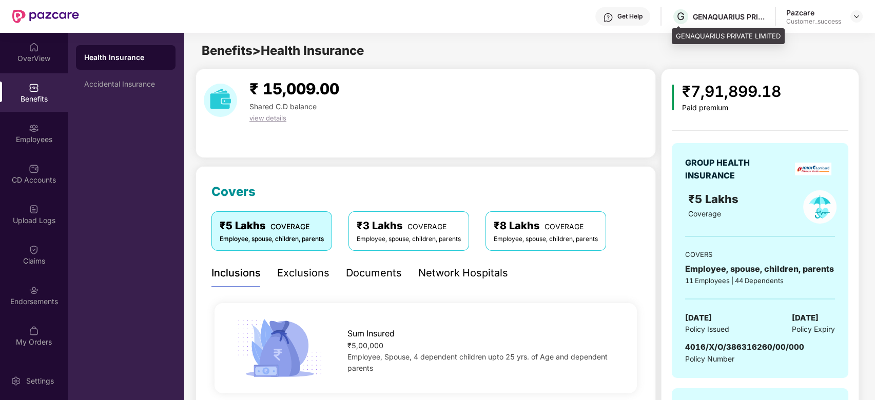
click at [731, 35] on div "GENAQUARIUS PRIVATE LIMITED" at bounding box center [728, 36] width 113 height 16
drag, startPoint x: 675, startPoint y: 35, endPoint x: 780, endPoint y: 36, distance: 105.2
click at [780, 36] on div "GENAQUARIUS PRIVATE LIMITED" at bounding box center [728, 36] width 113 height 16
copy div "GENAQUARIUS PRIVATE LIMITED"
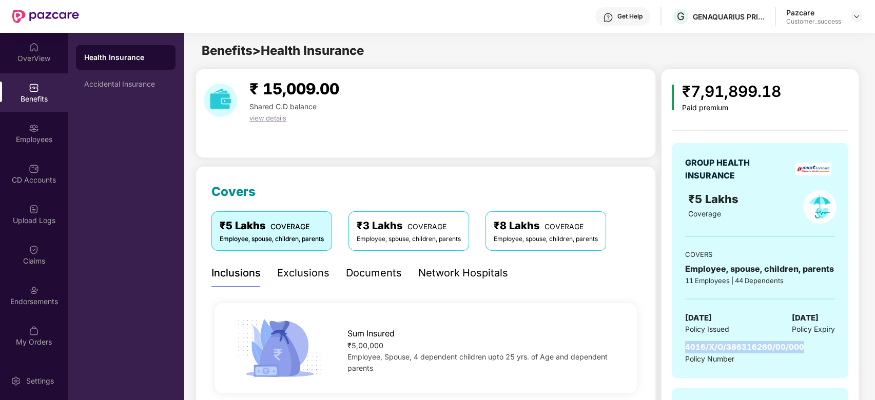
drag, startPoint x: 801, startPoint y: 346, endPoint x: 676, endPoint y: 346, distance: 125.7
click at [676, 346] on div "GROUP HEALTH INSURANCE ₹5 Lakhs Coverage COVERS Employee, spouse, children, par…" at bounding box center [760, 260] width 177 height 235
copy span "4016/X/O/386316260/00/000"
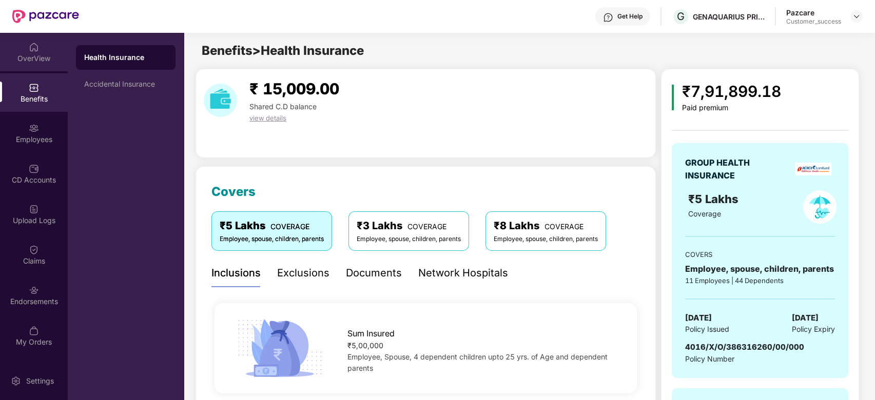
click at [31, 55] on div "OverView" at bounding box center [34, 58] width 68 height 10
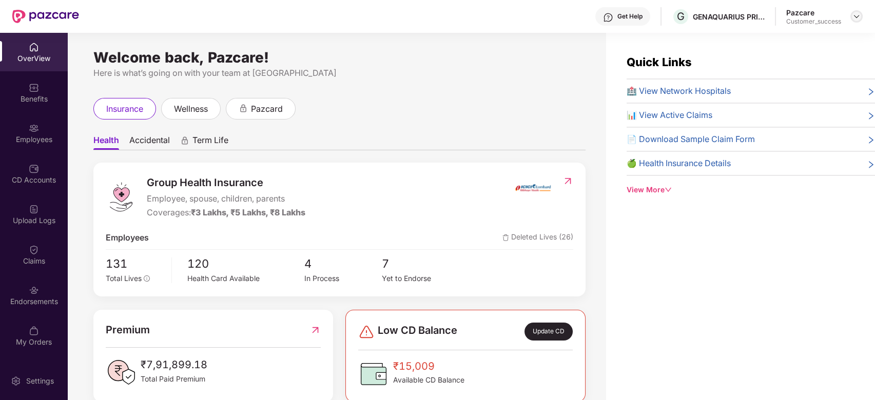
click at [853, 13] on img at bounding box center [856, 16] width 8 height 8
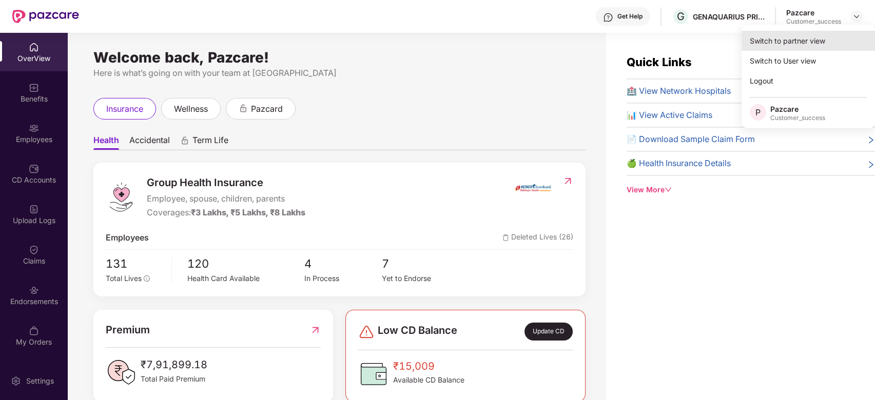
click at [794, 38] on div "Switch to partner view" at bounding box center [807, 41] width 133 height 20
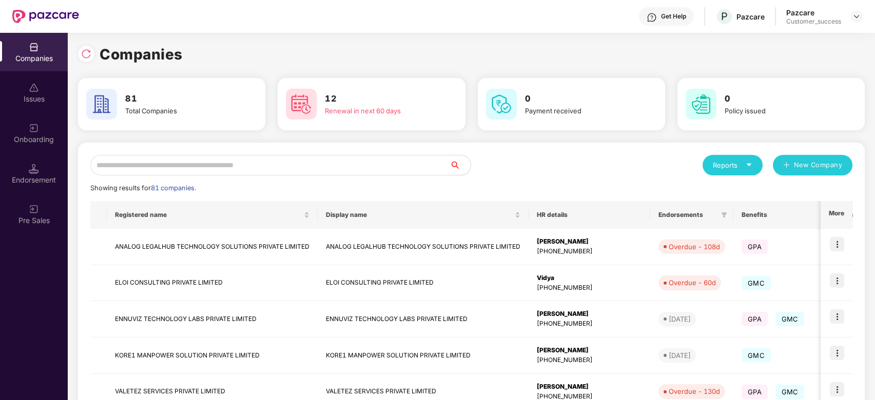
click at [218, 161] on input "text" at bounding box center [270, 165] width 360 height 21
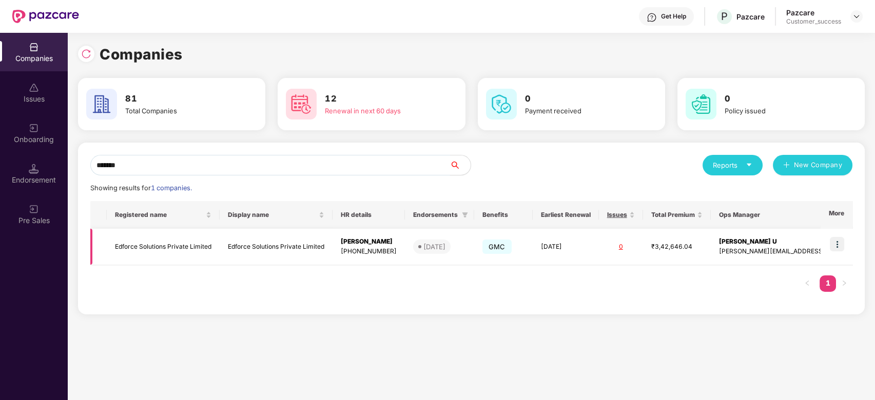
type input "*******"
click at [840, 241] on img at bounding box center [837, 244] width 14 height 14
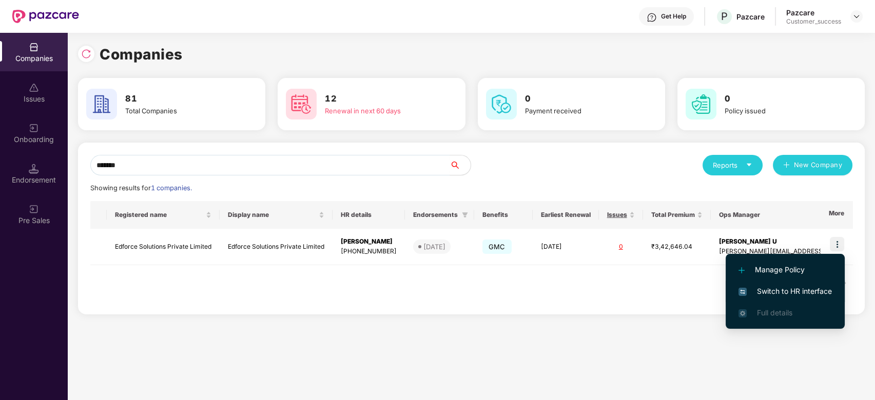
click at [794, 286] on span "Switch to HR interface" at bounding box center [784, 291] width 93 height 11
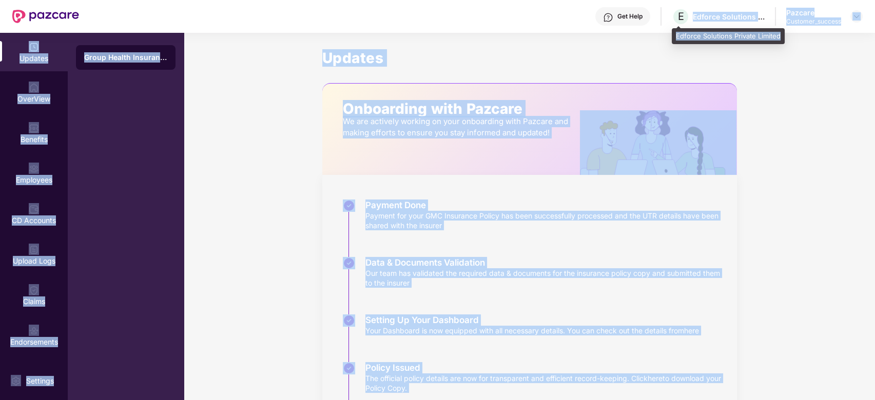
drag, startPoint x: 780, startPoint y: 35, endPoint x: 693, endPoint y: 23, distance: 88.5
click at [693, 23] on div "Get Help E Edforce Solutions Private Limited Pazcare Customer_success Updates O…" at bounding box center [437, 200] width 875 height 400
click at [687, 35] on div "Updates Onboarding with Pazcare We are actively working on your onboarding with…" at bounding box center [529, 252] width 415 height 439
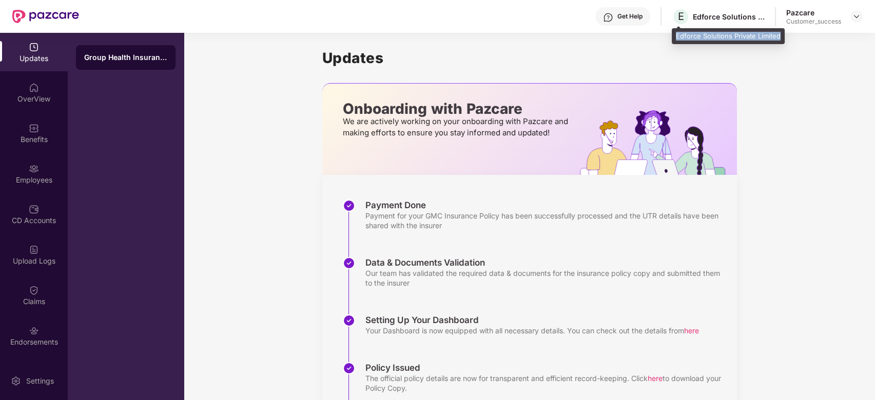
drag, startPoint x: 676, startPoint y: 35, endPoint x: 779, endPoint y: 35, distance: 103.1
click at [779, 35] on div "Edforce Solutions Private Limited" at bounding box center [728, 36] width 113 height 16
copy div "Edforce Solutions Private Limited"
click at [858, 13] on img at bounding box center [856, 16] width 8 height 8
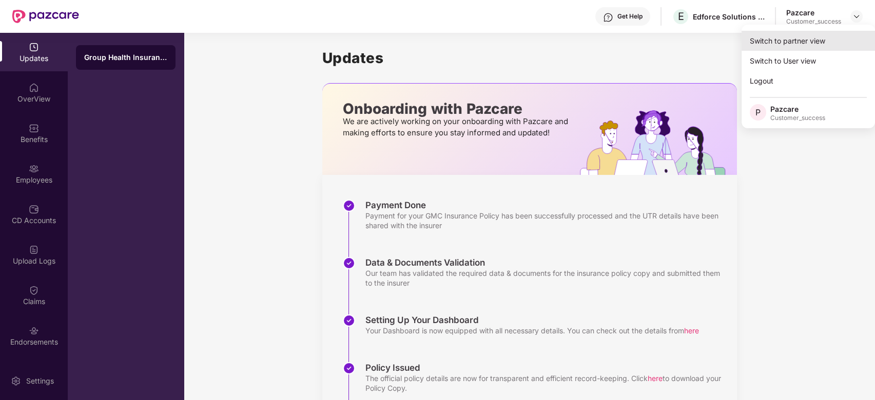
click at [813, 36] on div "Switch to partner view" at bounding box center [807, 41] width 133 height 20
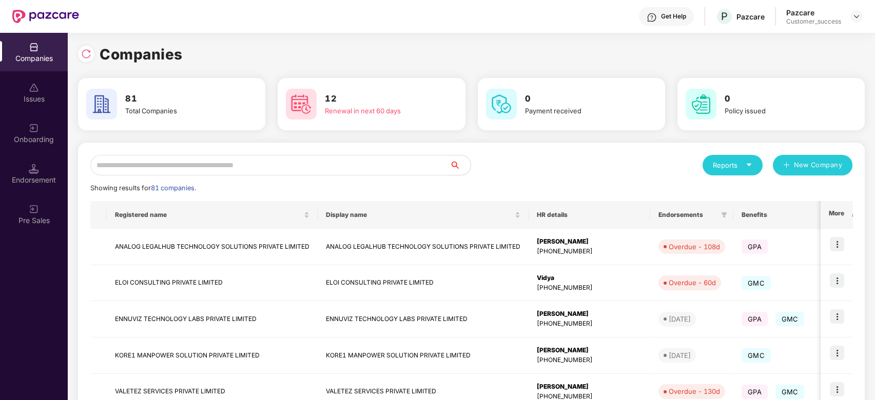
click at [291, 172] on input "text" at bounding box center [270, 165] width 360 height 21
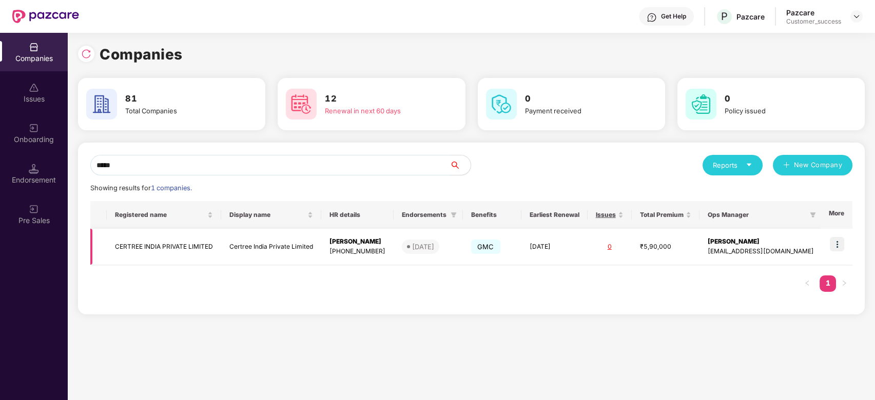
type input "*****"
click at [841, 240] on img at bounding box center [837, 244] width 14 height 14
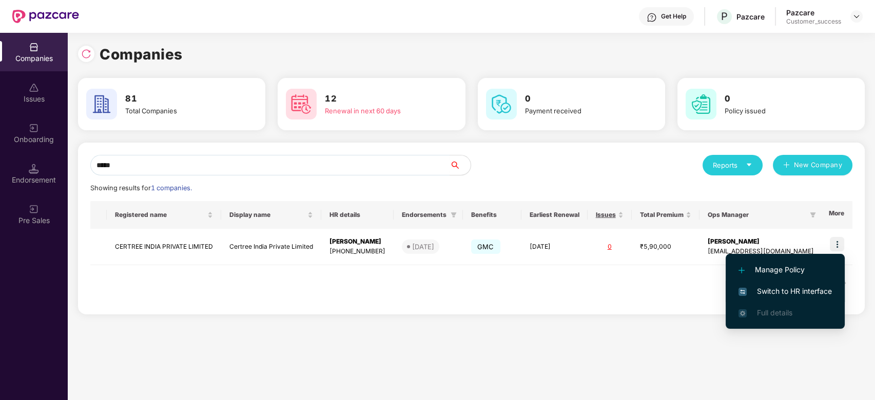
click at [772, 290] on span "Switch to HR interface" at bounding box center [784, 291] width 93 height 11
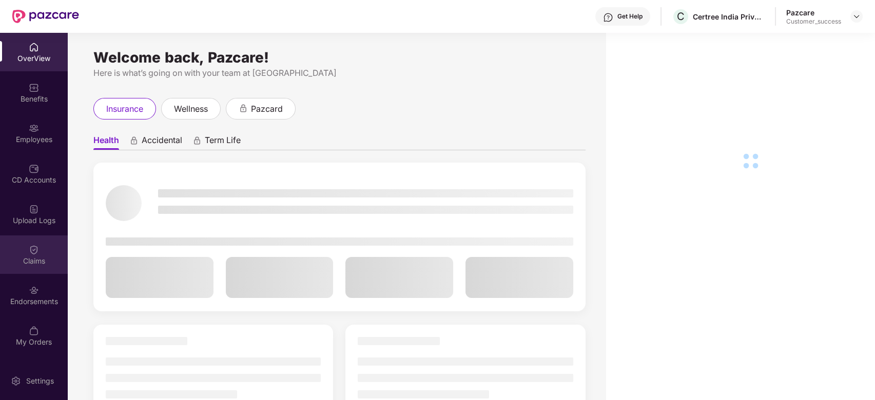
click at [43, 244] on div "Claims" at bounding box center [34, 255] width 68 height 38
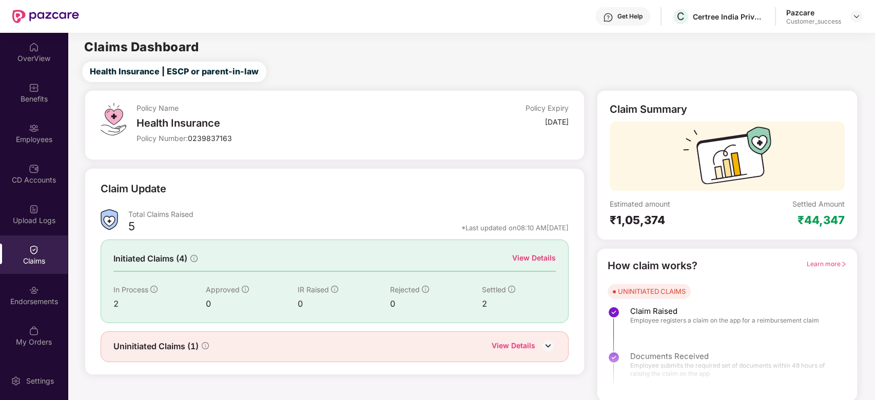
click at [541, 258] on div "View Details" at bounding box center [534, 257] width 44 height 11
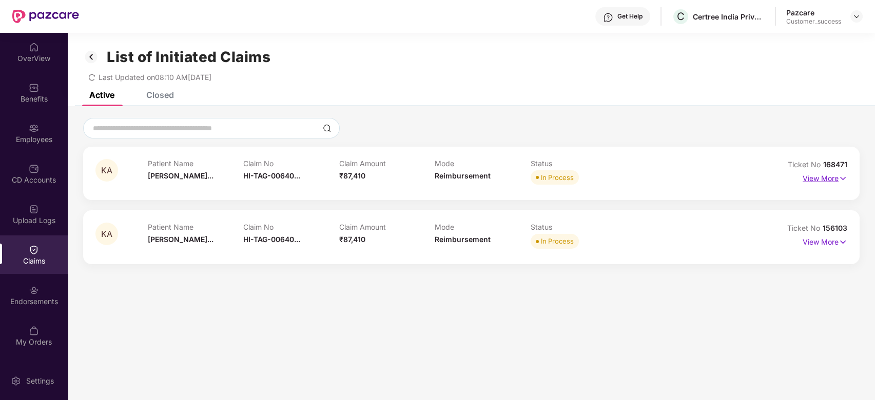
click at [830, 177] on p "View More" at bounding box center [824, 177] width 45 height 14
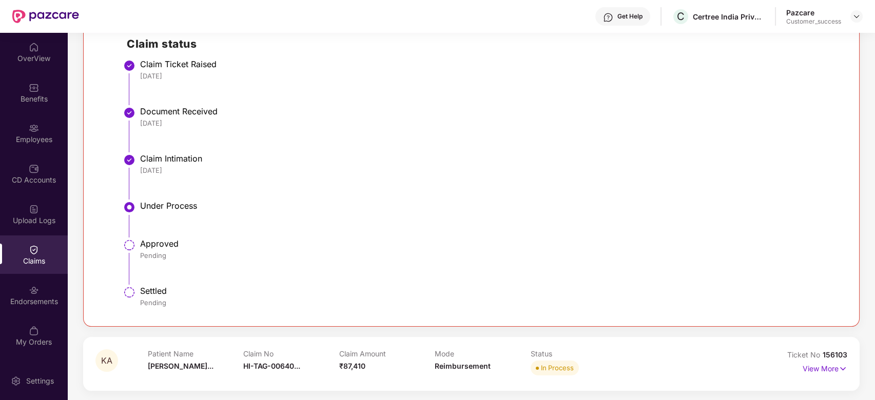
scroll to position [261, 0]
click at [827, 370] on p "View More" at bounding box center [824, 367] width 45 height 14
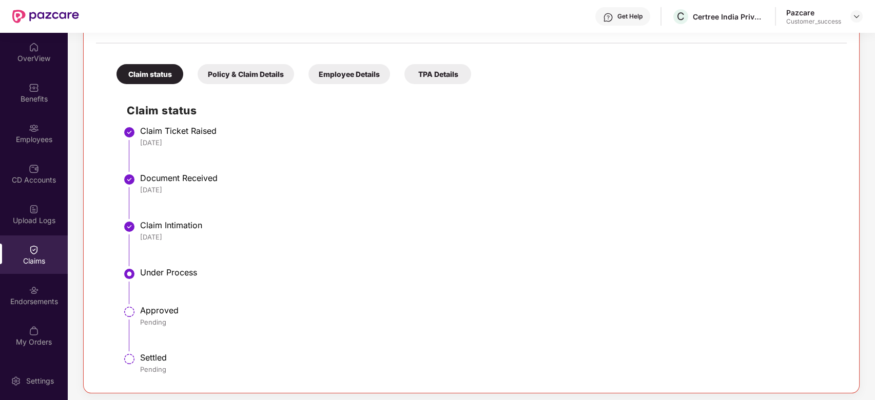
scroll to position [222, 0]
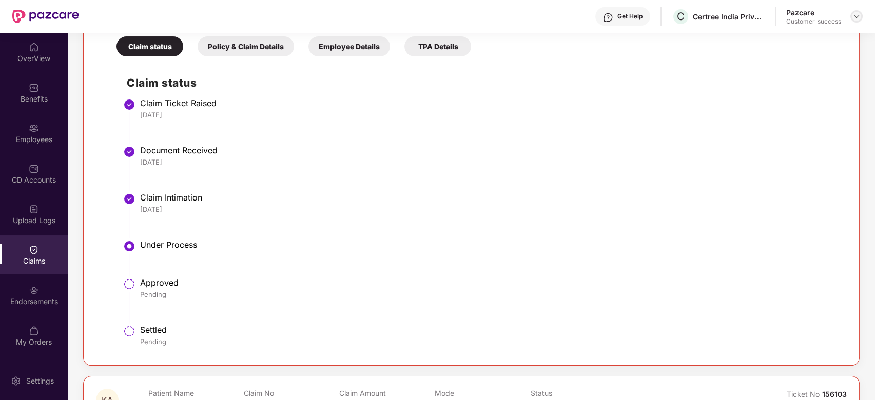
click at [860, 19] on img at bounding box center [856, 16] width 8 height 8
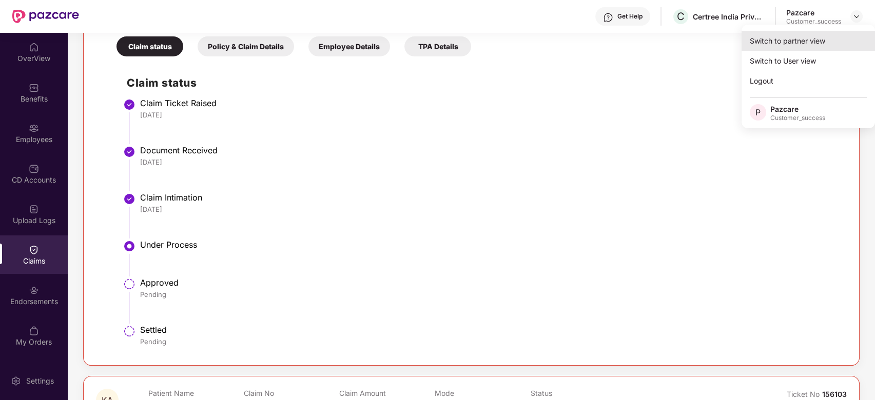
click at [824, 39] on div "Switch to partner view" at bounding box center [807, 41] width 133 height 20
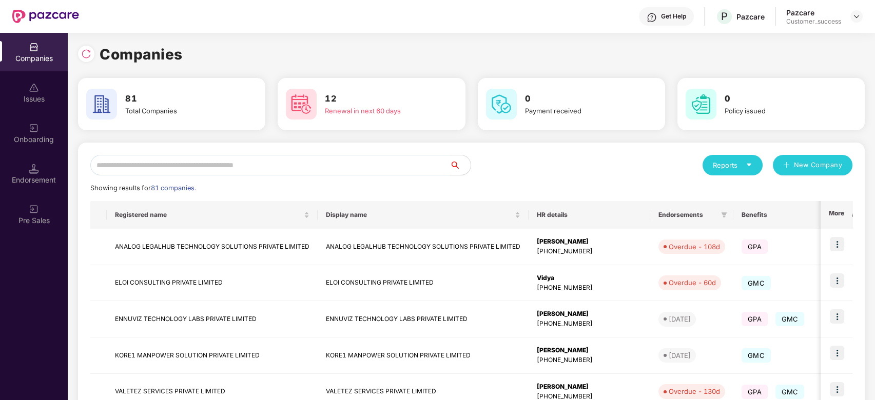
click at [312, 167] on input "text" at bounding box center [270, 165] width 360 height 21
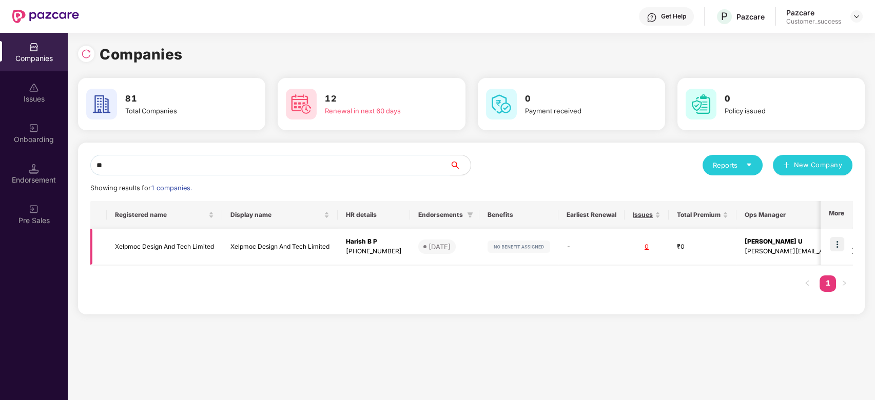
type input "**"
click at [839, 242] on img at bounding box center [837, 244] width 14 height 14
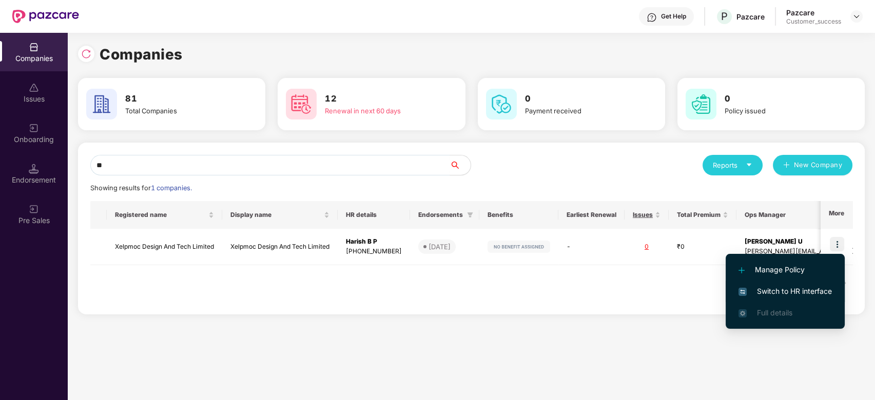
click at [785, 288] on span "Switch to HR interface" at bounding box center [784, 291] width 93 height 11
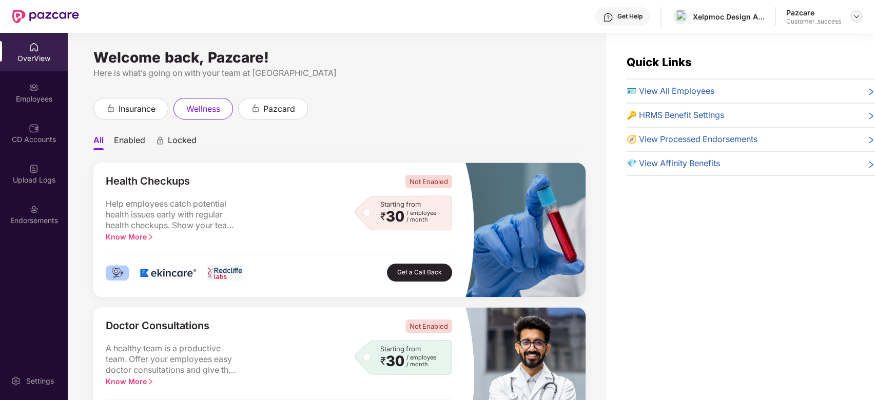
click at [854, 15] on img at bounding box center [856, 16] width 8 height 8
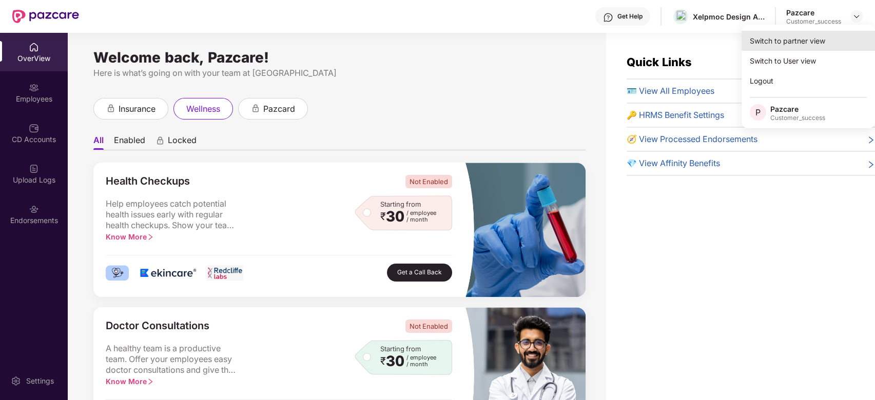
click at [779, 34] on div "Switch to partner view" at bounding box center [807, 41] width 133 height 20
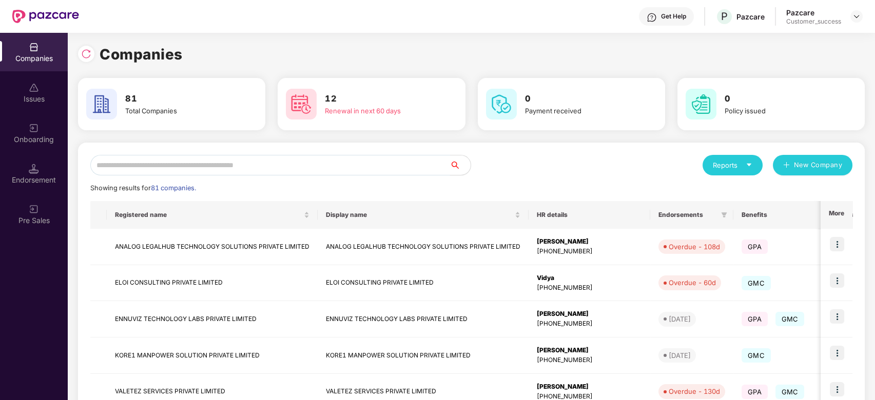
click at [348, 164] on input "text" at bounding box center [270, 165] width 360 height 21
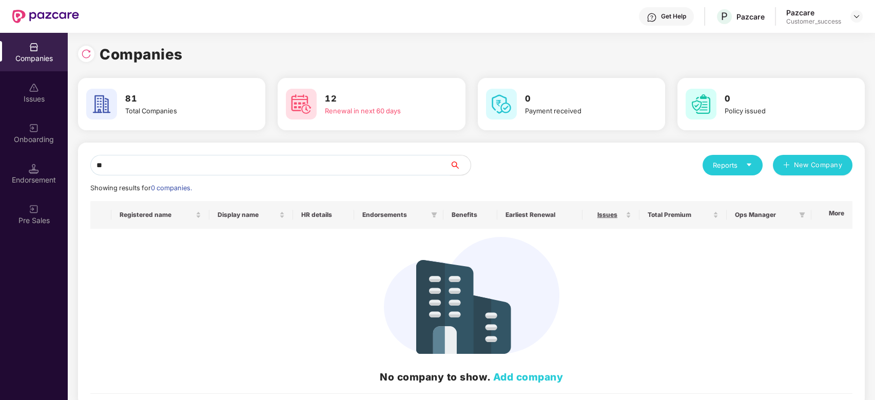
type input "*"
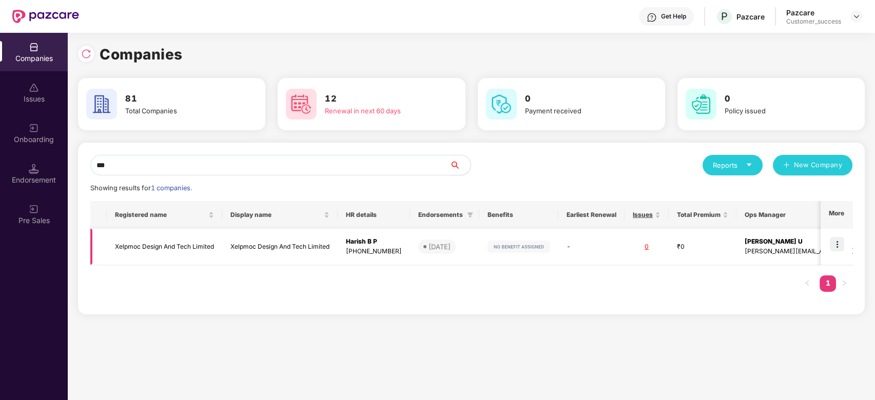
type input "***"
click at [195, 253] on td "Xelpmoc Design And Tech Limited" at bounding box center [164, 247] width 115 height 36
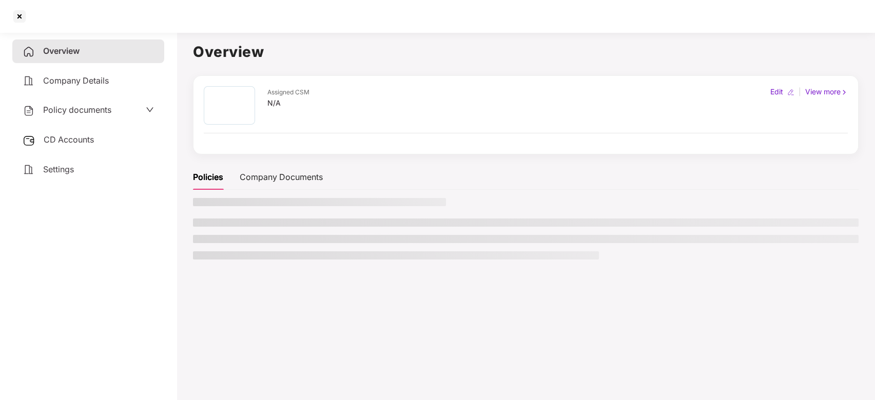
click at [195, 253] on li at bounding box center [396, 255] width 406 height 8
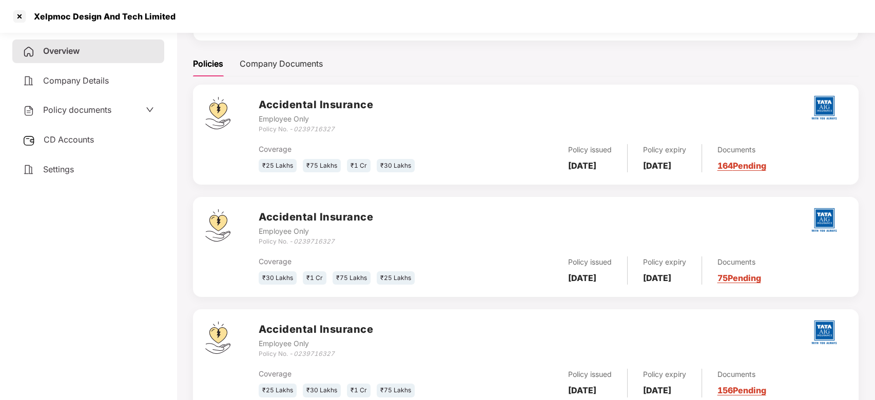
scroll to position [140, 0]
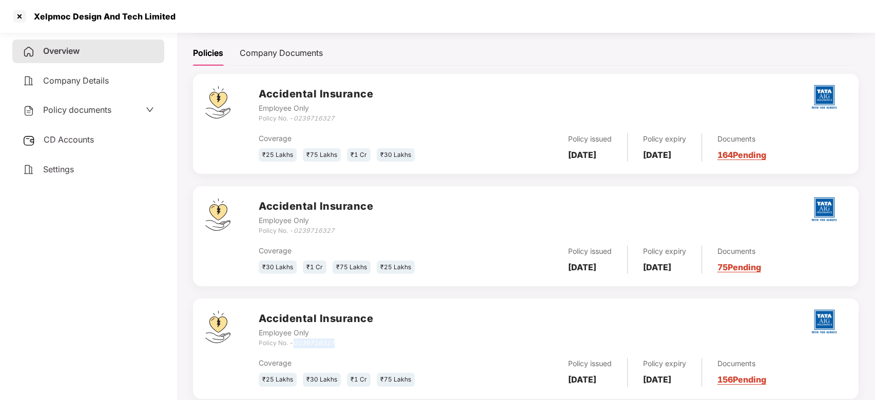
drag, startPoint x: 337, startPoint y: 343, endPoint x: 295, endPoint y: 343, distance: 42.1
click at [295, 343] on div "Policy No. - 0239716327" at bounding box center [316, 344] width 114 height 10
copy icon "0239716327"
click at [17, 22] on div at bounding box center [19, 16] width 16 height 16
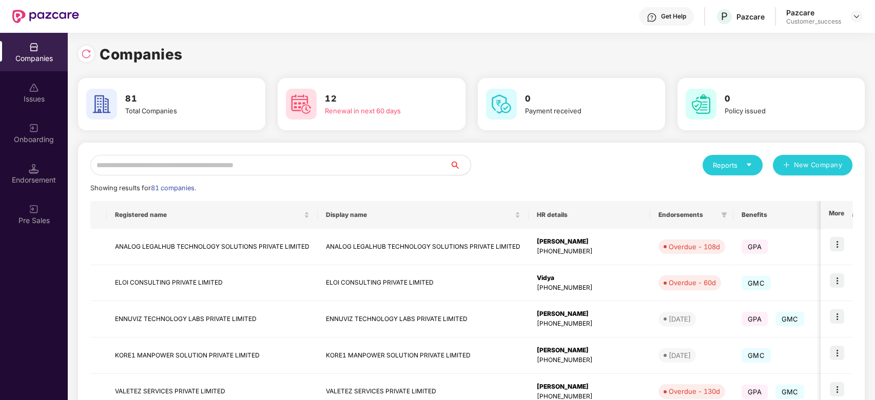
scroll to position [0, 0]
click at [152, 162] on input "text" at bounding box center [270, 165] width 360 height 21
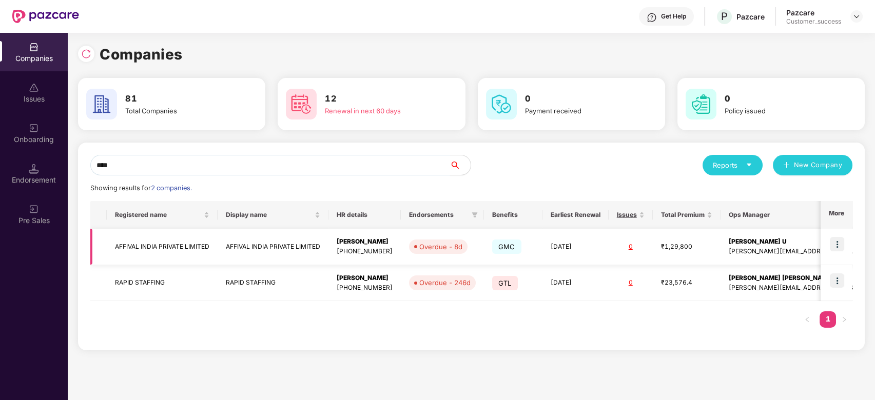
type input "****"
click at [838, 240] on img at bounding box center [837, 244] width 14 height 14
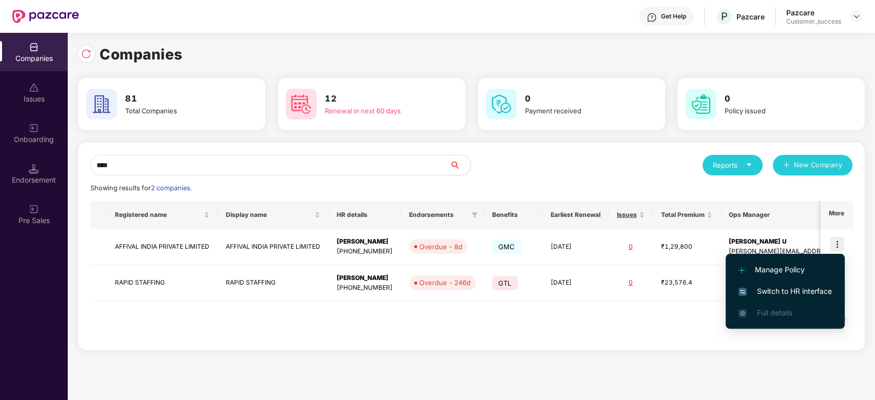
click at [795, 283] on li "Switch to HR interface" at bounding box center [785, 292] width 119 height 22
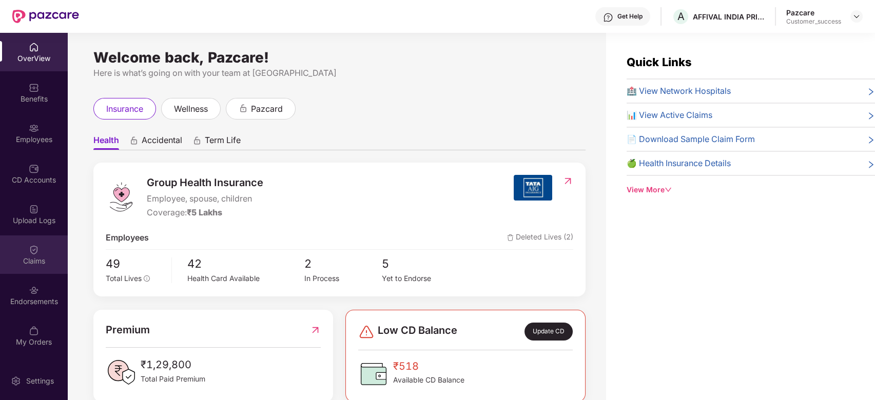
click at [38, 251] on img at bounding box center [34, 250] width 10 height 10
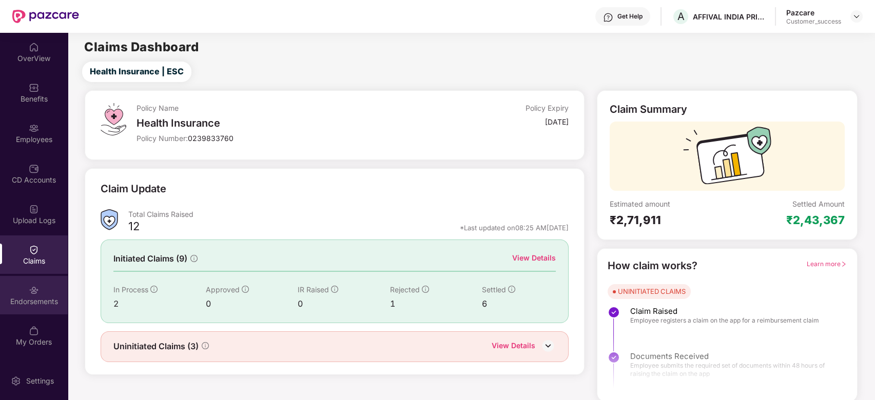
click at [43, 285] on div "Endorsements" at bounding box center [34, 295] width 68 height 38
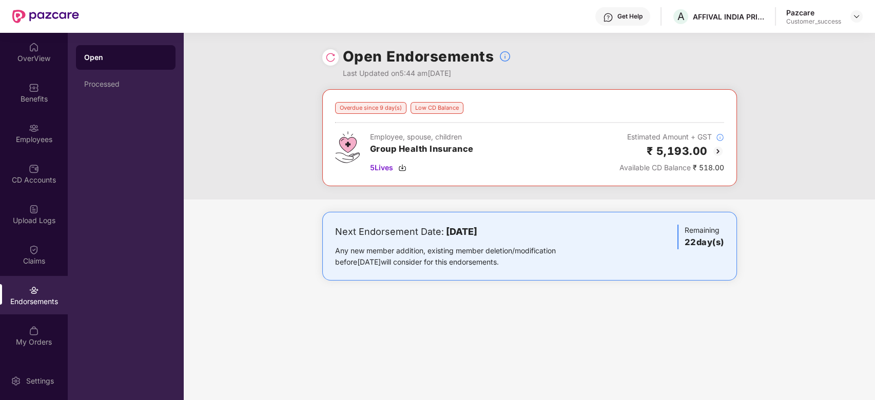
click at [715, 152] on img at bounding box center [718, 151] width 12 height 12
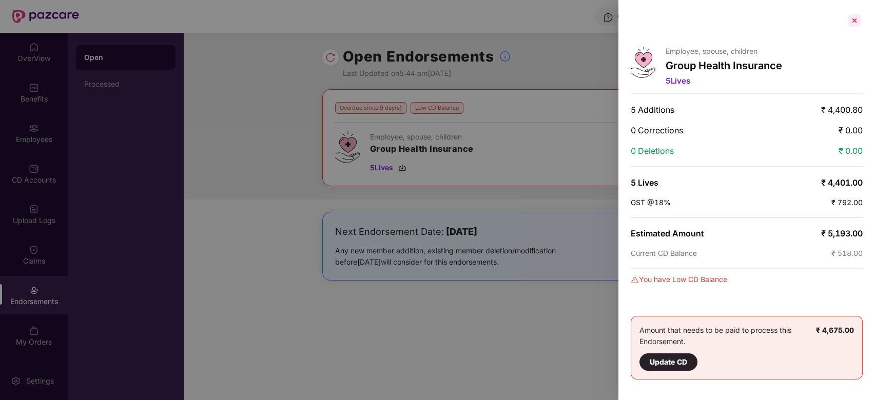
click at [851, 16] on div at bounding box center [854, 20] width 16 height 16
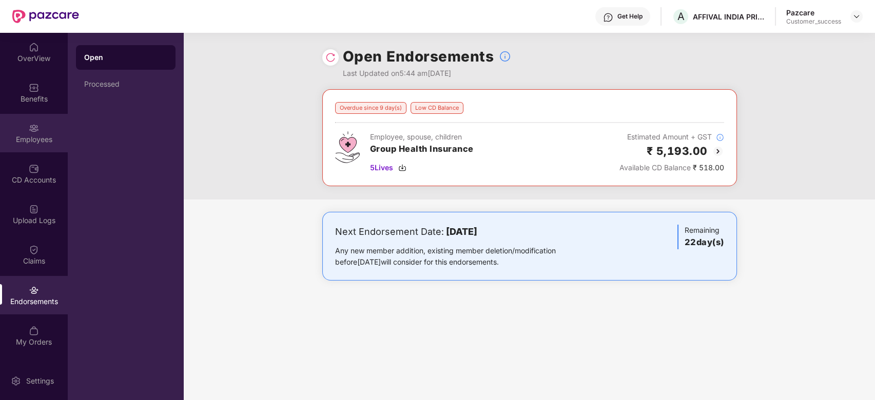
click at [38, 137] on div "Employees" at bounding box center [34, 139] width 68 height 10
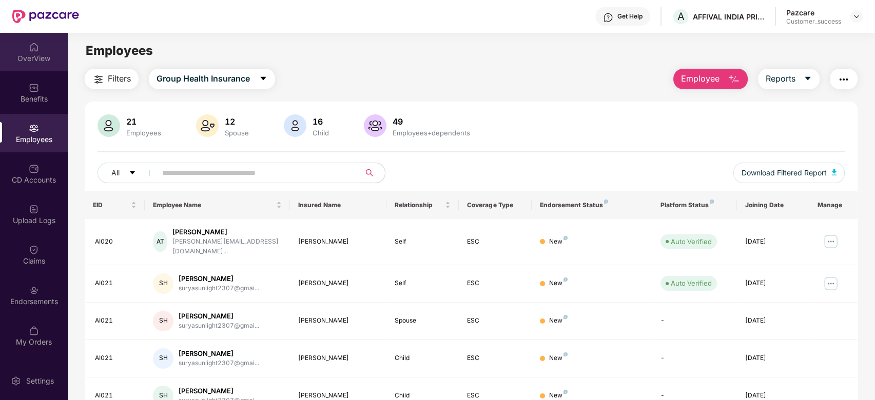
click at [26, 55] on div "OverView" at bounding box center [34, 58] width 68 height 10
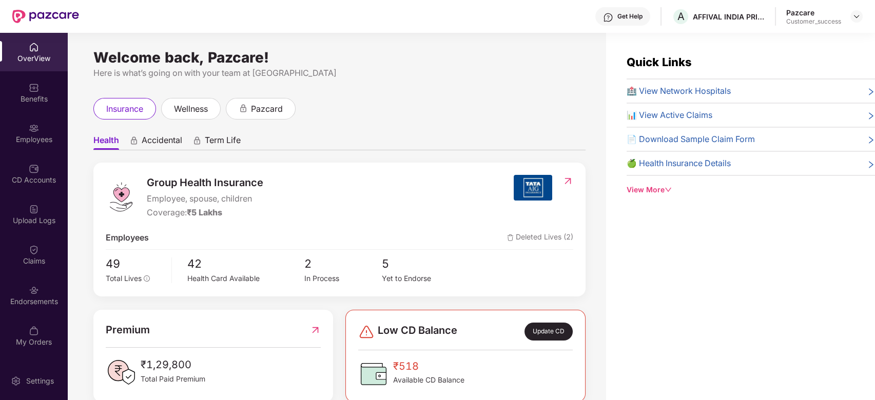
click at [849, 16] on div "Pazcare Customer_success" at bounding box center [824, 17] width 76 height 18
click at [855, 16] on img at bounding box center [856, 16] width 8 height 8
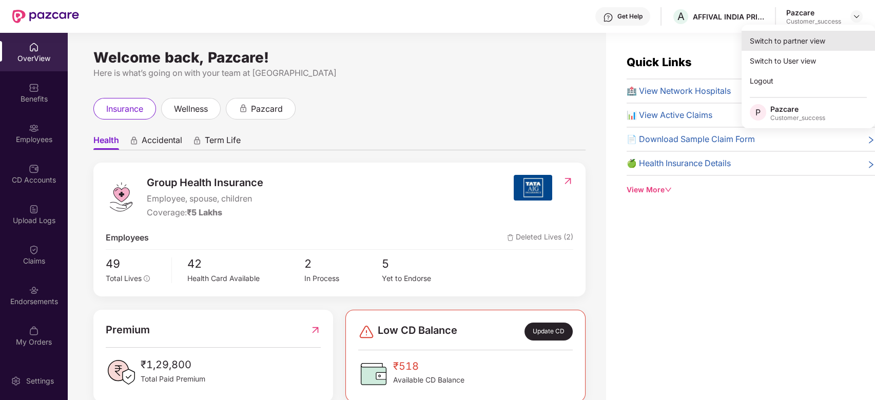
click at [821, 33] on div "Switch to partner view" at bounding box center [807, 41] width 133 height 20
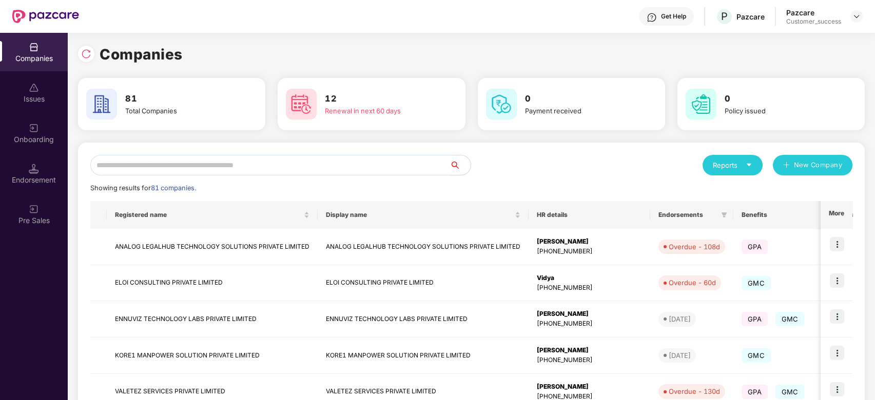
click at [283, 167] on input "text" at bounding box center [270, 165] width 360 height 21
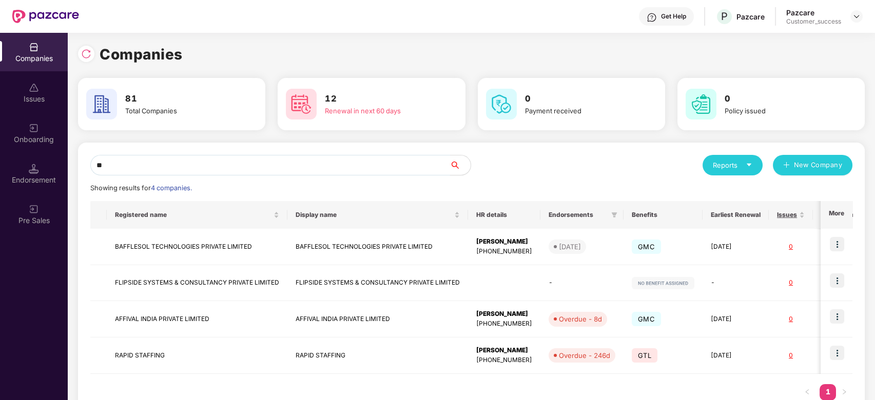
type input "*"
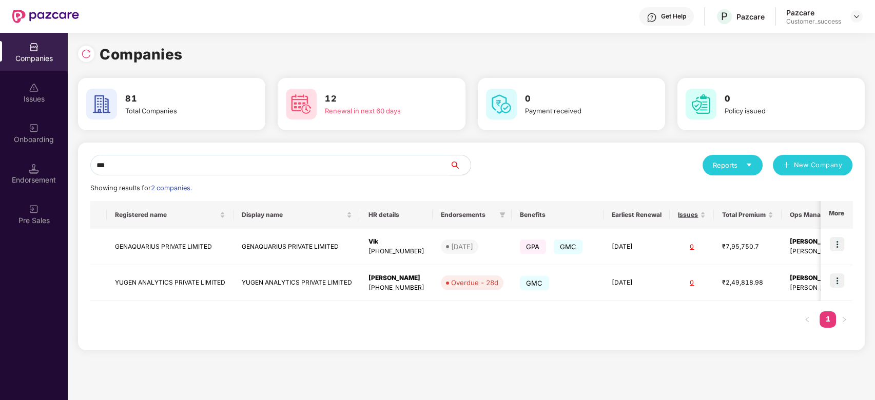
type input "***"
click at [37, 127] on img at bounding box center [34, 128] width 10 height 10
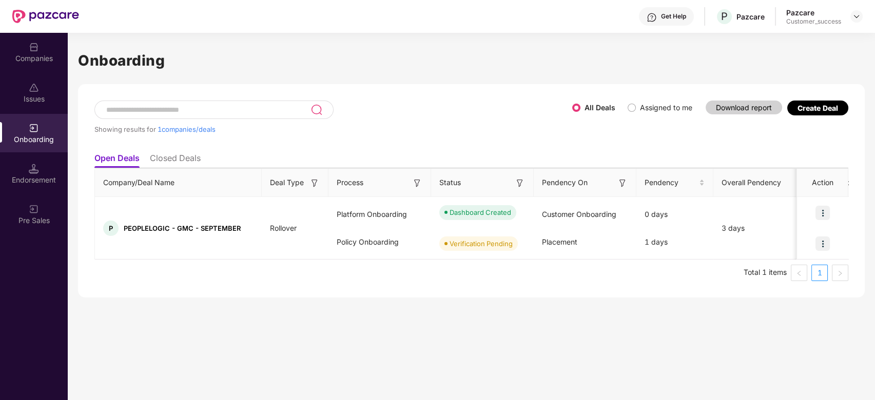
click at [37, 45] on img at bounding box center [34, 47] width 10 height 10
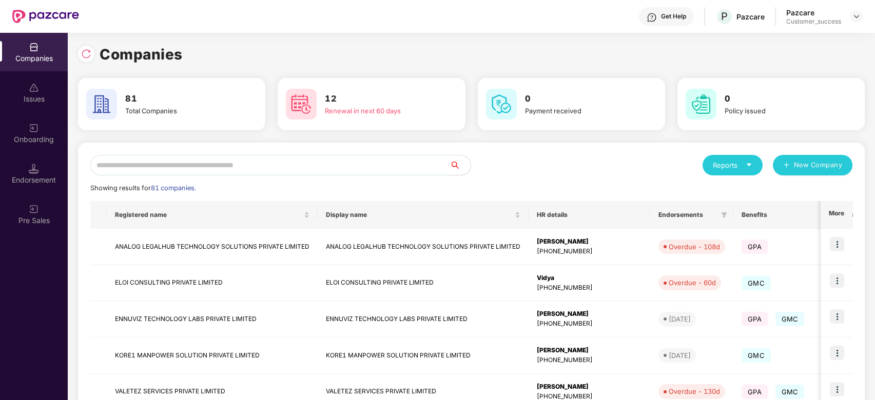
click at [305, 164] on input "text" at bounding box center [270, 165] width 360 height 21
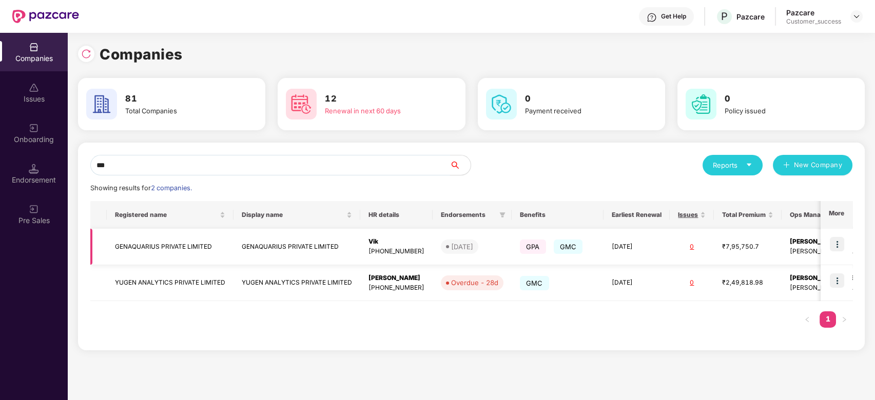
type input "***"
click at [837, 243] on img at bounding box center [837, 244] width 14 height 14
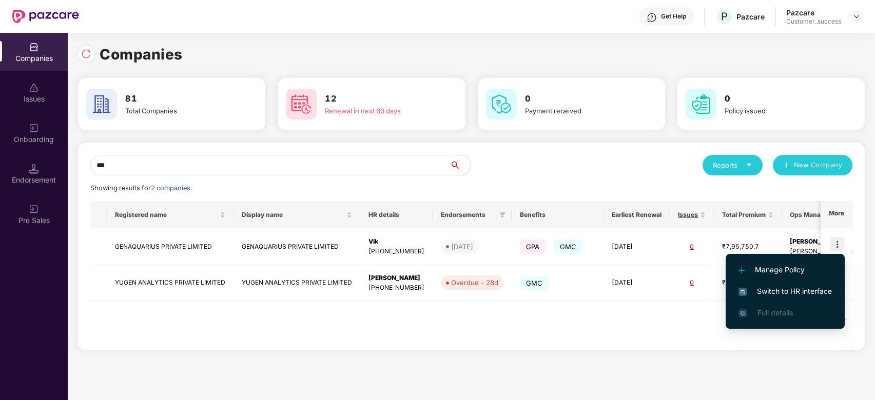
click at [761, 288] on span "Switch to HR interface" at bounding box center [784, 291] width 93 height 11
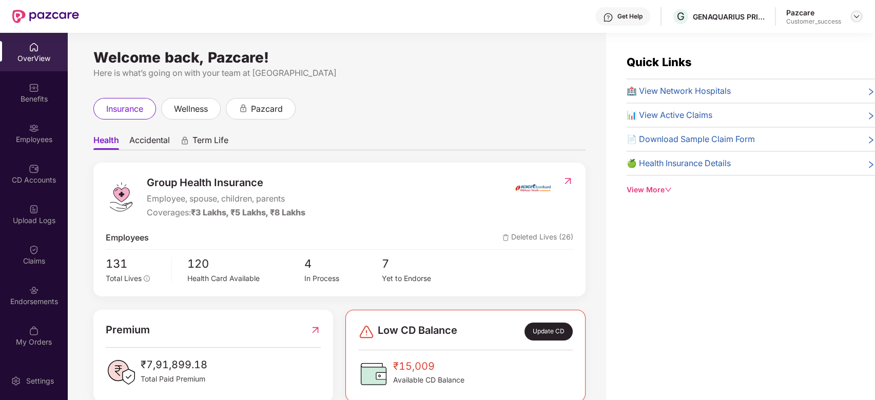
click at [859, 17] on img at bounding box center [856, 16] width 8 height 8
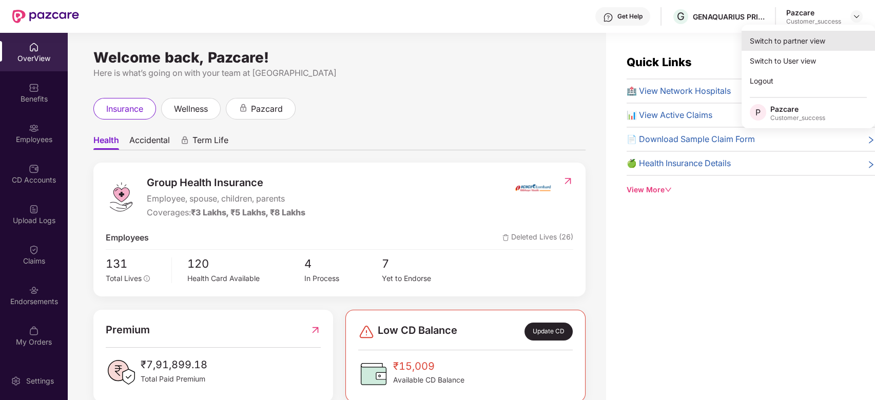
click at [806, 39] on div "Switch to partner view" at bounding box center [807, 41] width 133 height 20
